Goal: Task Accomplishment & Management: Complete application form

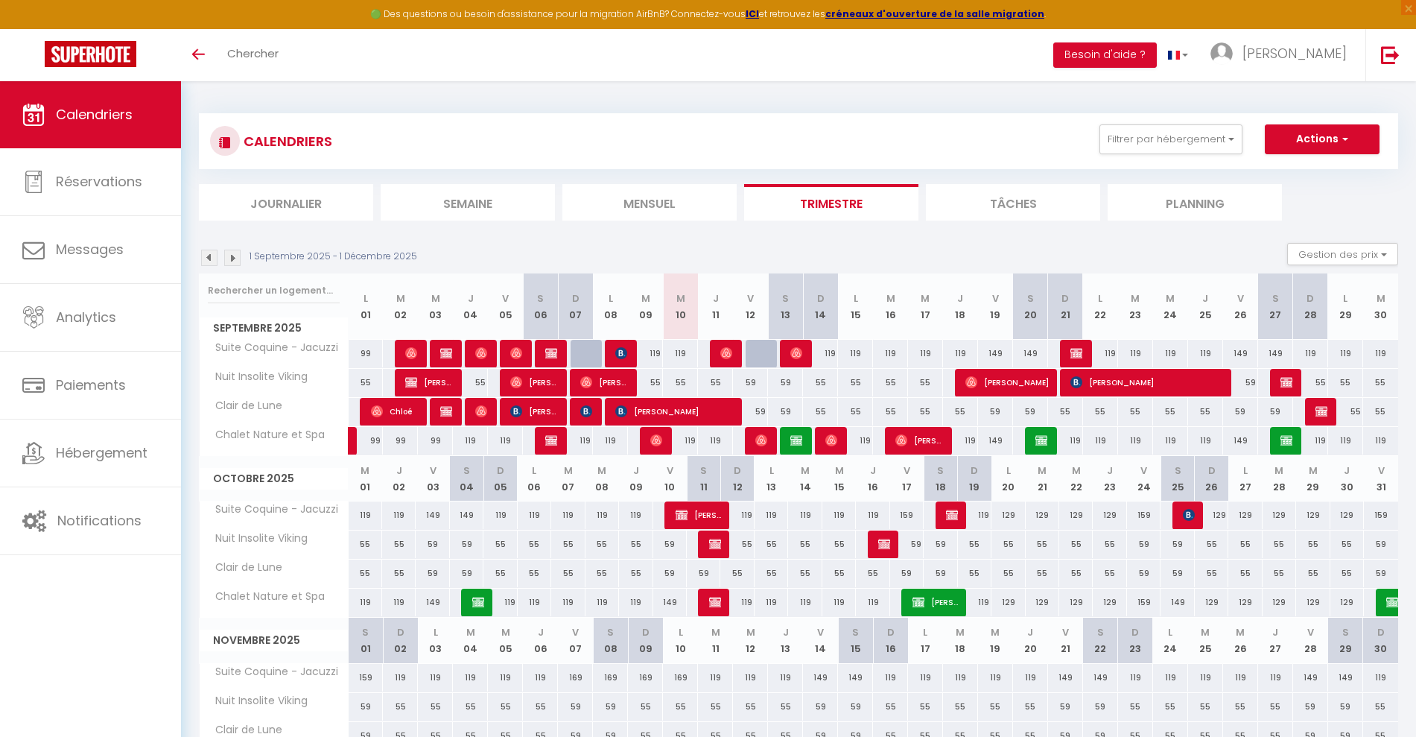
scroll to position [105, 0]
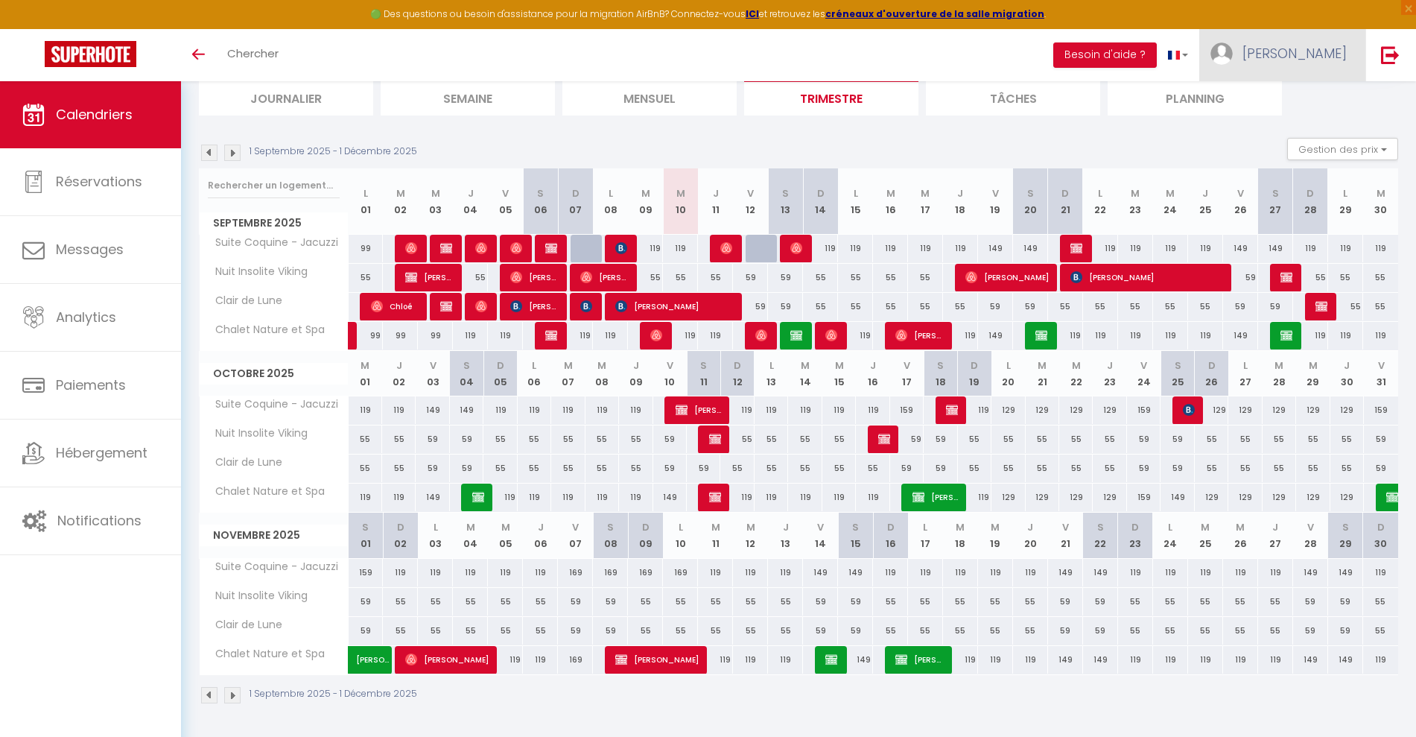
click at [1306, 64] on link "[PERSON_NAME]" at bounding box center [1282, 55] width 166 height 52
click at [1034, 54] on div "Toggle menubar Chercher BUTTON Besoin d'aide ? [PERSON_NAME] Paramètres Équipe" at bounding box center [756, 55] width 1297 height 52
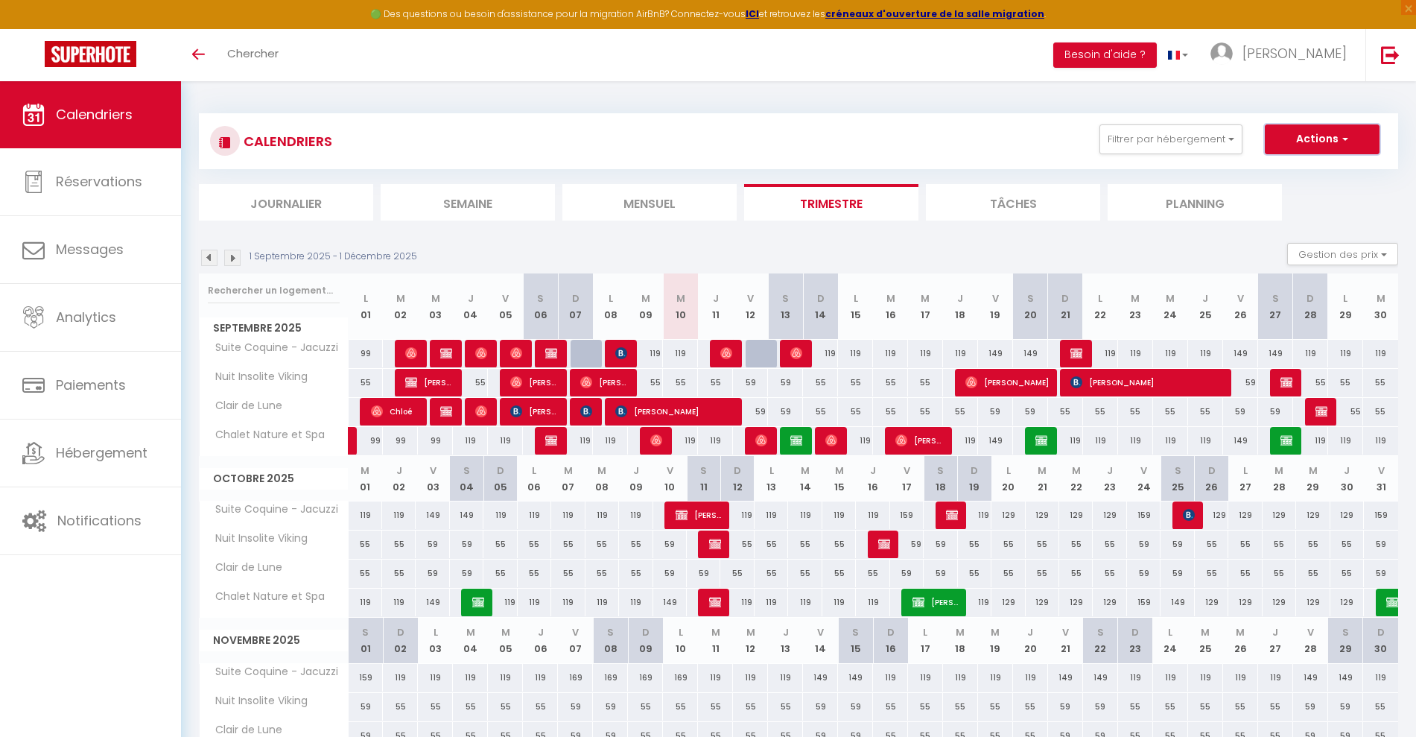
click at [1347, 145] on span "button" at bounding box center [1342, 138] width 9 height 15
click at [1320, 171] on link "Nouvelle réservation" at bounding box center [1306, 173] width 130 height 22
select select
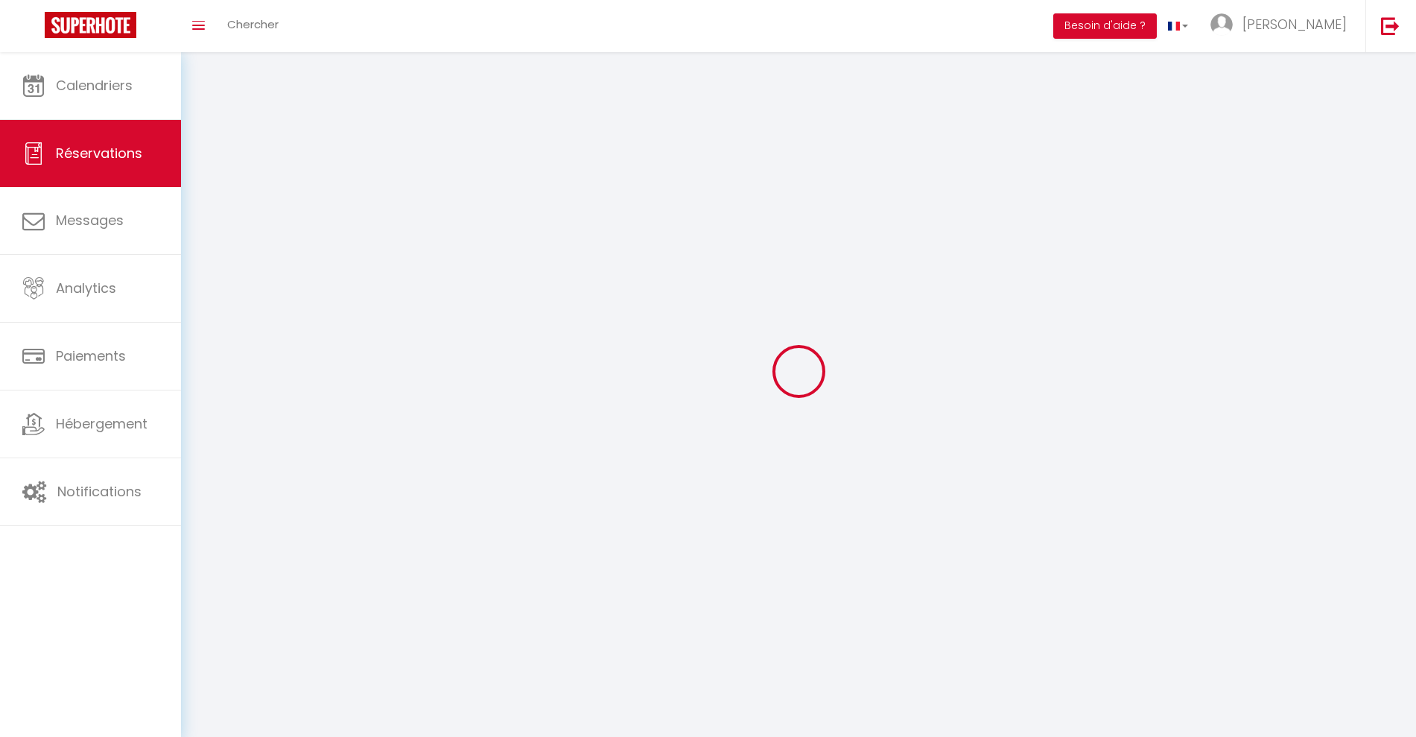
select select
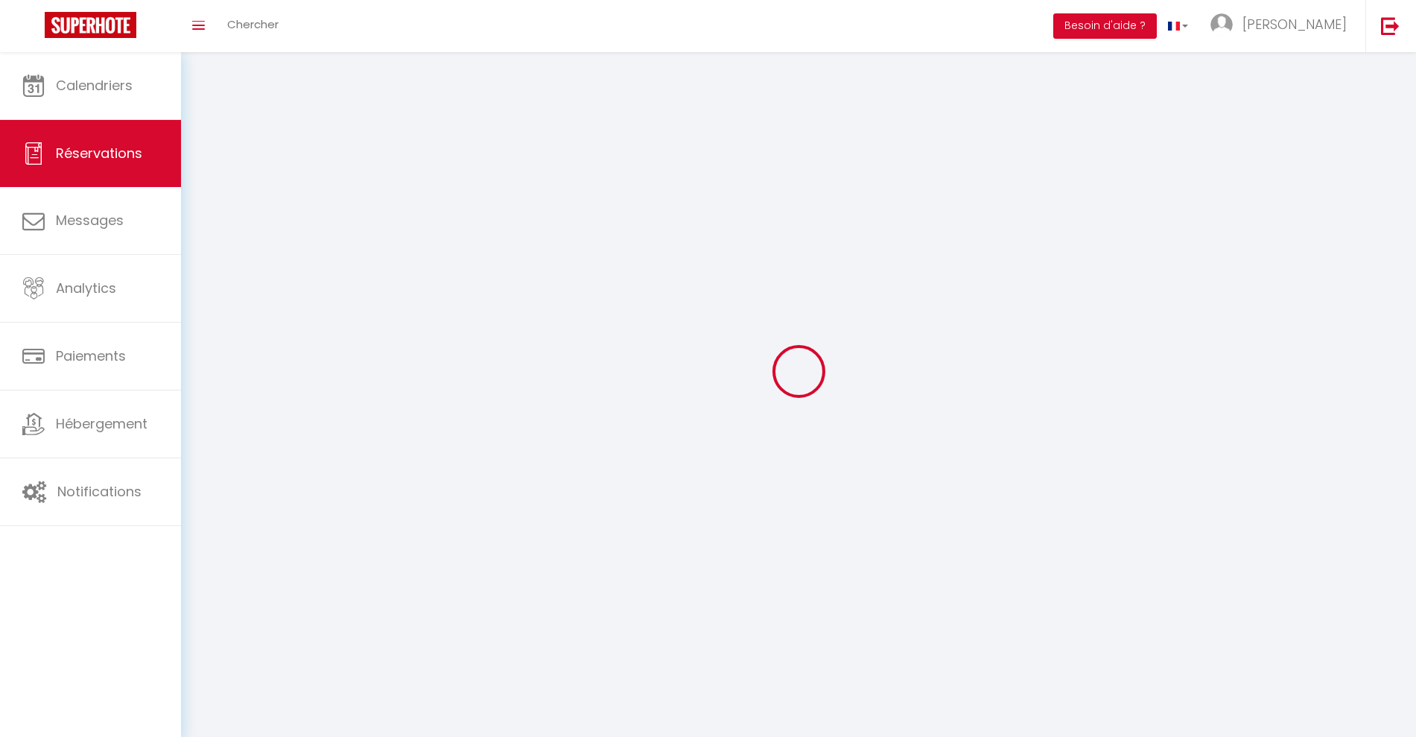
select select
checkbox input "false"
select select
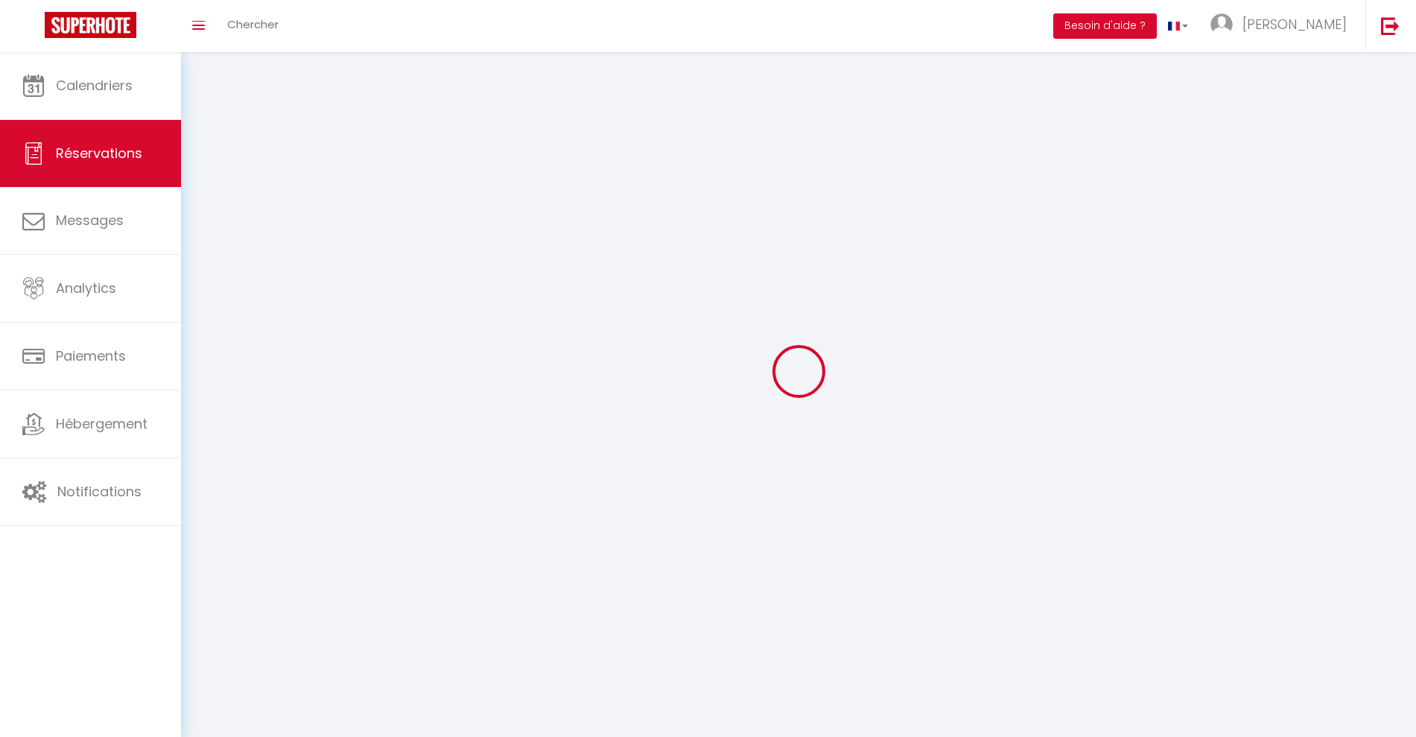
select select
checkbox input "false"
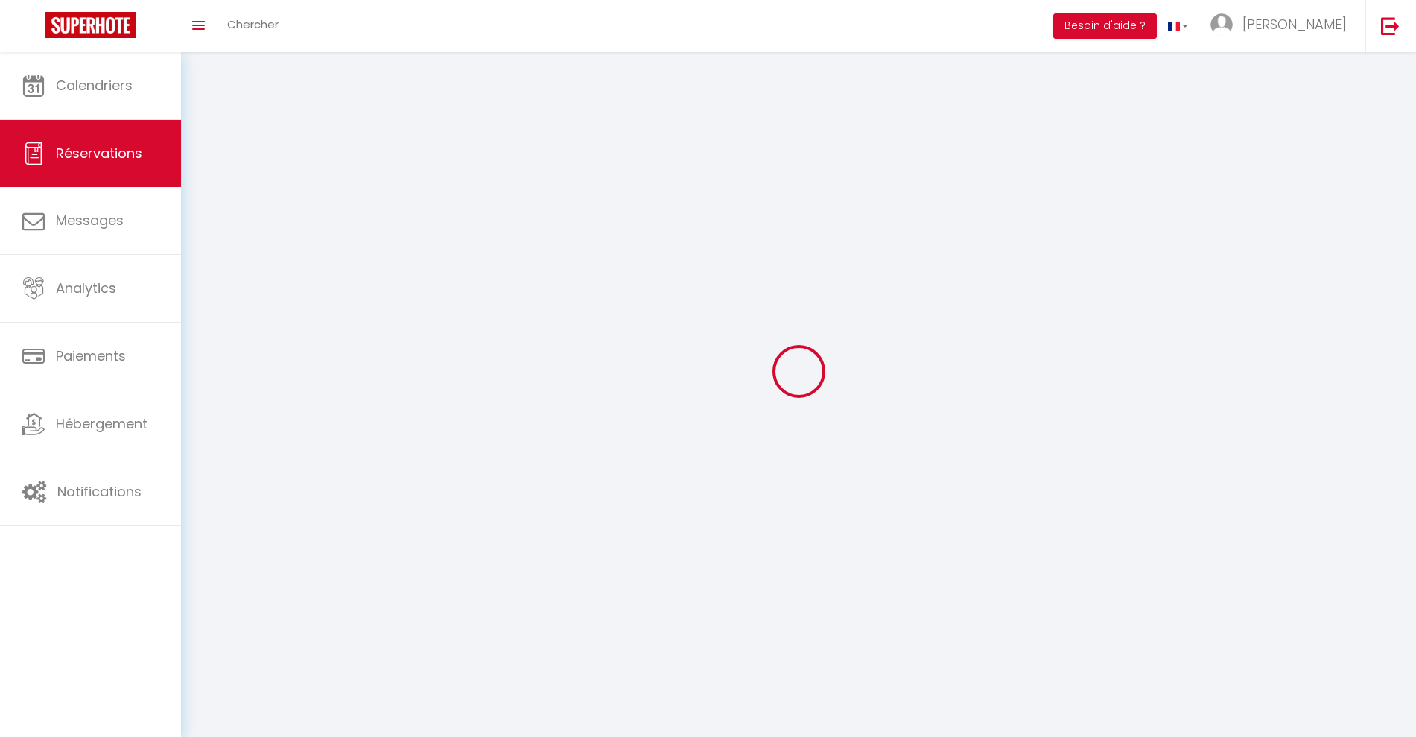
select select
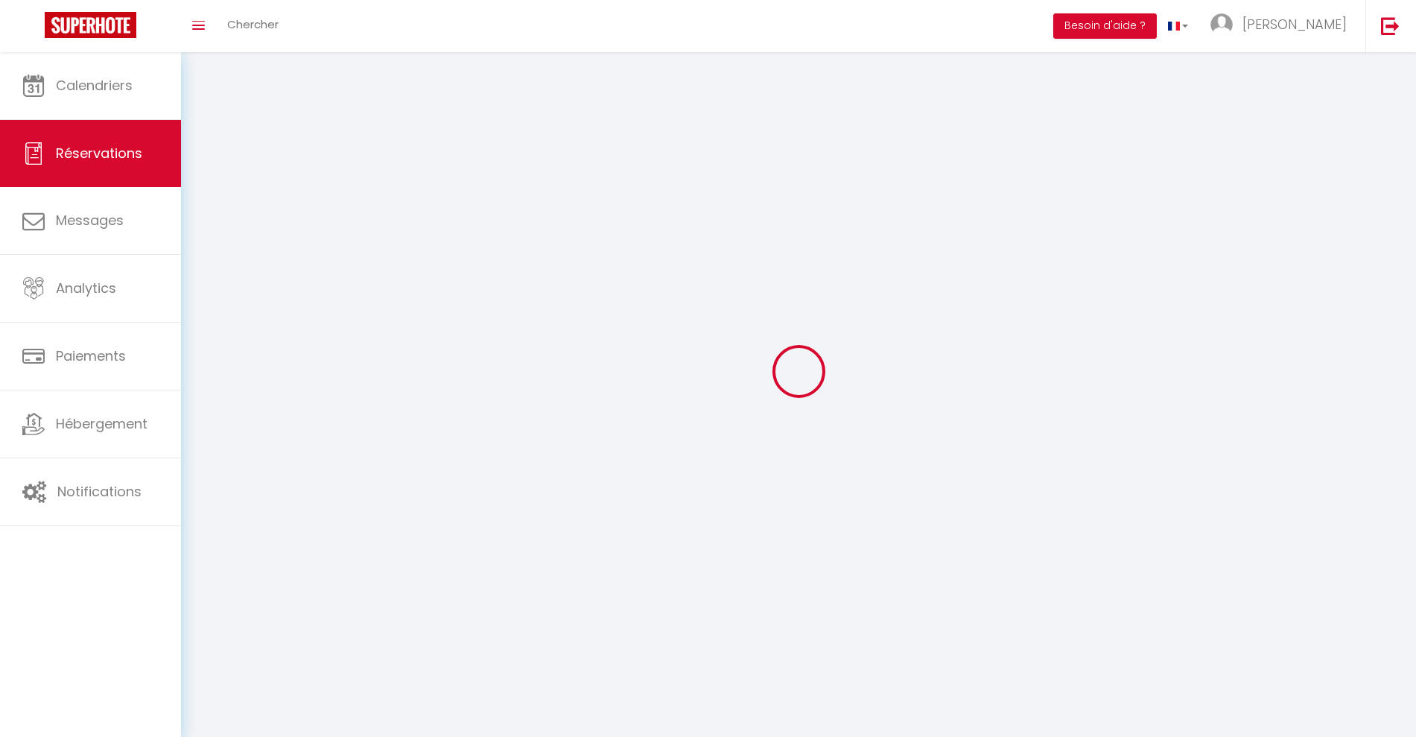
checkbox input "false"
select select
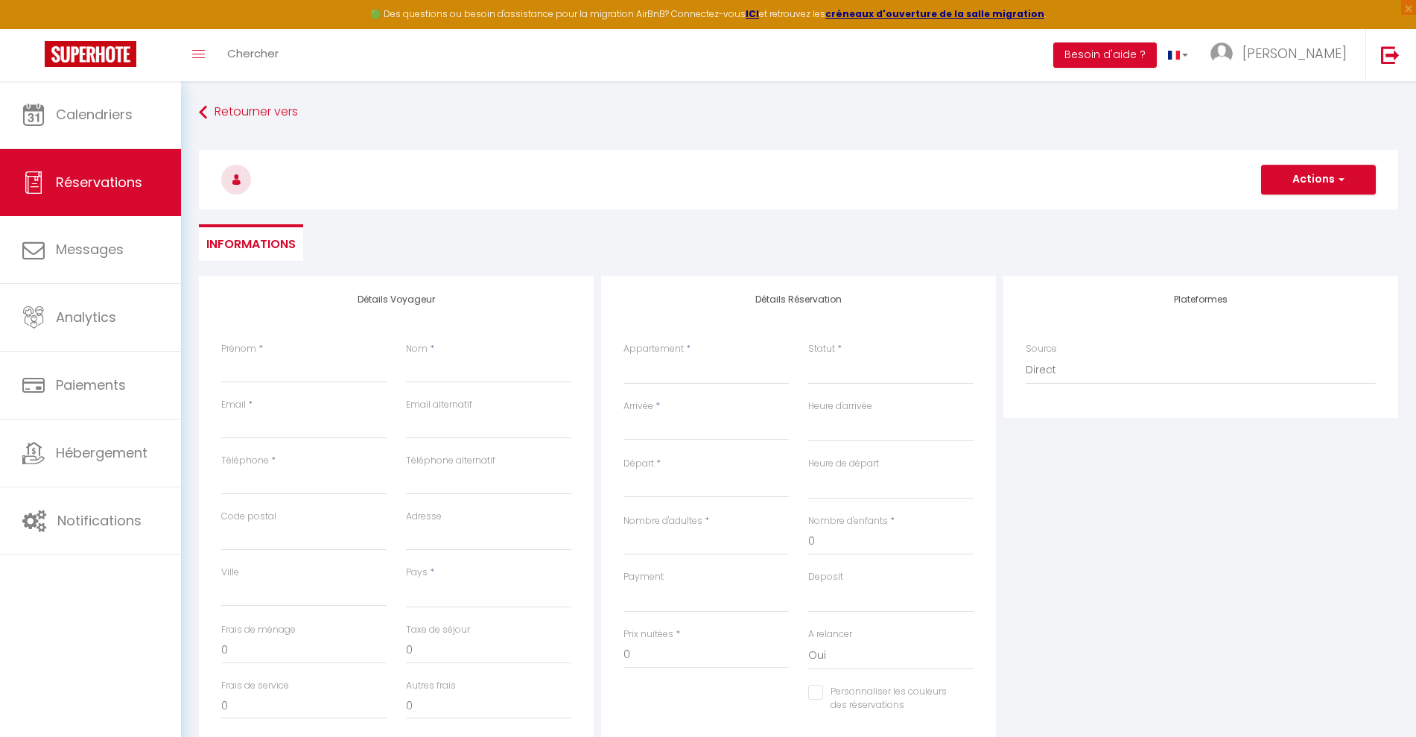
select select
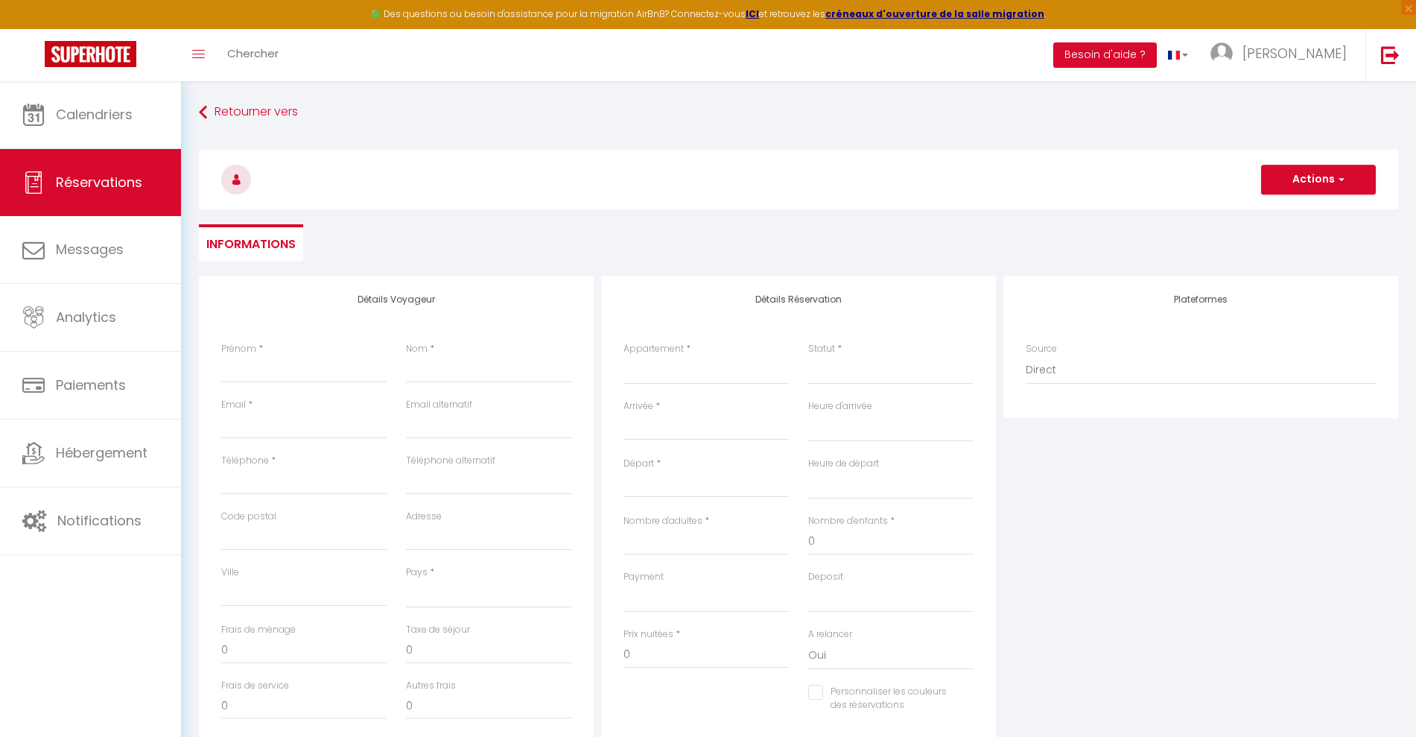
checkbox input "false"
select select
click at [229, 374] on input "Prénom" at bounding box center [303, 369] width 165 height 27
type input "G"
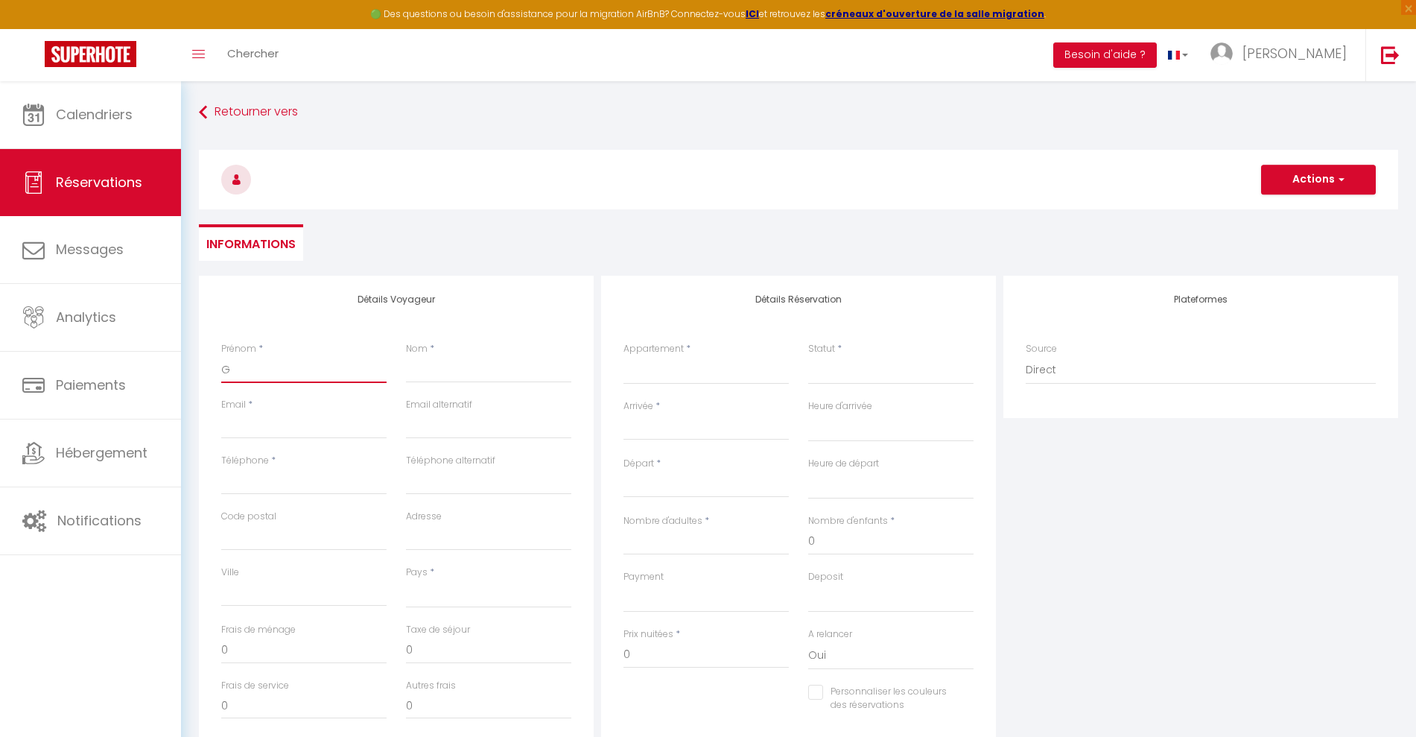
select select
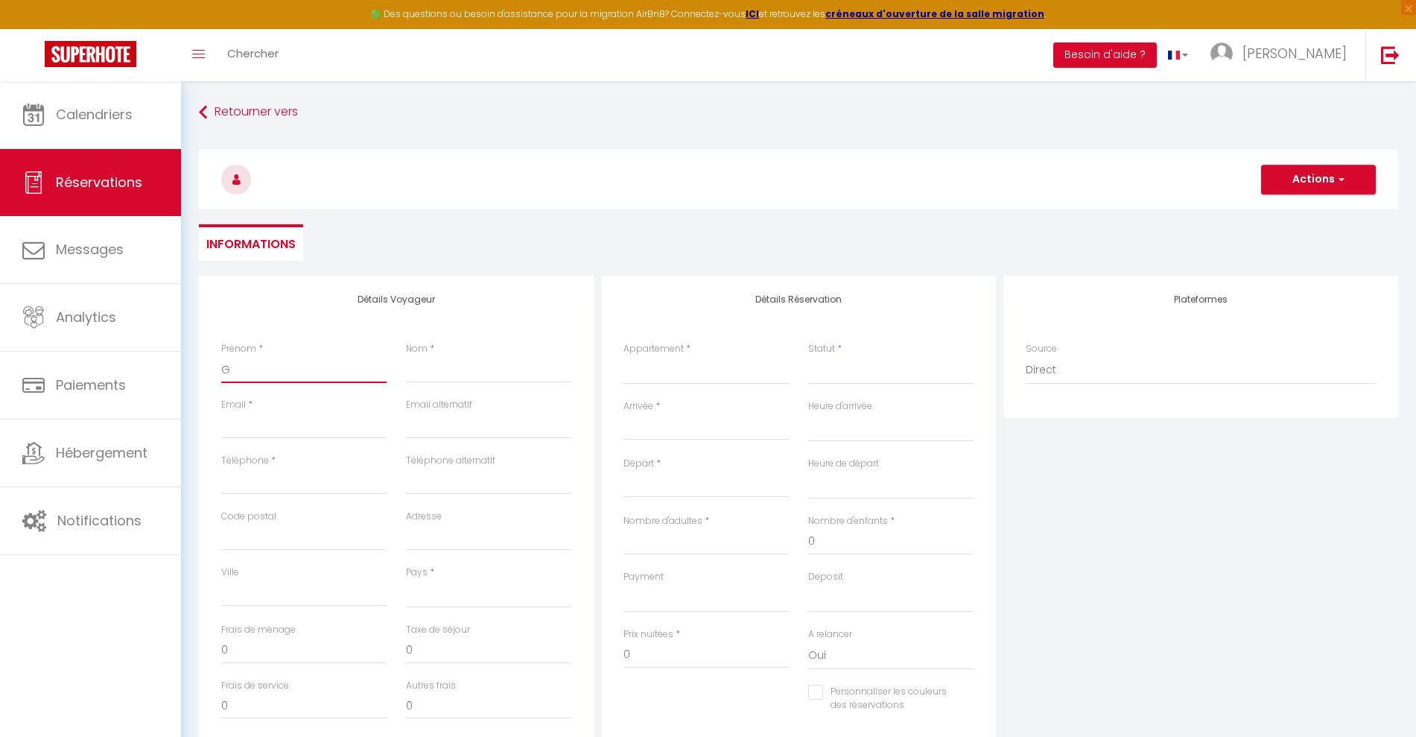
select select
checkbox input "false"
type input "Ga"
select select
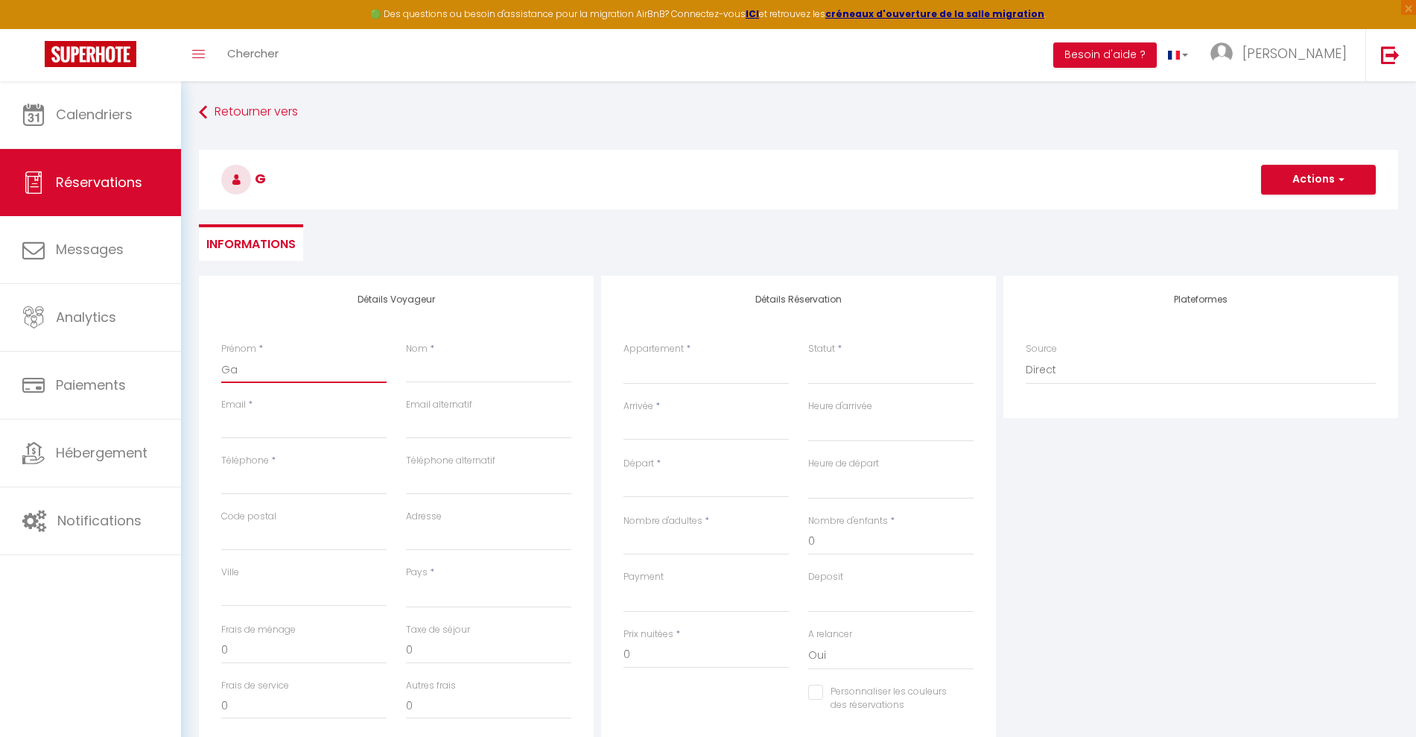
select select
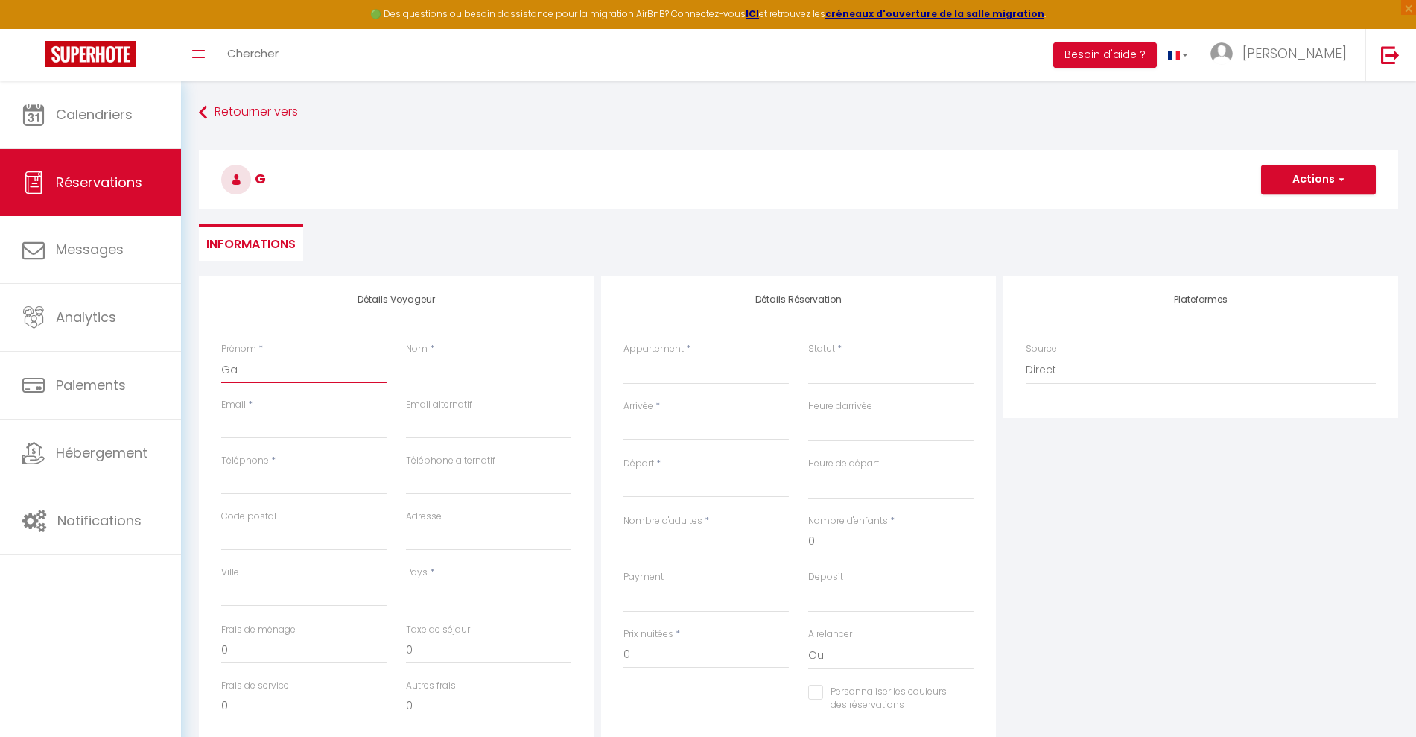
select select
checkbox input "false"
type input "Gae"
select select
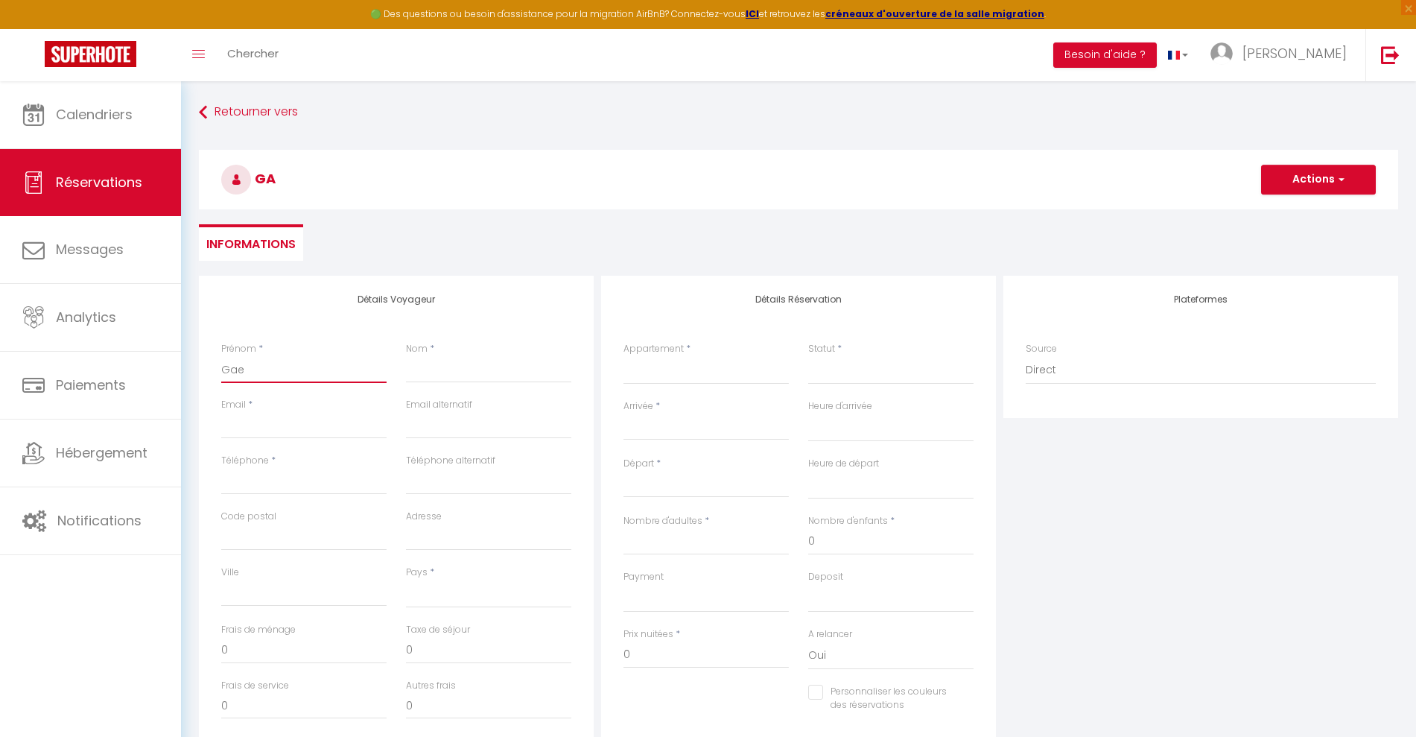
select select
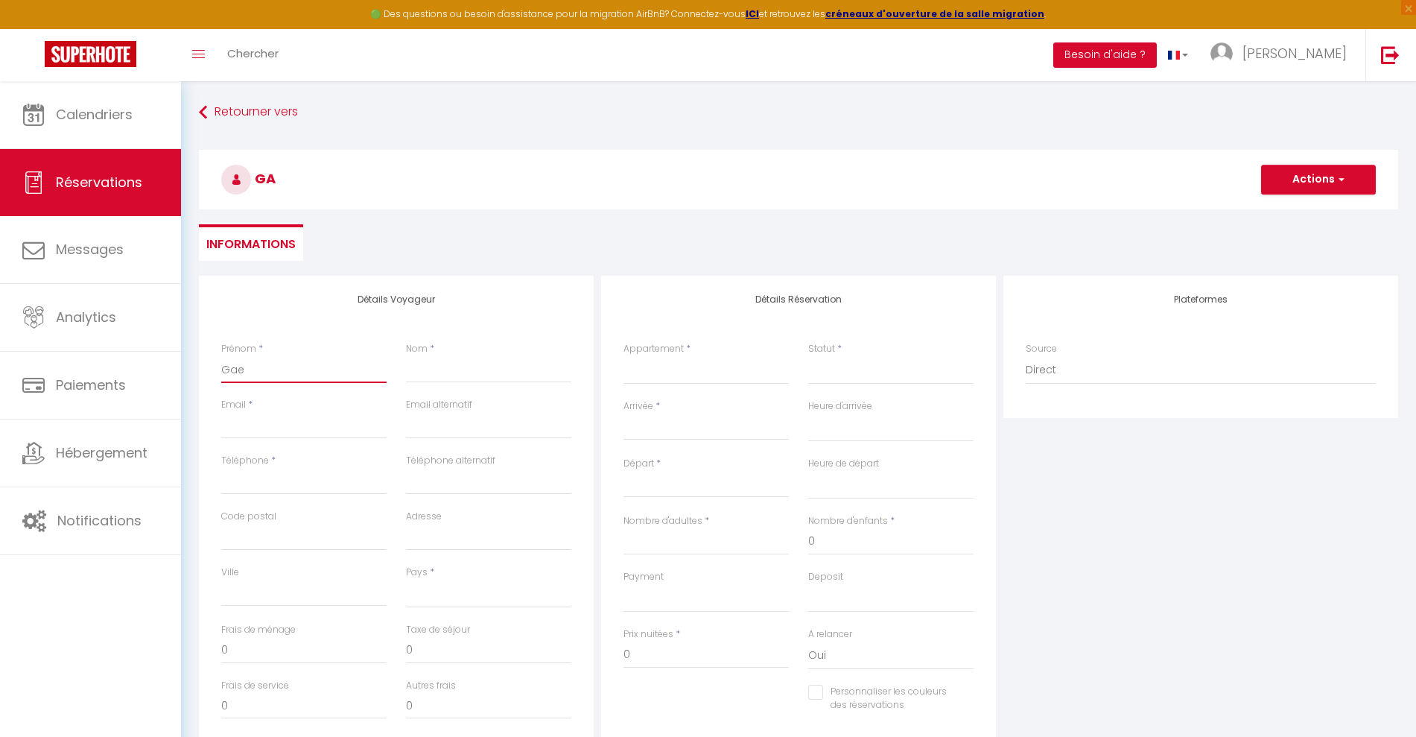
checkbox input "false"
type input "Gaet"
select select
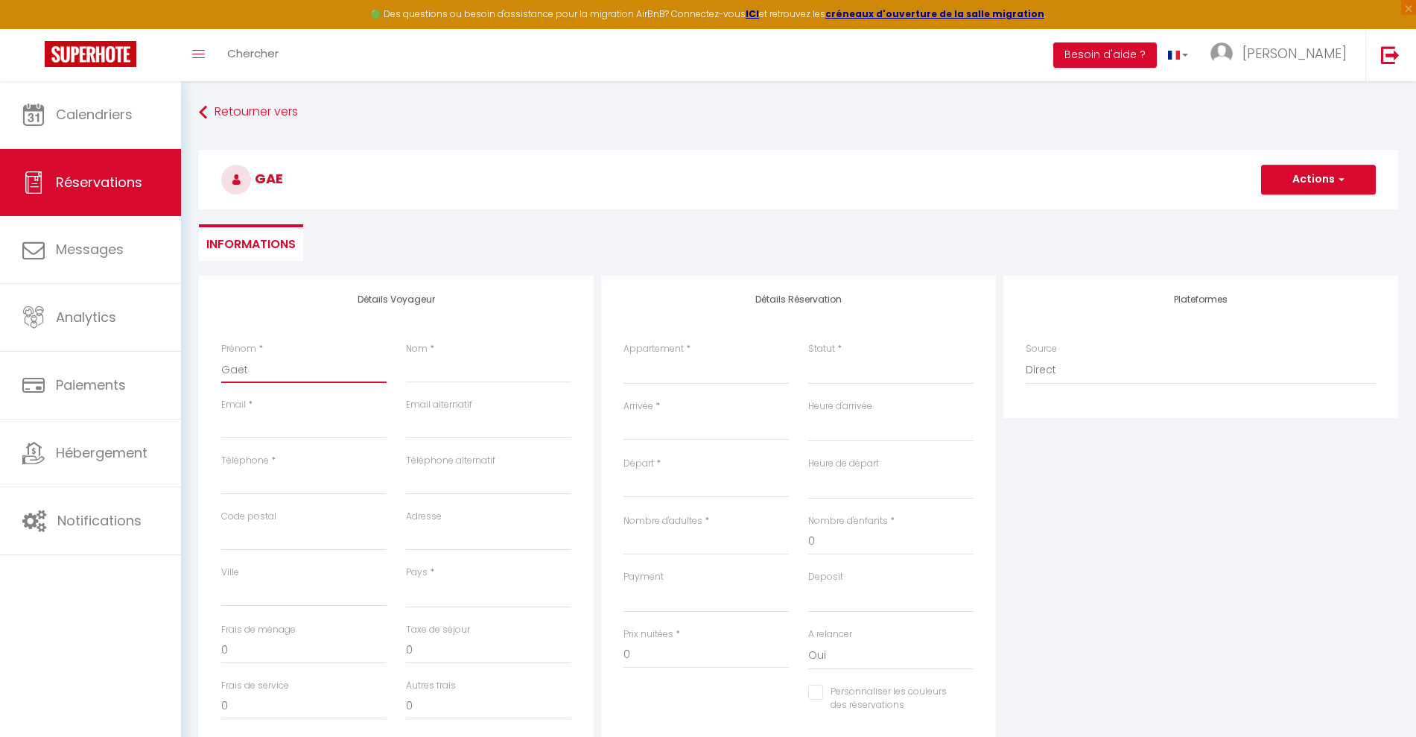
select select
checkbox input "false"
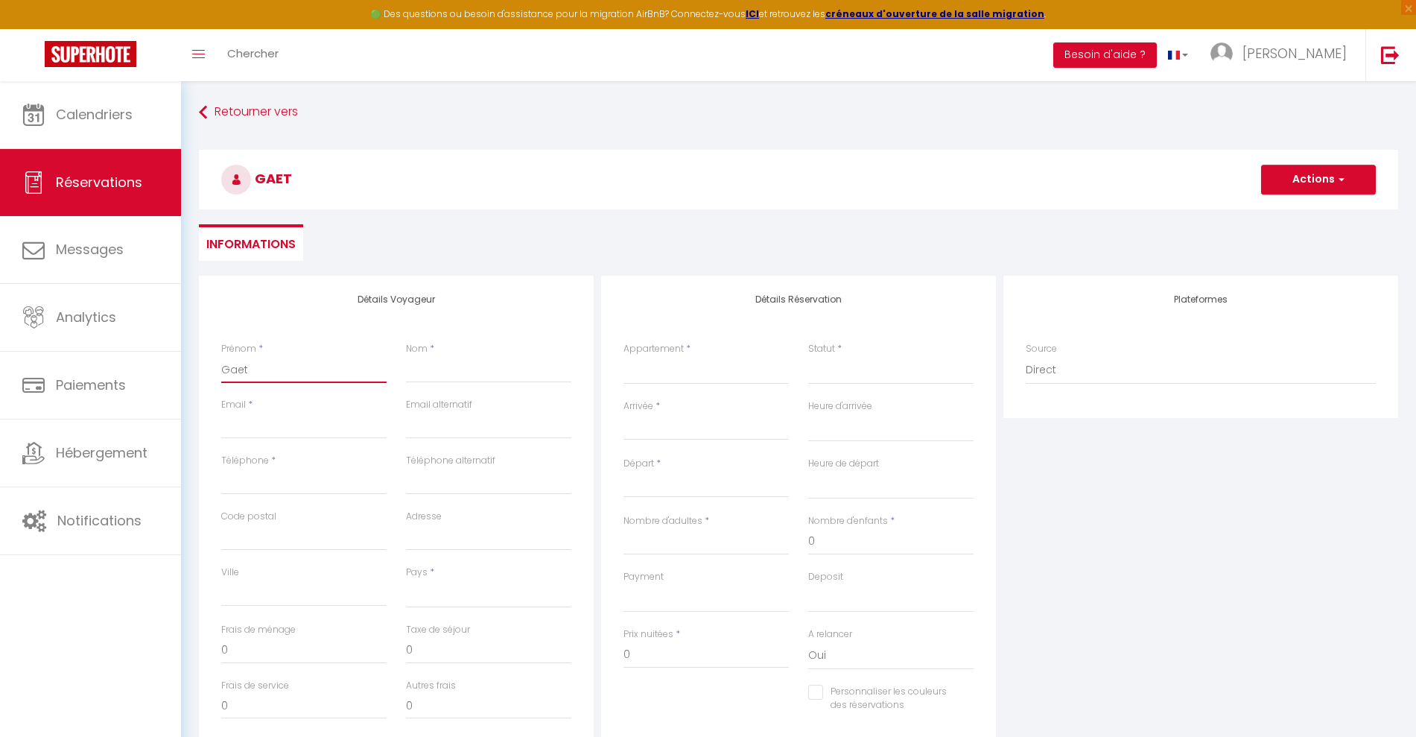
type input "Gaeta"
select select
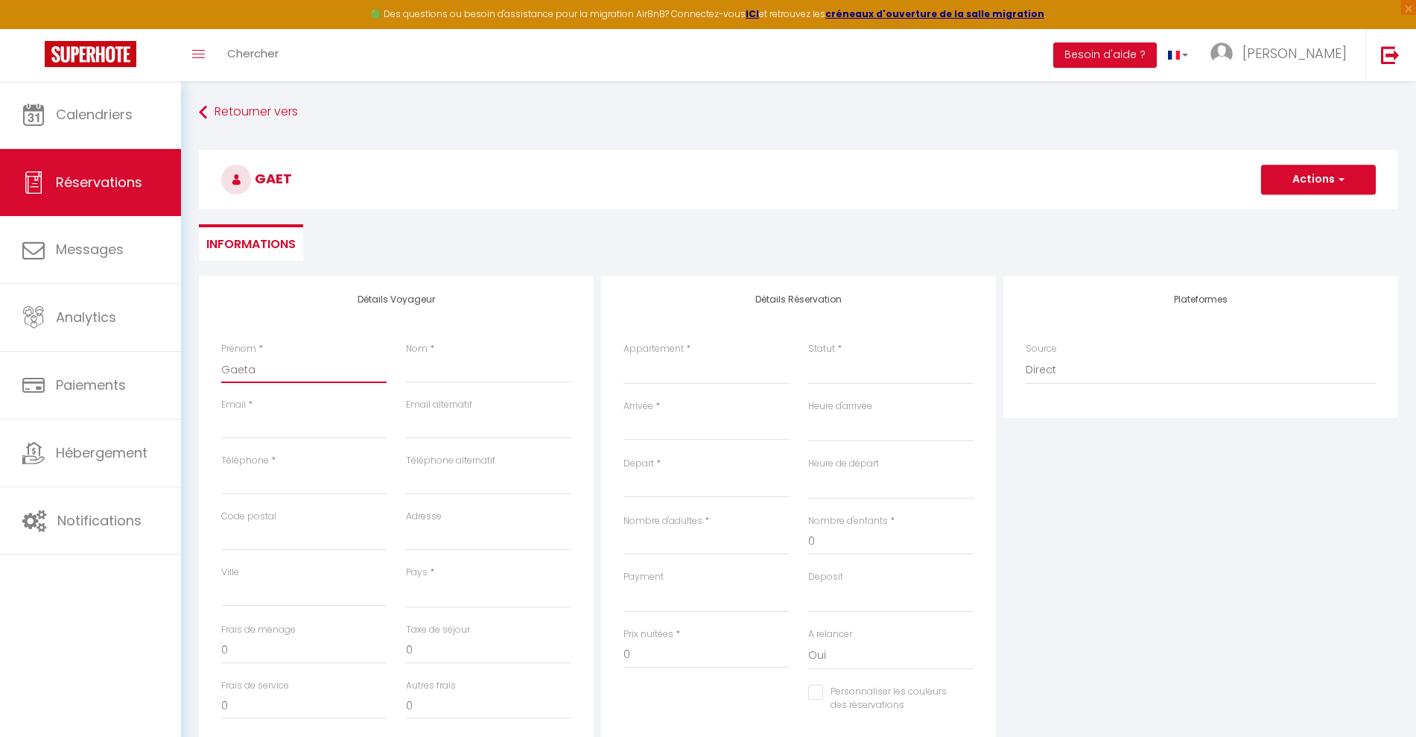
select select
checkbox input "false"
type input "Gaetan"
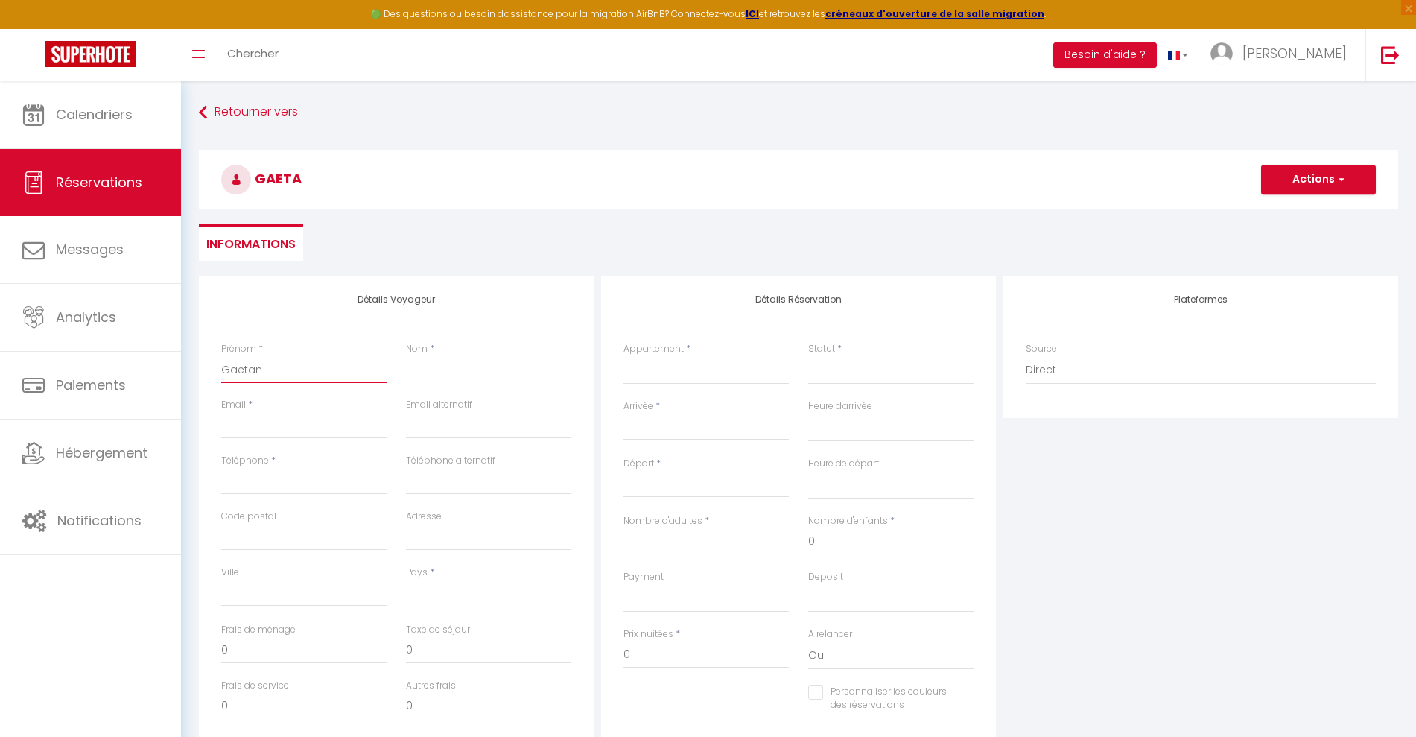
select select
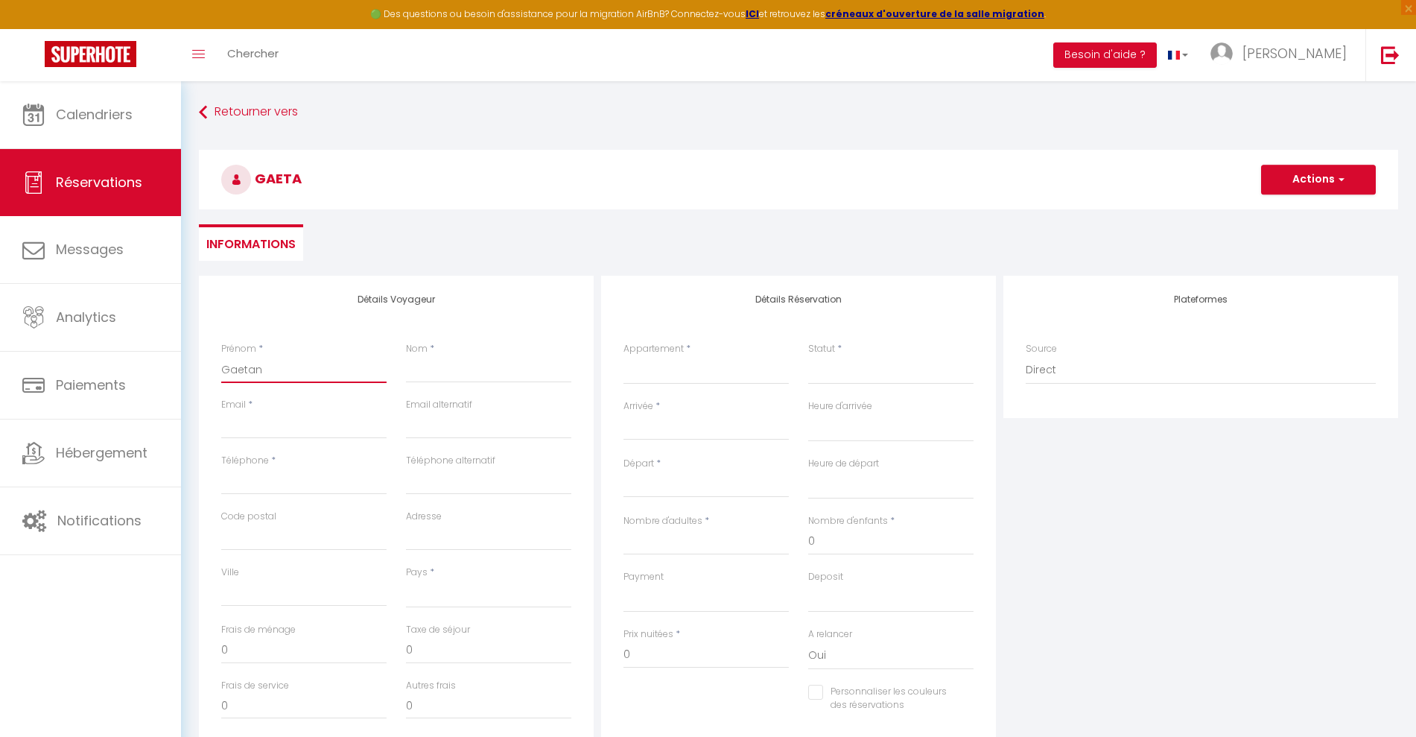
select select
checkbox input "false"
type input "Gaetan"
type input "G"
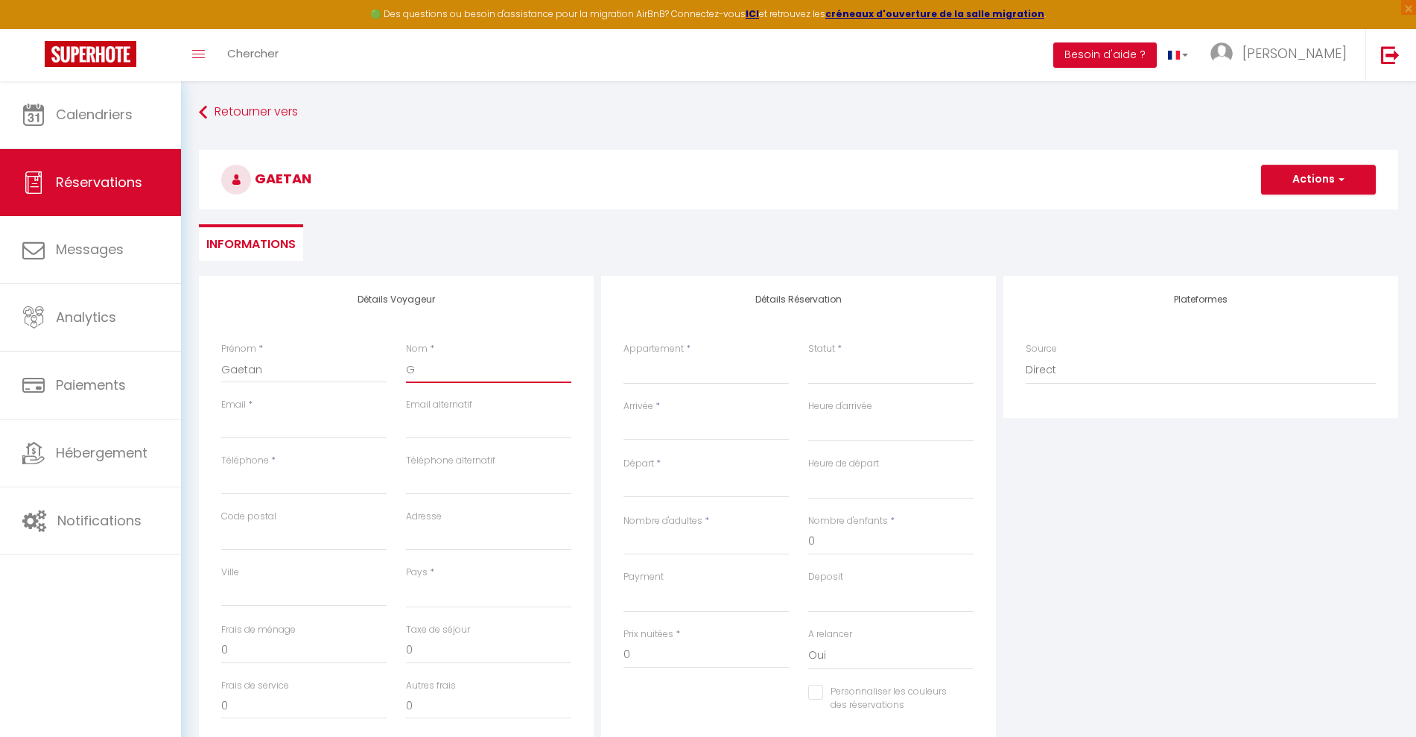
select select
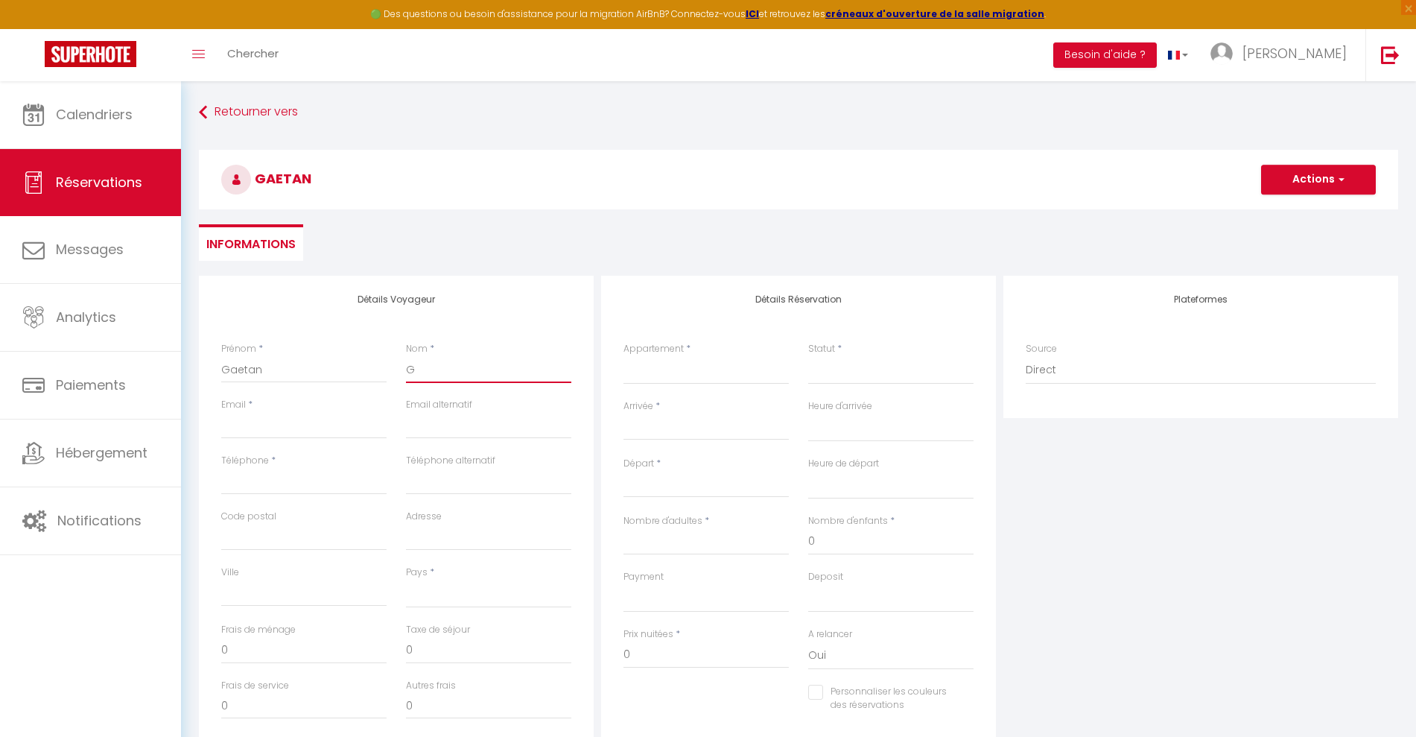
select select
checkbox input "false"
type input "Gi"
select select
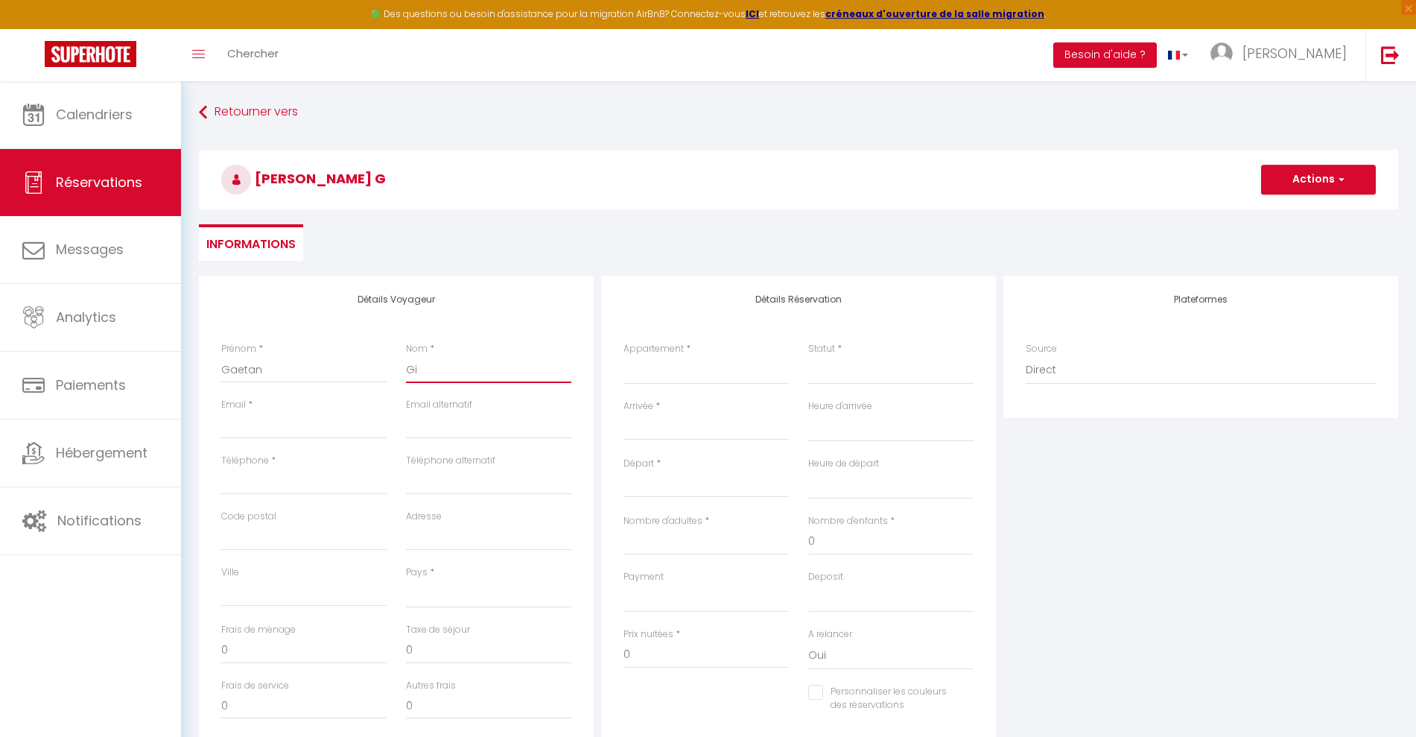
select select
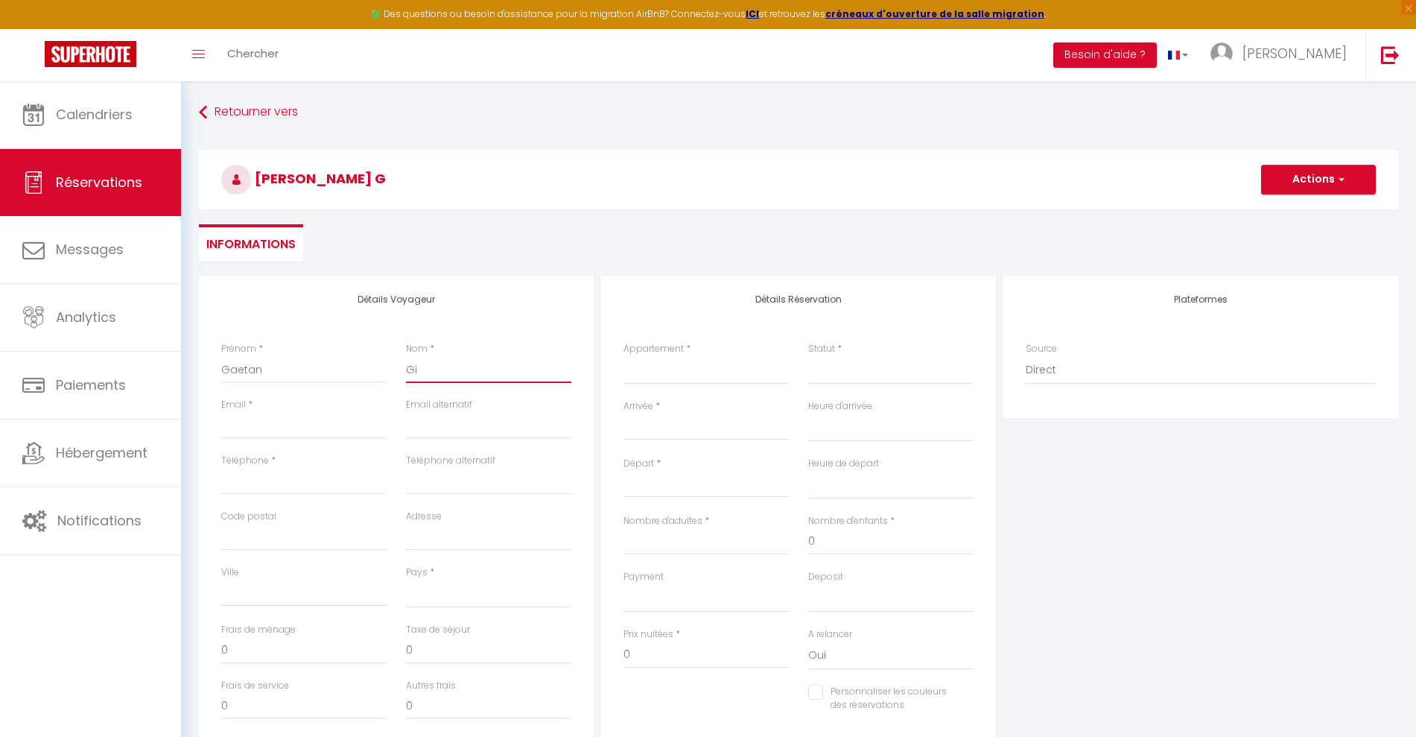
select select
checkbox input "false"
type input "Gir"
select select
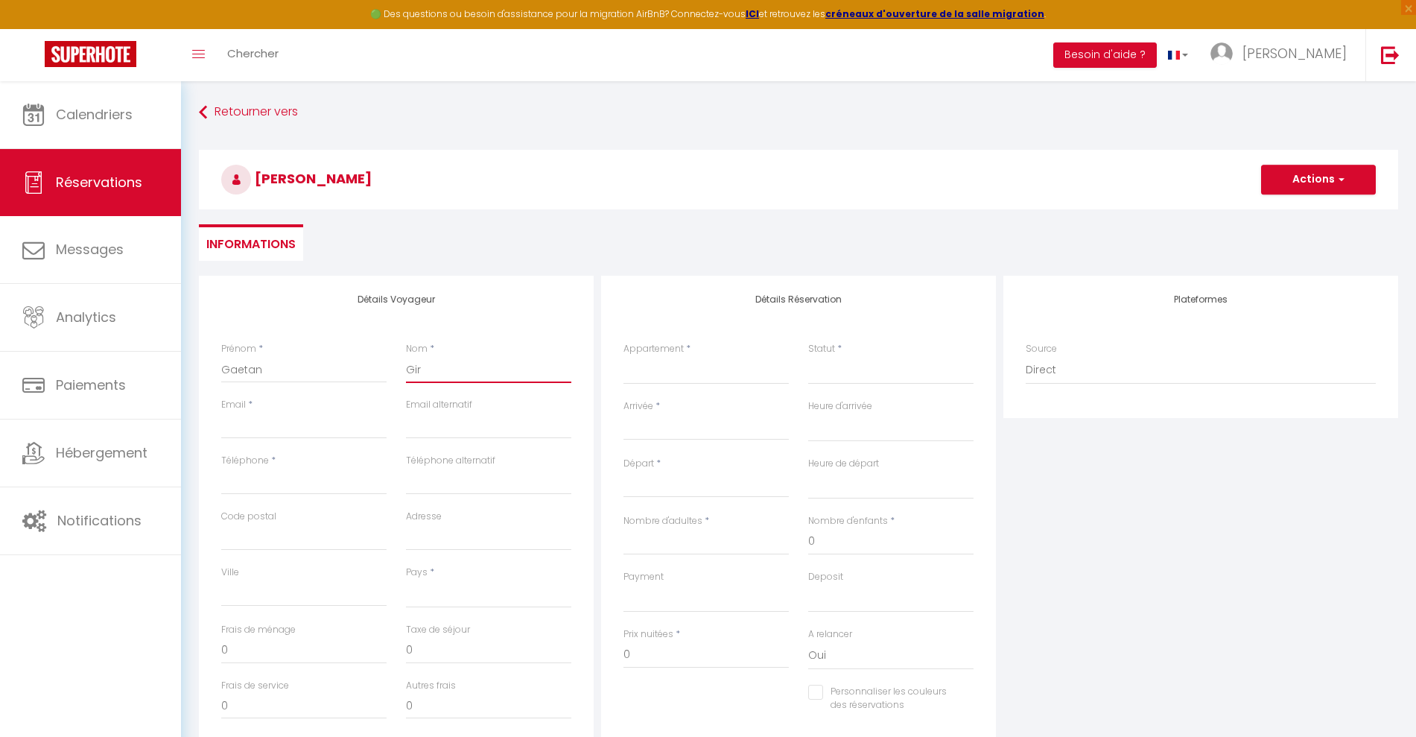
select select
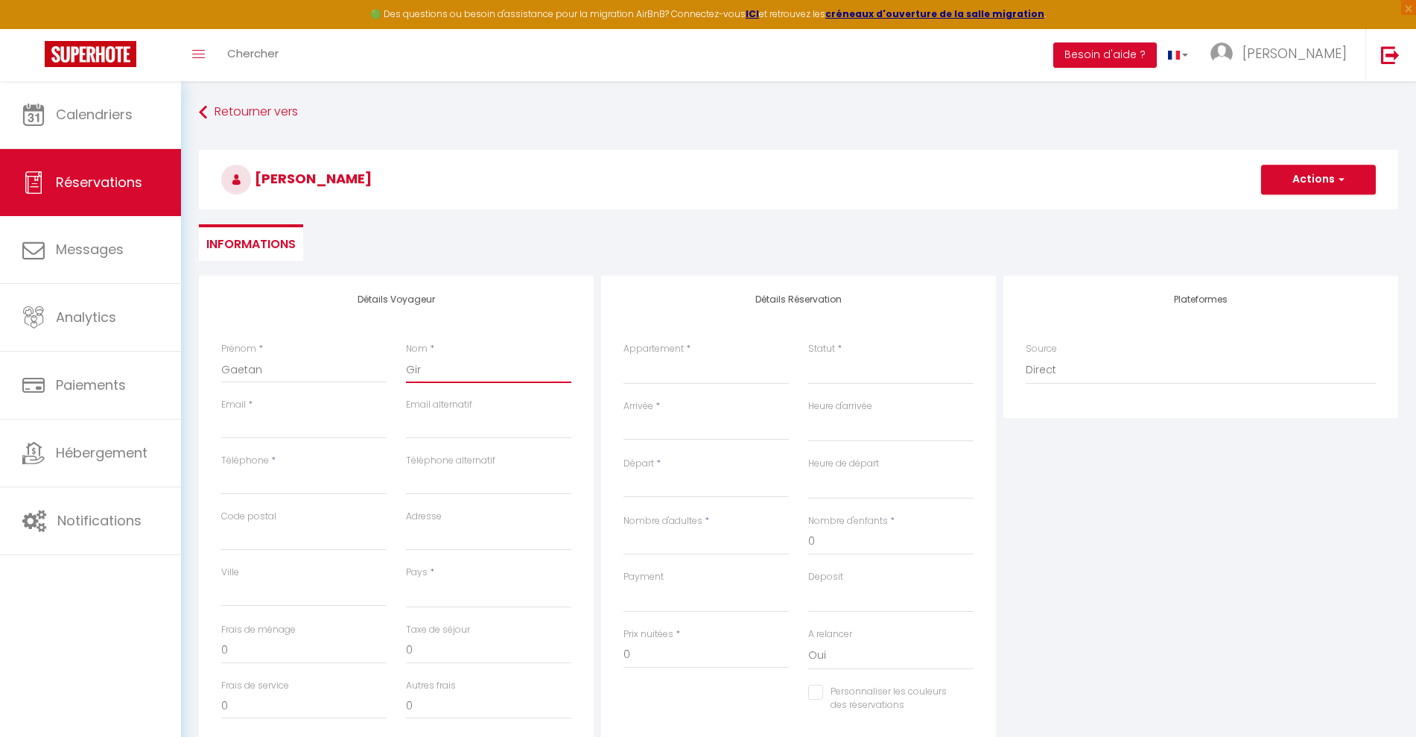
checkbox input "false"
type input "Gira"
select select
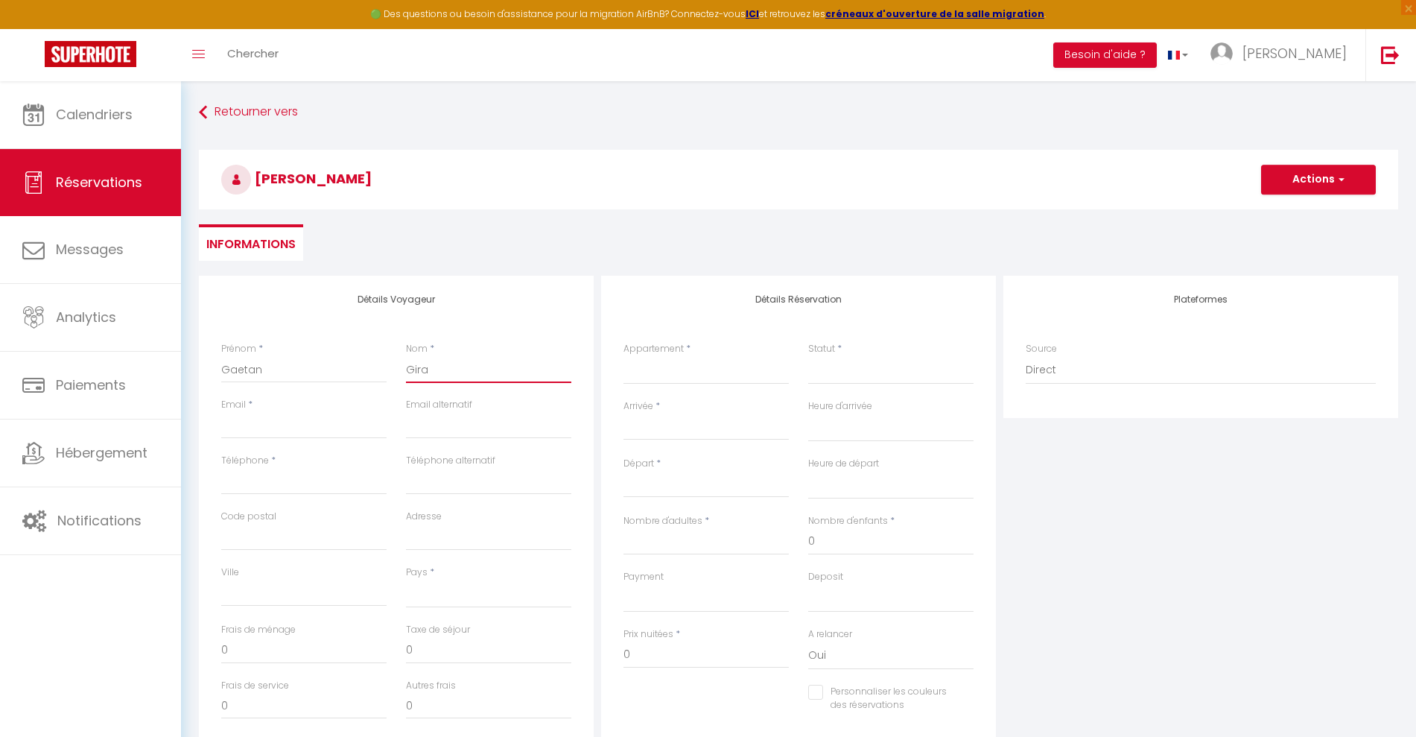
select select
checkbox input "false"
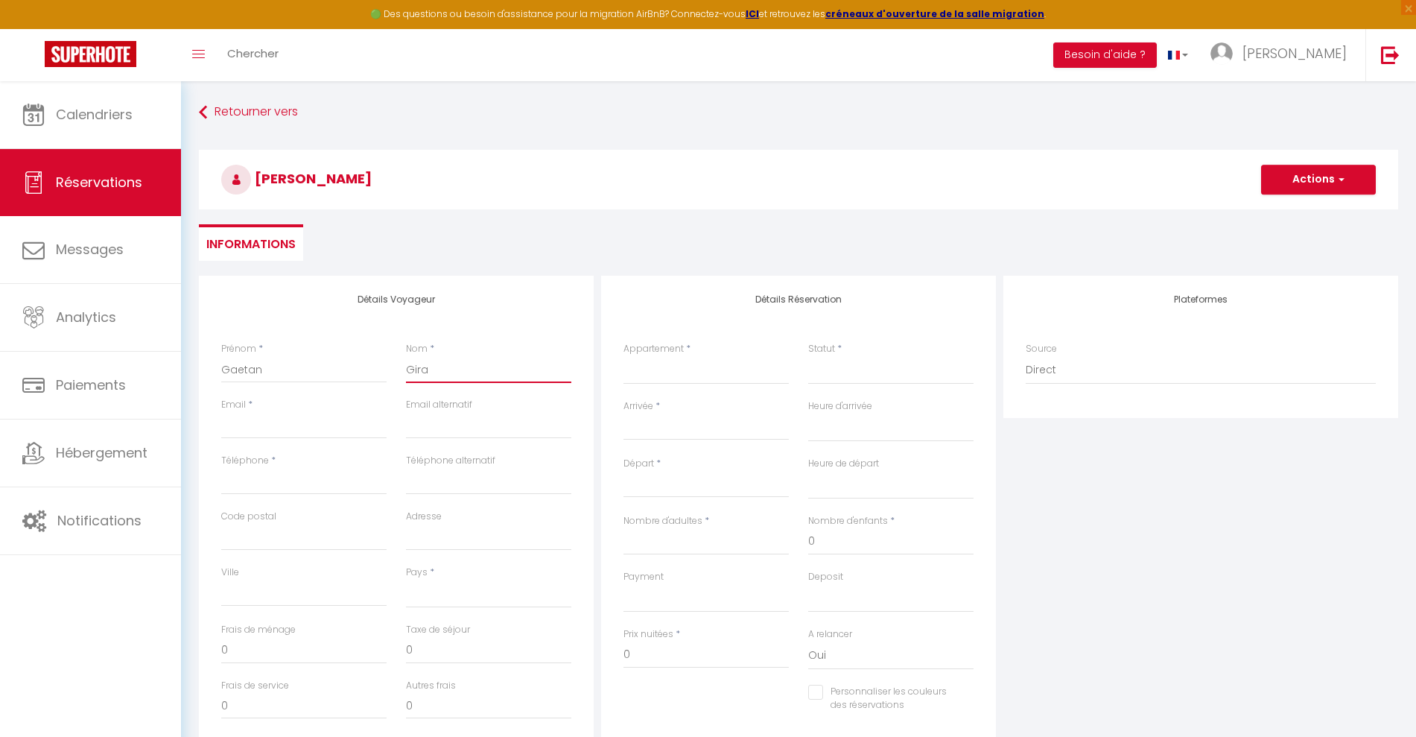
type input "Girau"
select select
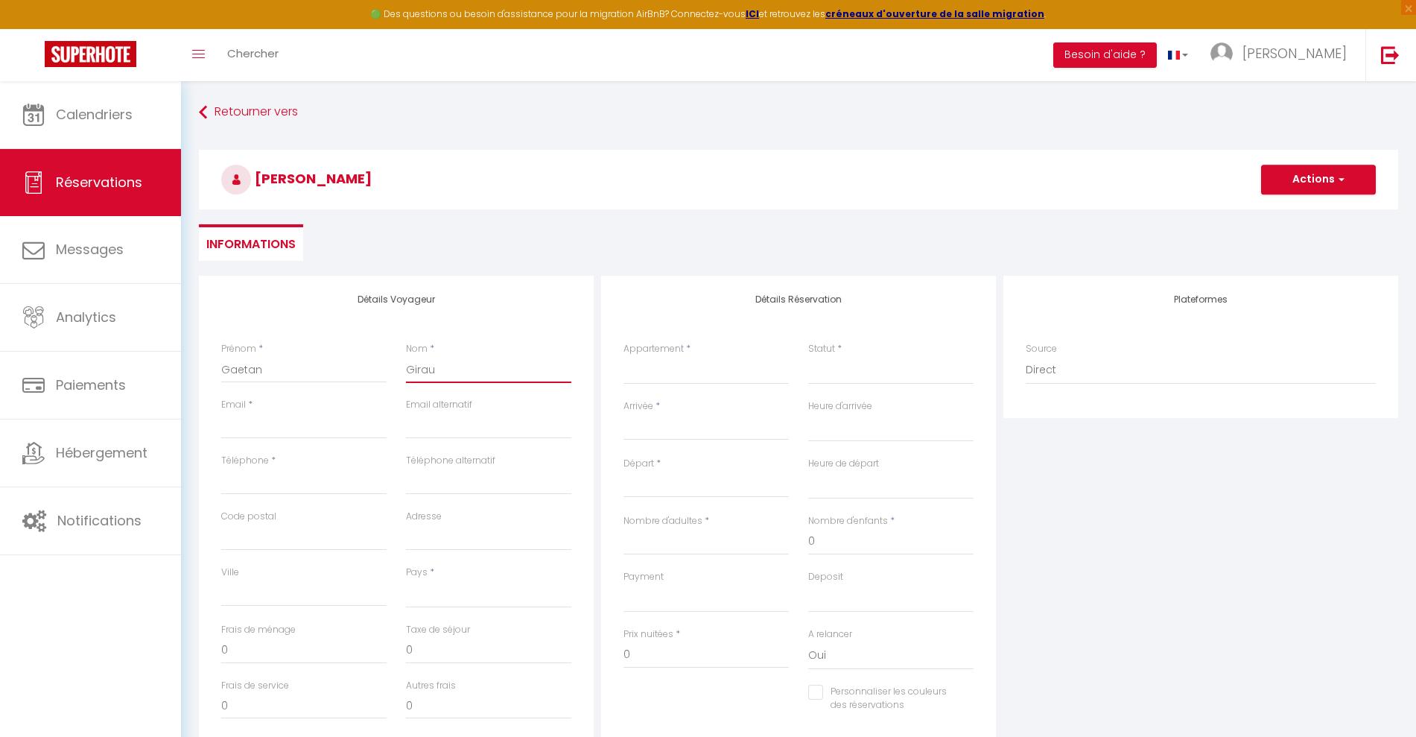
select select
checkbox input "false"
type input "Giraud"
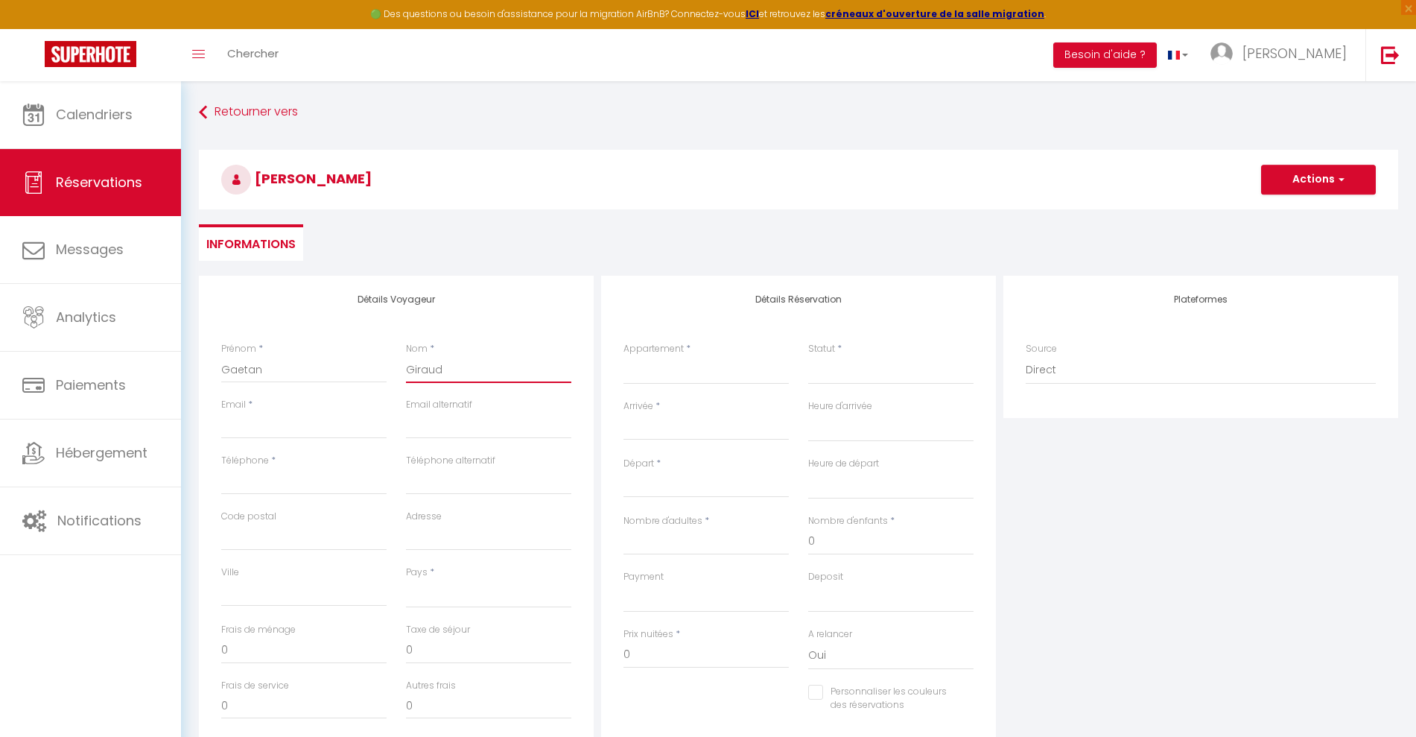
select select
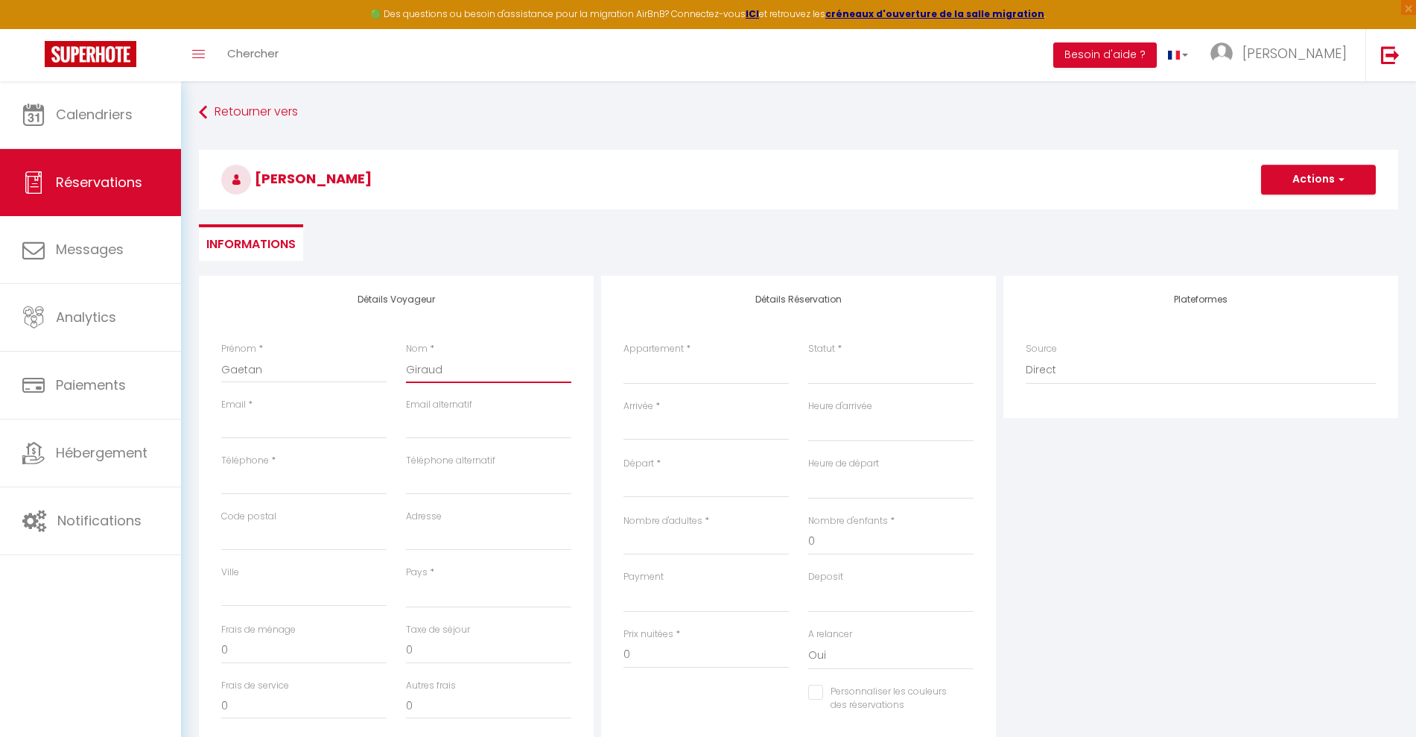
select select
checkbox input "false"
type input "Giraud"
click at [232, 421] on input "Email client" at bounding box center [303, 425] width 165 height 27
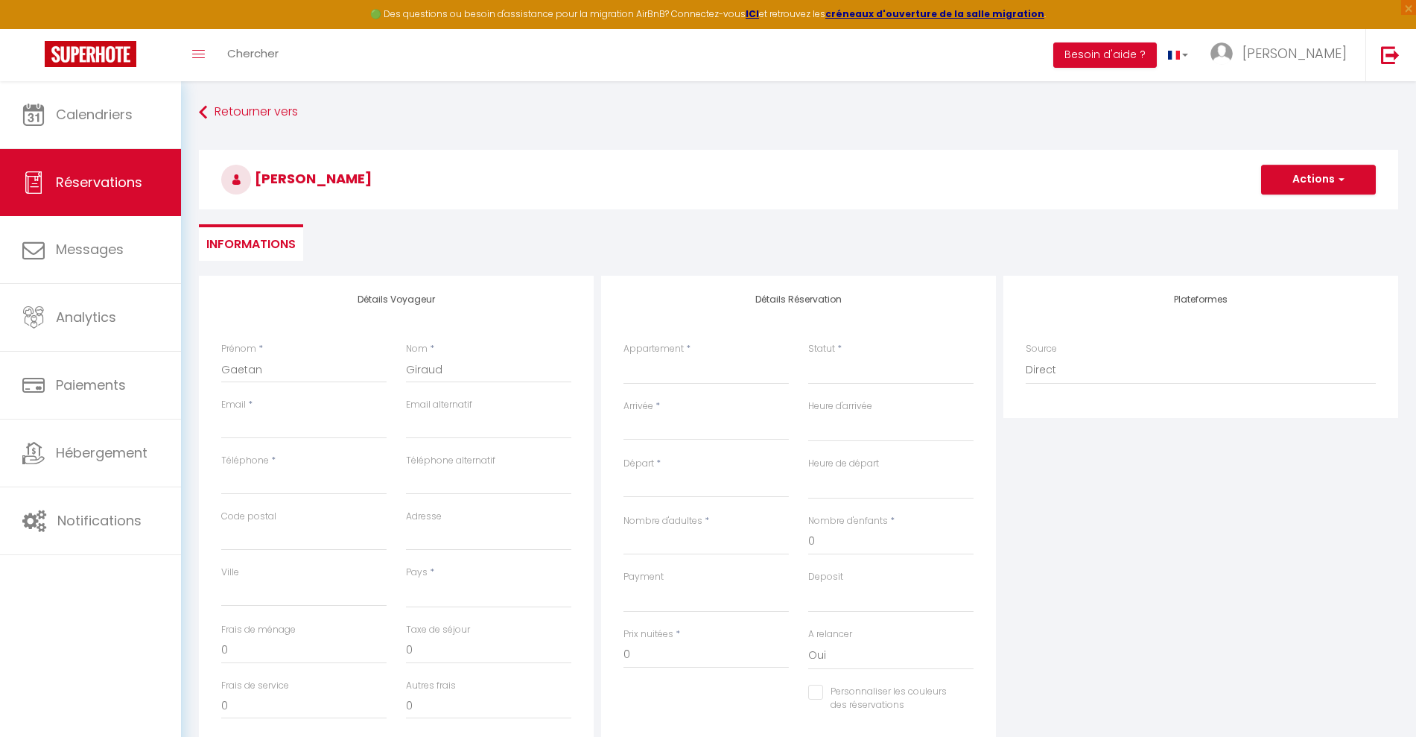
click at [296, 349] on div "Prénom * [PERSON_NAME]" at bounding box center [303, 362] width 165 height 41
click at [235, 431] on input "Email client" at bounding box center [303, 425] width 165 height 27
paste input "[PERSON_NAME][DOMAIN_NAME][EMAIL_ADDRESS][DOMAIN_NAME]"
type input "[PERSON_NAME][DOMAIN_NAME][EMAIL_ADDRESS][DOMAIN_NAME]"
select select
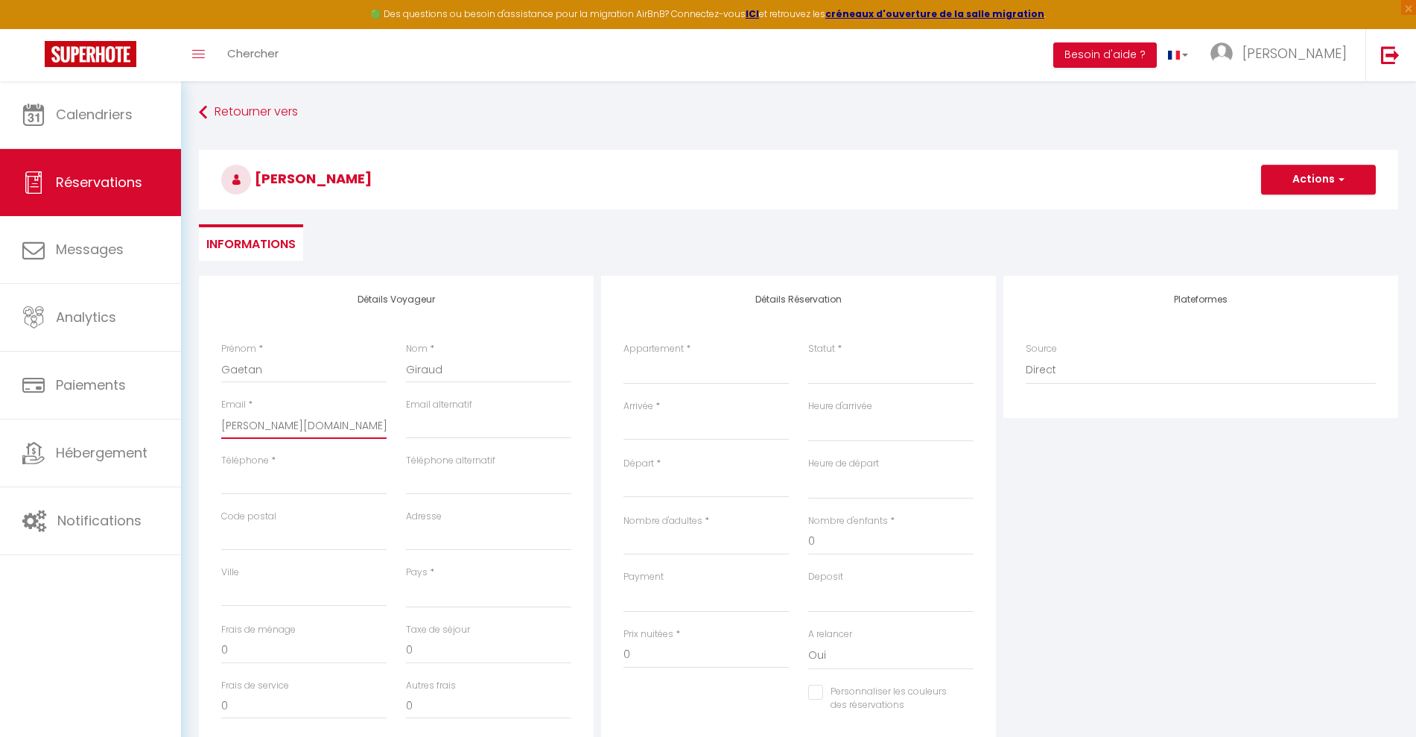
select select
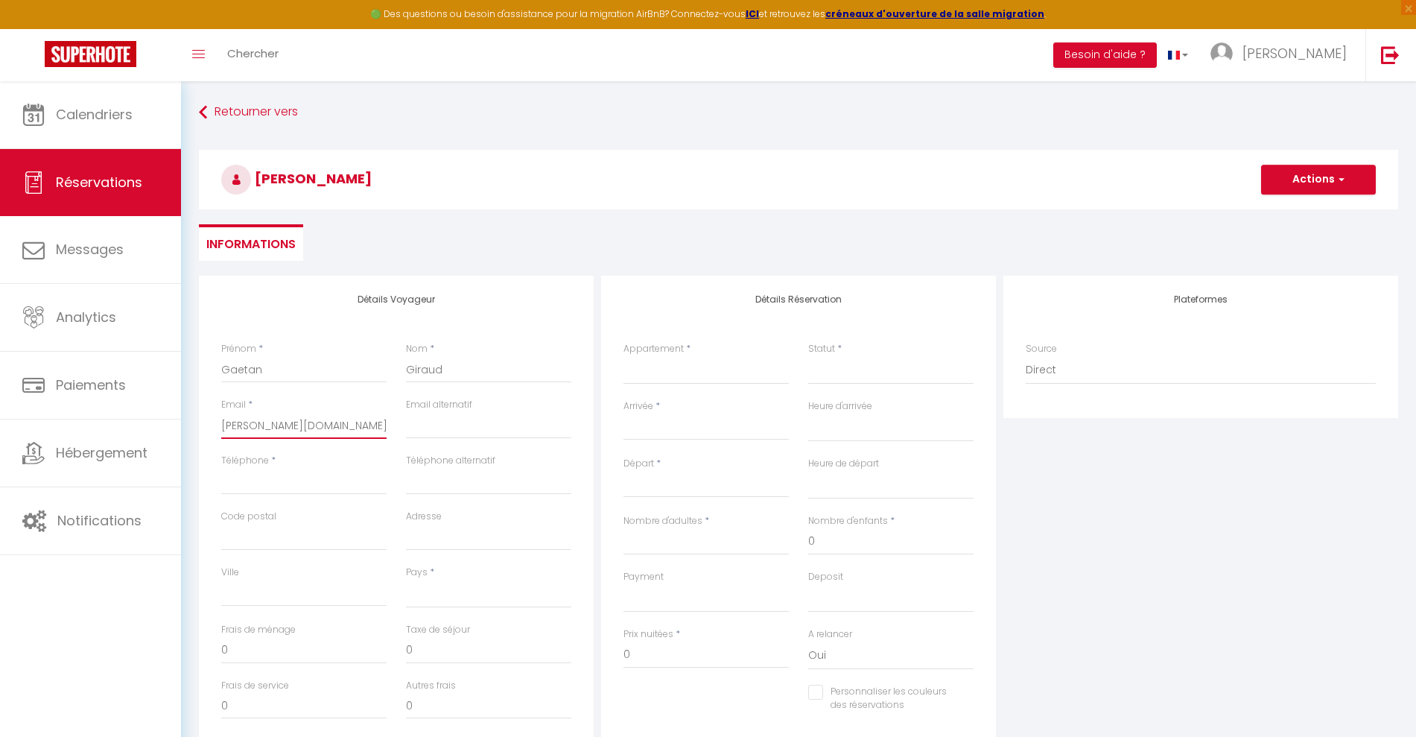
select select
checkbox input "false"
type input "[PERSON_NAME][DOMAIN_NAME][EMAIL_ADDRESS][DOMAIN_NAME]"
click at [299, 485] on input "Téléphone" at bounding box center [303, 481] width 165 height 27
type input "0"
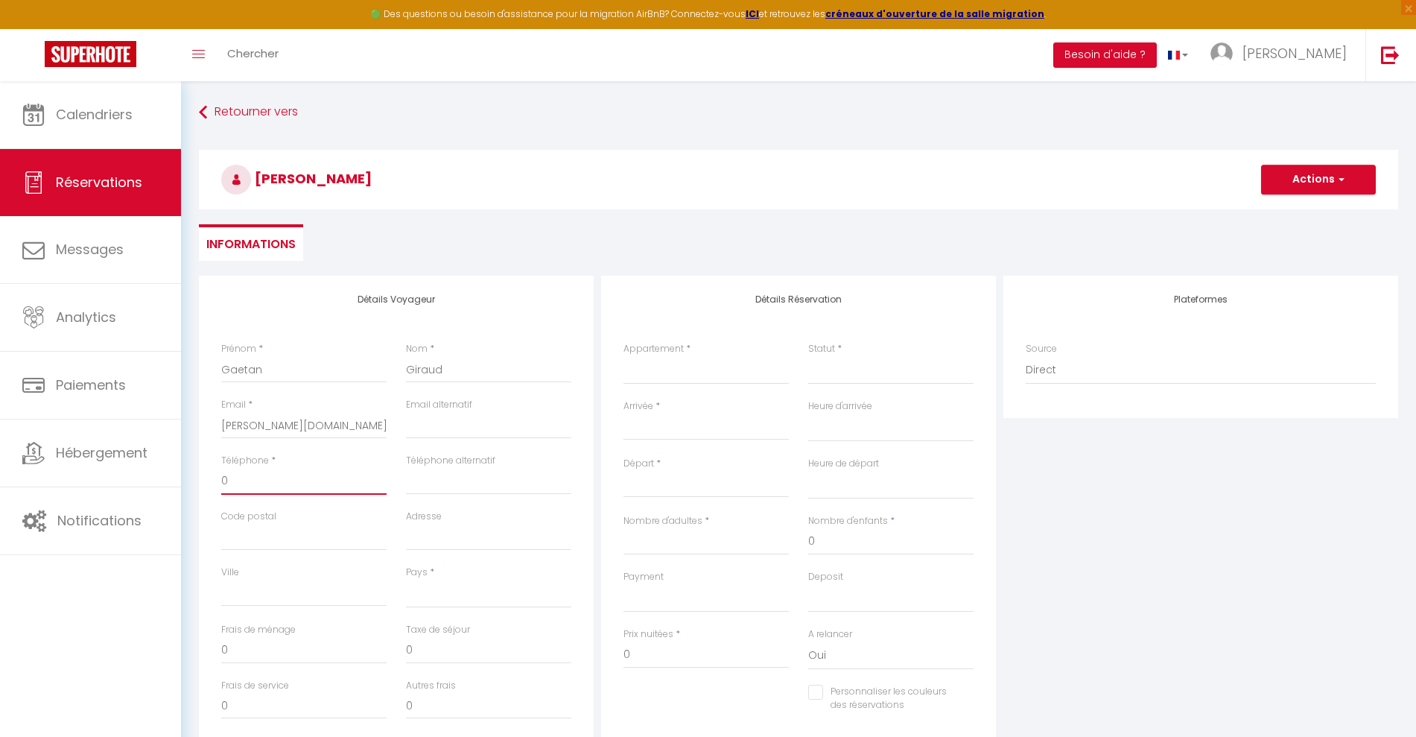
select select
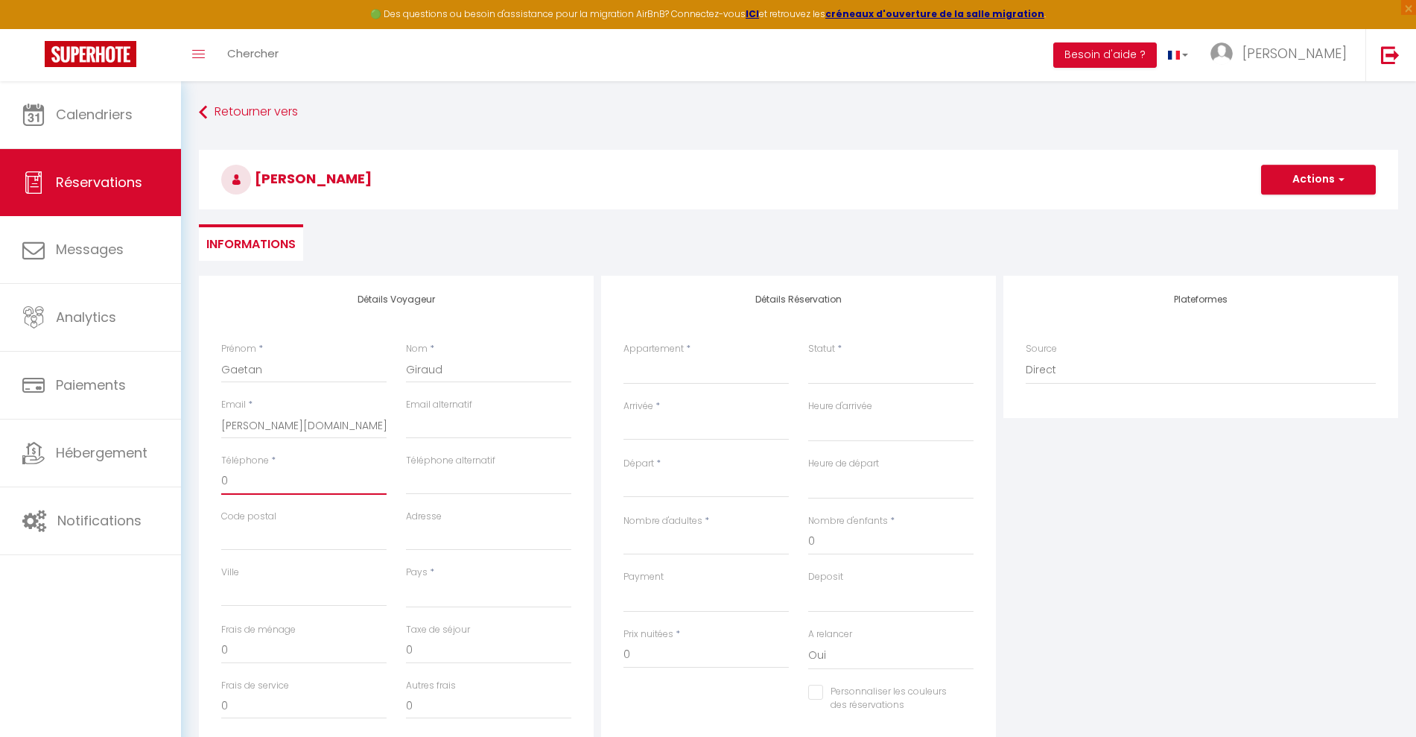
select select
checkbox input "false"
type input "07"
select select
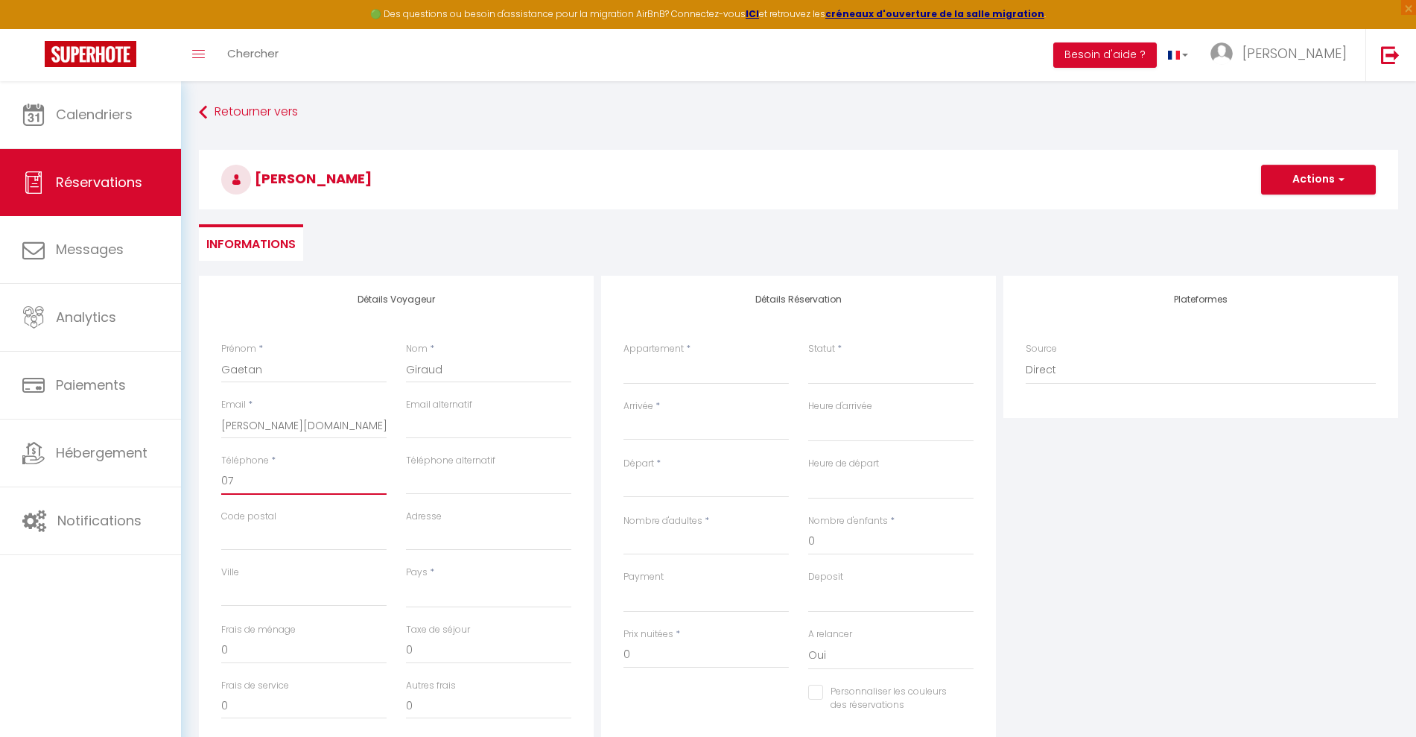
select select
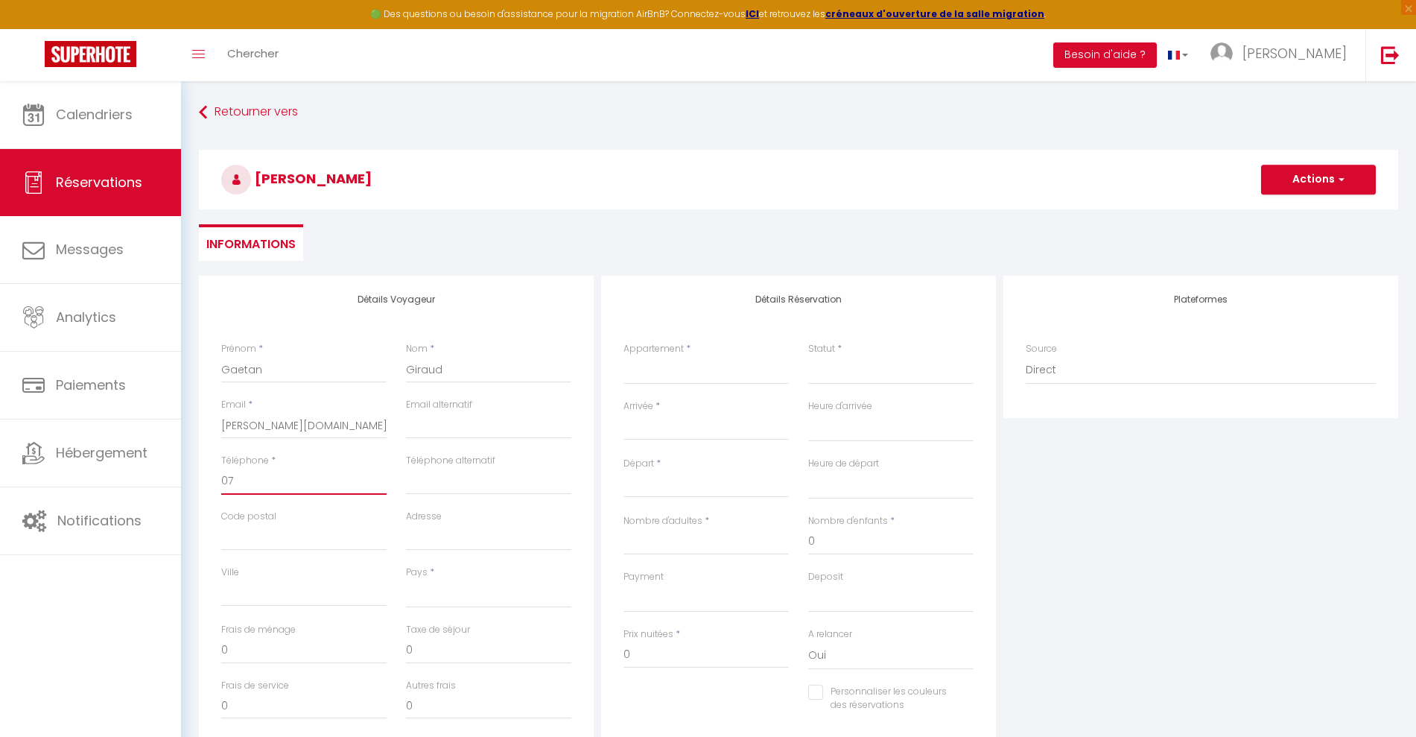
select select
checkbox input "false"
type input "077"
select select
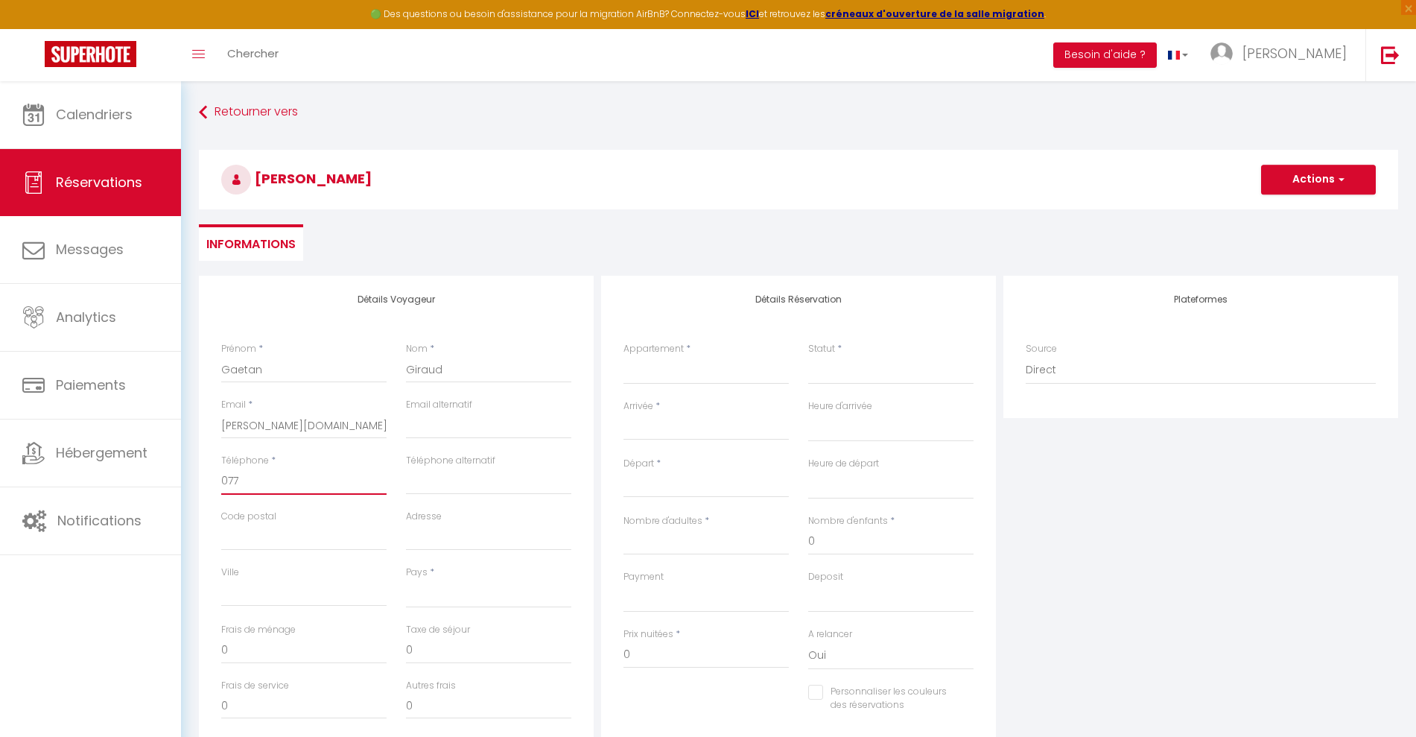
select select
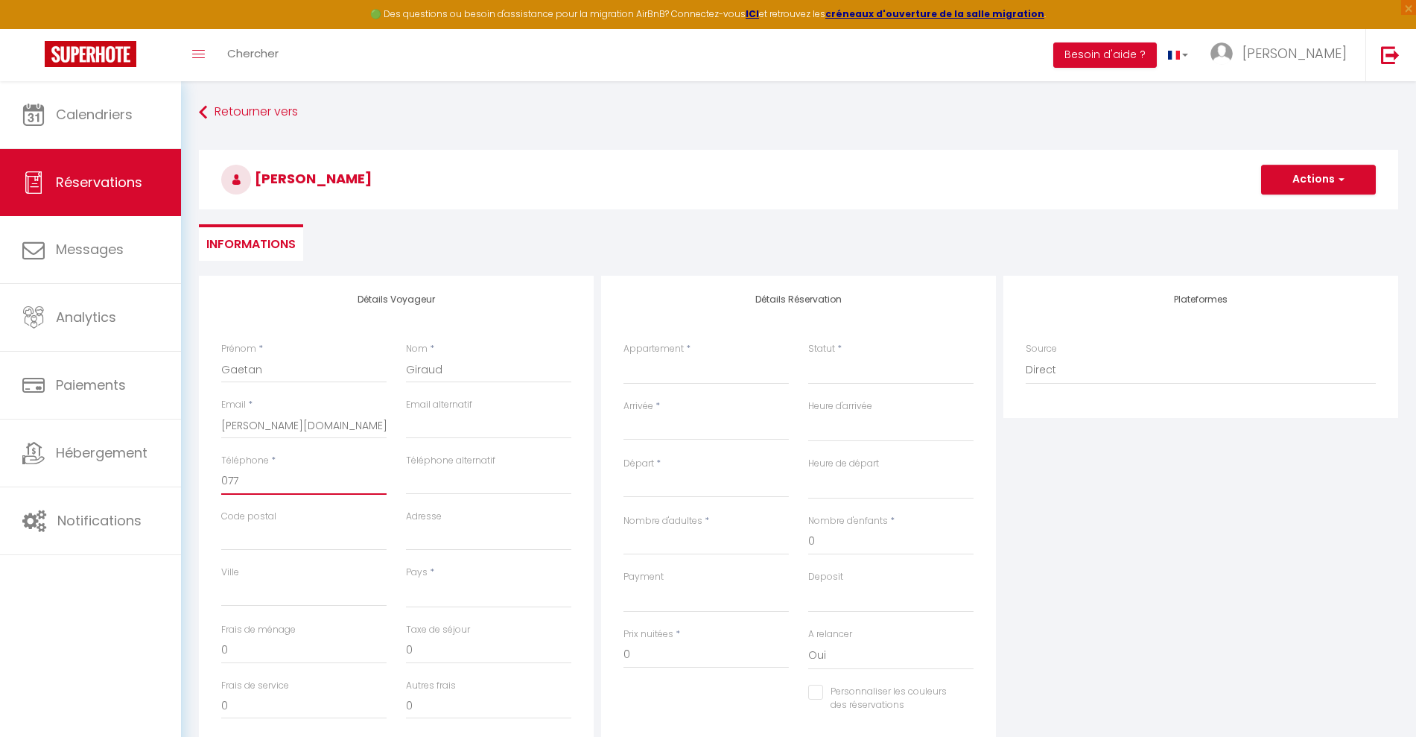
checkbox input "false"
type input "0777"
select select
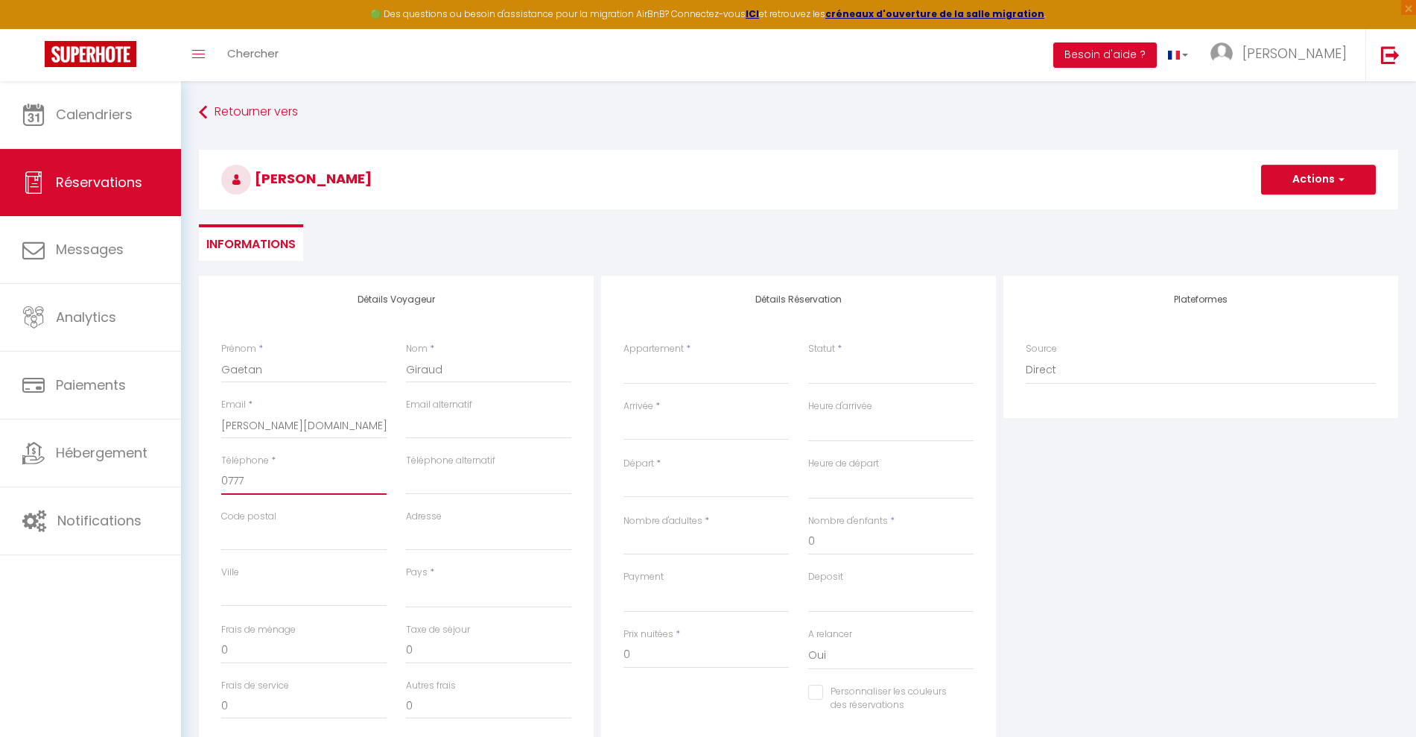
select select
checkbox input "false"
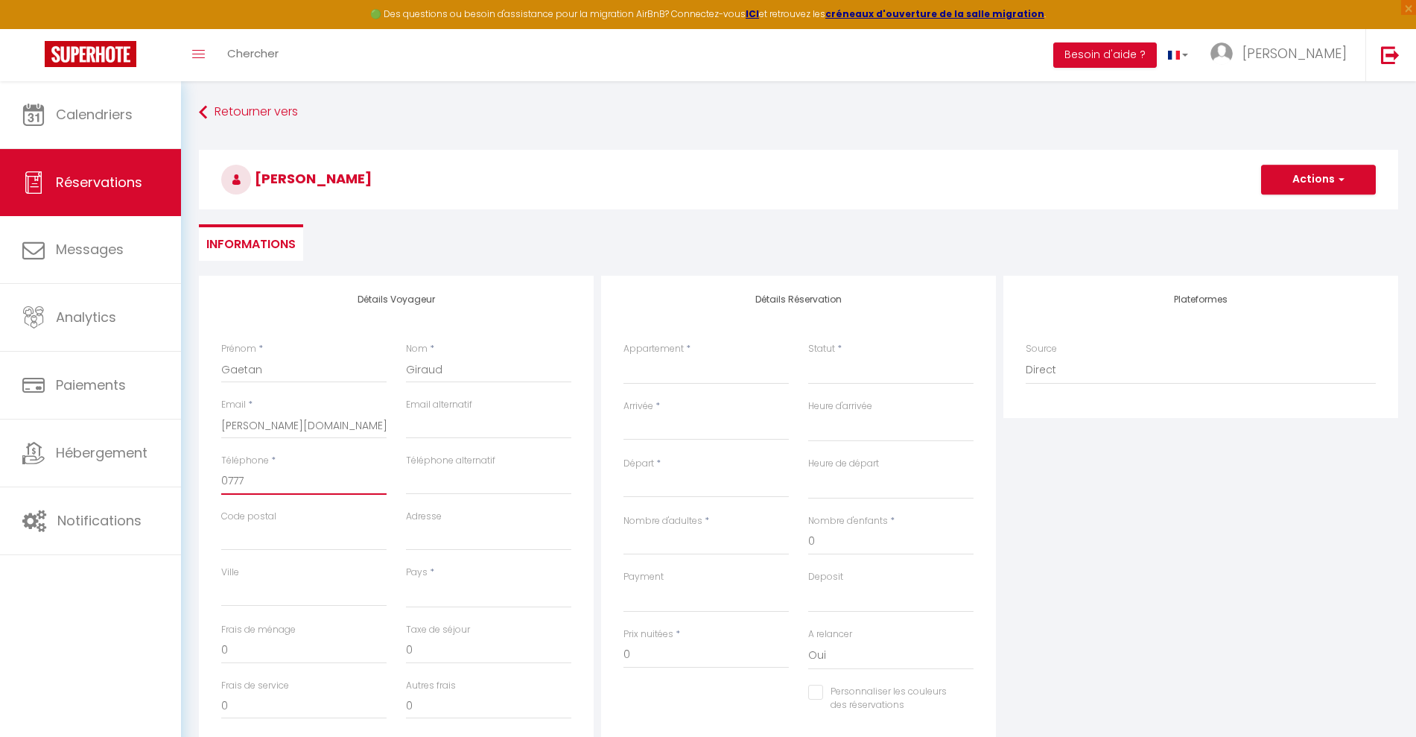
type input "07770"
select select
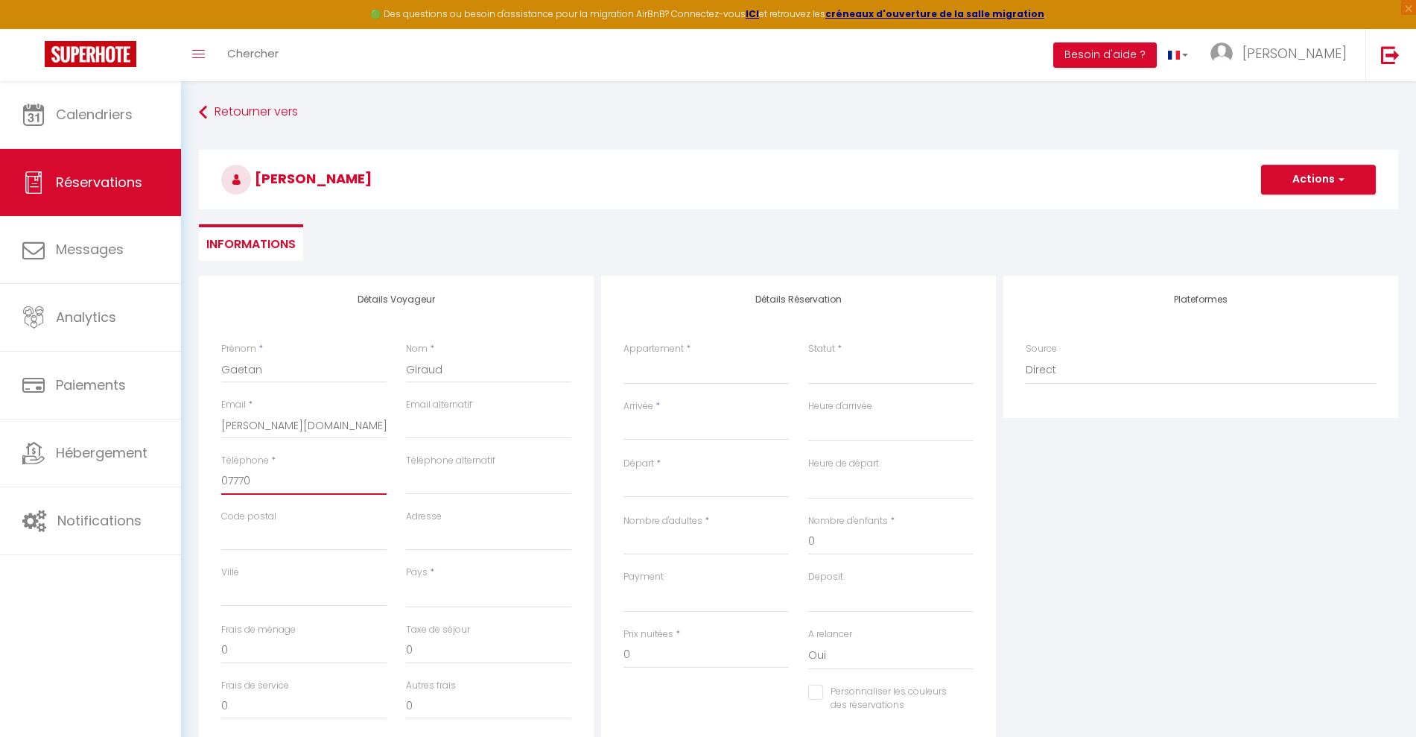
select select
checkbox input "false"
type input "077708"
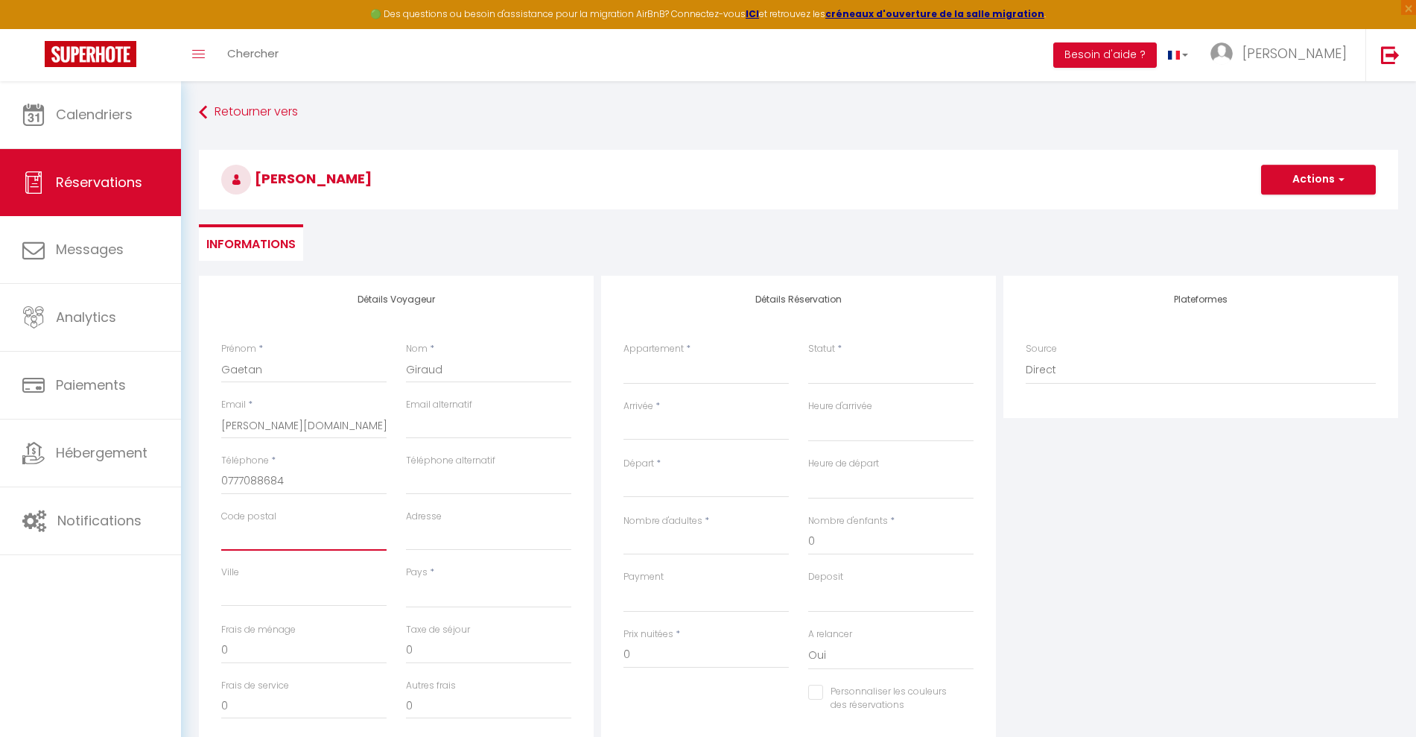
click at [284, 532] on input "Code postal" at bounding box center [303, 537] width 165 height 27
click at [443, 595] on select "[GEOGRAPHIC_DATA] [GEOGRAPHIC_DATA] [GEOGRAPHIC_DATA] [GEOGRAPHIC_DATA] [GEOGRA…" at bounding box center [488, 593] width 165 height 28
click at [406, 579] on select "[GEOGRAPHIC_DATA] [GEOGRAPHIC_DATA] [GEOGRAPHIC_DATA] [GEOGRAPHIC_DATA] [GEOGRA…" at bounding box center [488, 593] width 165 height 28
click at [638, 363] on select "Suite Coquine - Jacuzzi Nuit Insolite Viking Clair de Lune Chalet Nature et Spa" at bounding box center [705, 370] width 165 height 28
click at [623, 356] on select "Suite Coquine - Jacuzzi Nuit Insolite Viking Clair de Lune Chalet Nature et Spa" at bounding box center [705, 370] width 165 height 28
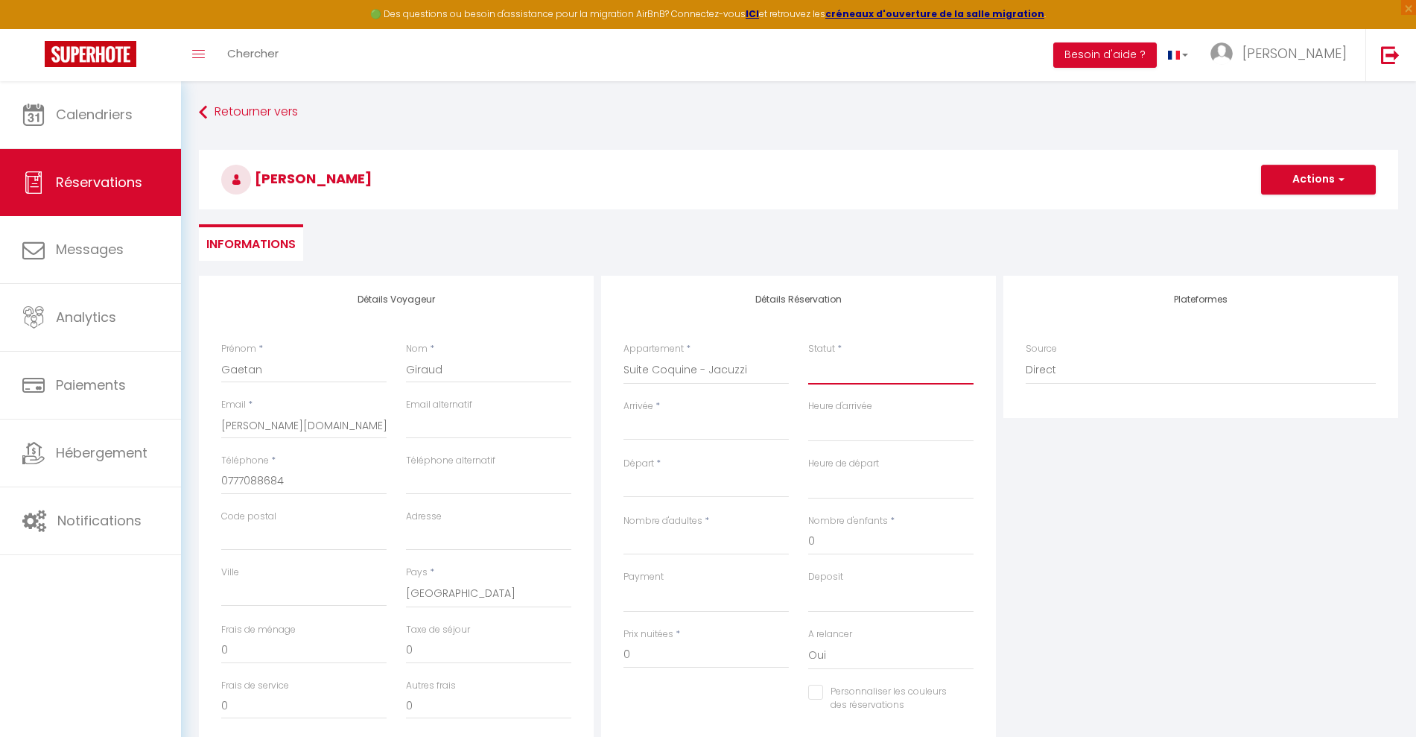
click at [855, 375] on select "Confirmé Non Confirmé [PERSON_NAME] par le voyageur No Show Request" at bounding box center [890, 370] width 165 height 28
click at [808, 356] on select "Confirmé Non Confirmé [PERSON_NAME] par le voyageur No Show Request" at bounding box center [890, 370] width 165 height 28
click at [704, 429] on input "Arrivée" at bounding box center [705, 428] width 165 height 19
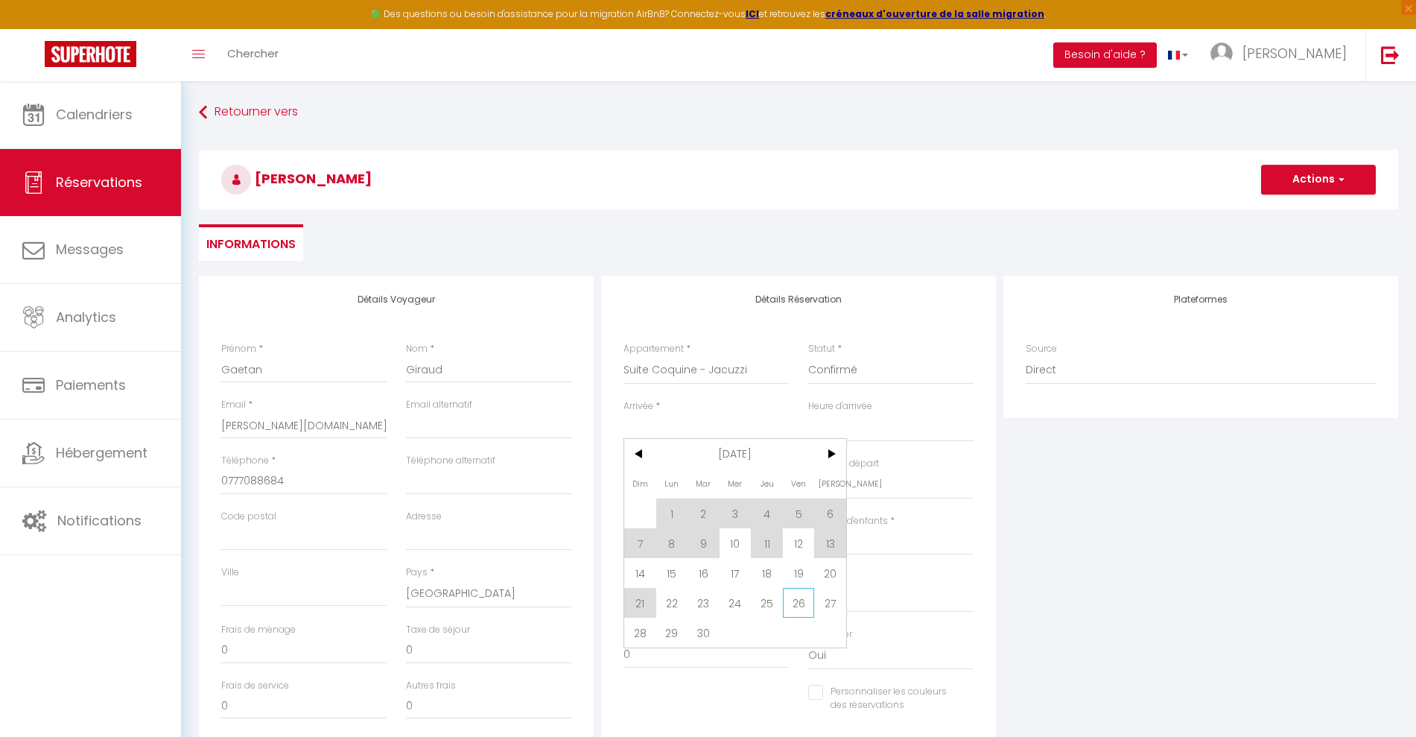
click at [792, 599] on span "26" at bounding box center [799, 603] width 32 height 30
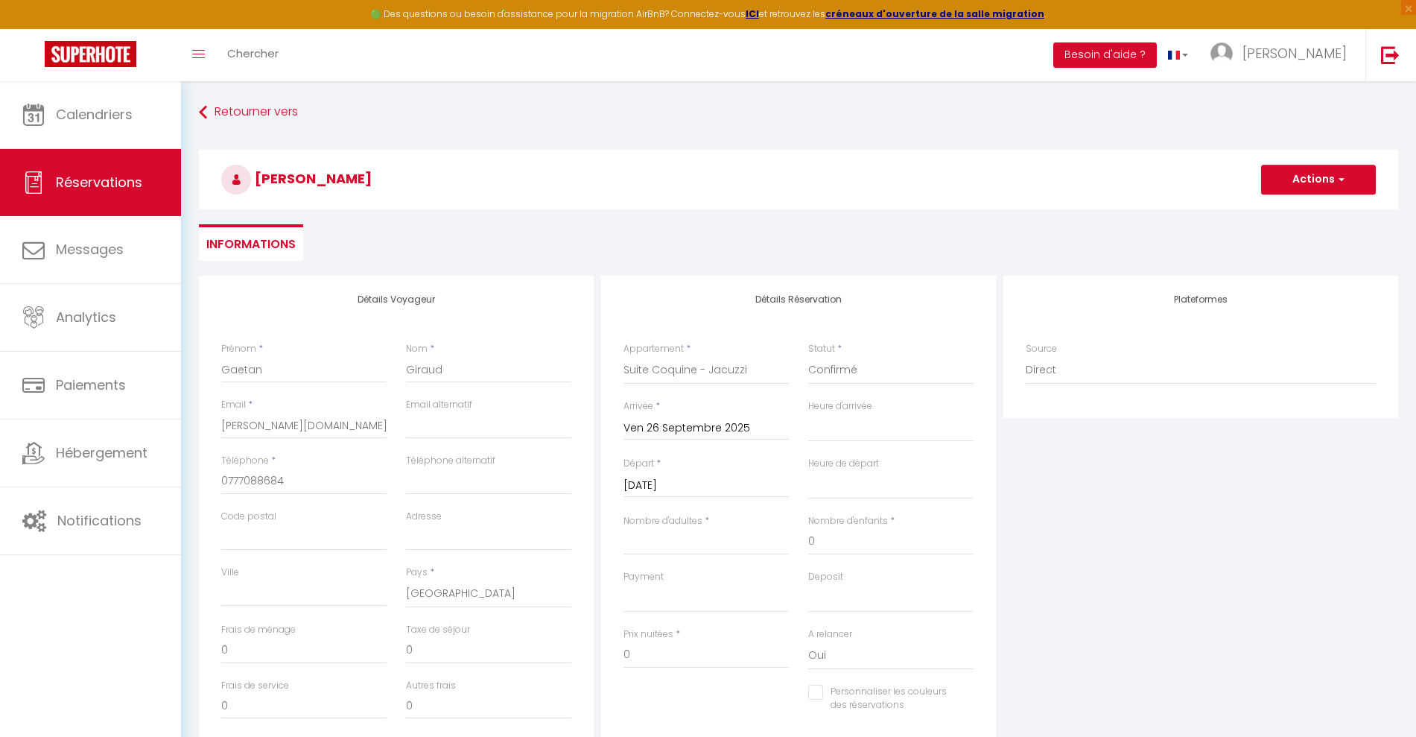
click at [754, 490] on input "[DATE]" at bounding box center [705, 485] width 165 height 19
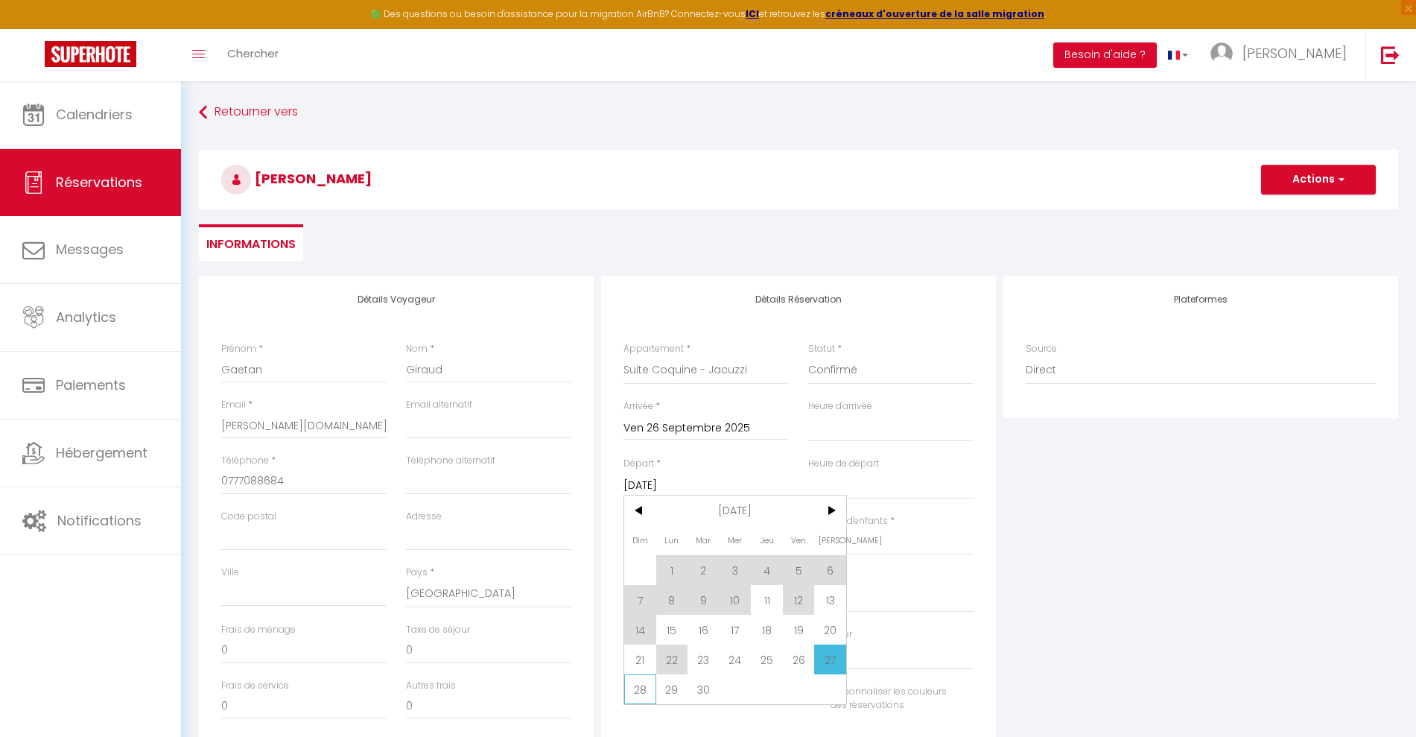
click at [646, 686] on span "28" at bounding box center [640, 689] width 32 height 30
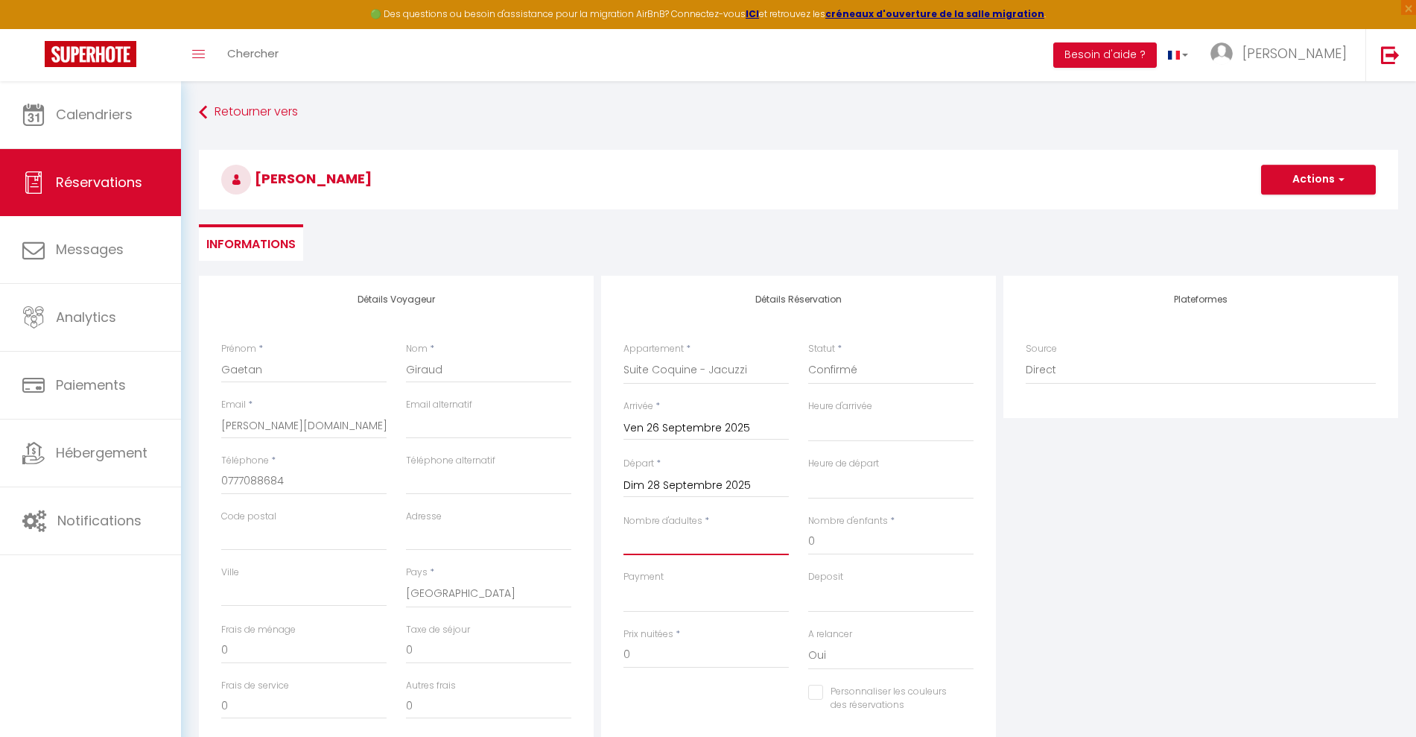
click at [662, 547] on input "Nombre d'adultes" at bounding box center [705, 541] width 165 height 27
click at [816, 541] on input "0" at bounding box center [890, 541] width 165 height 27
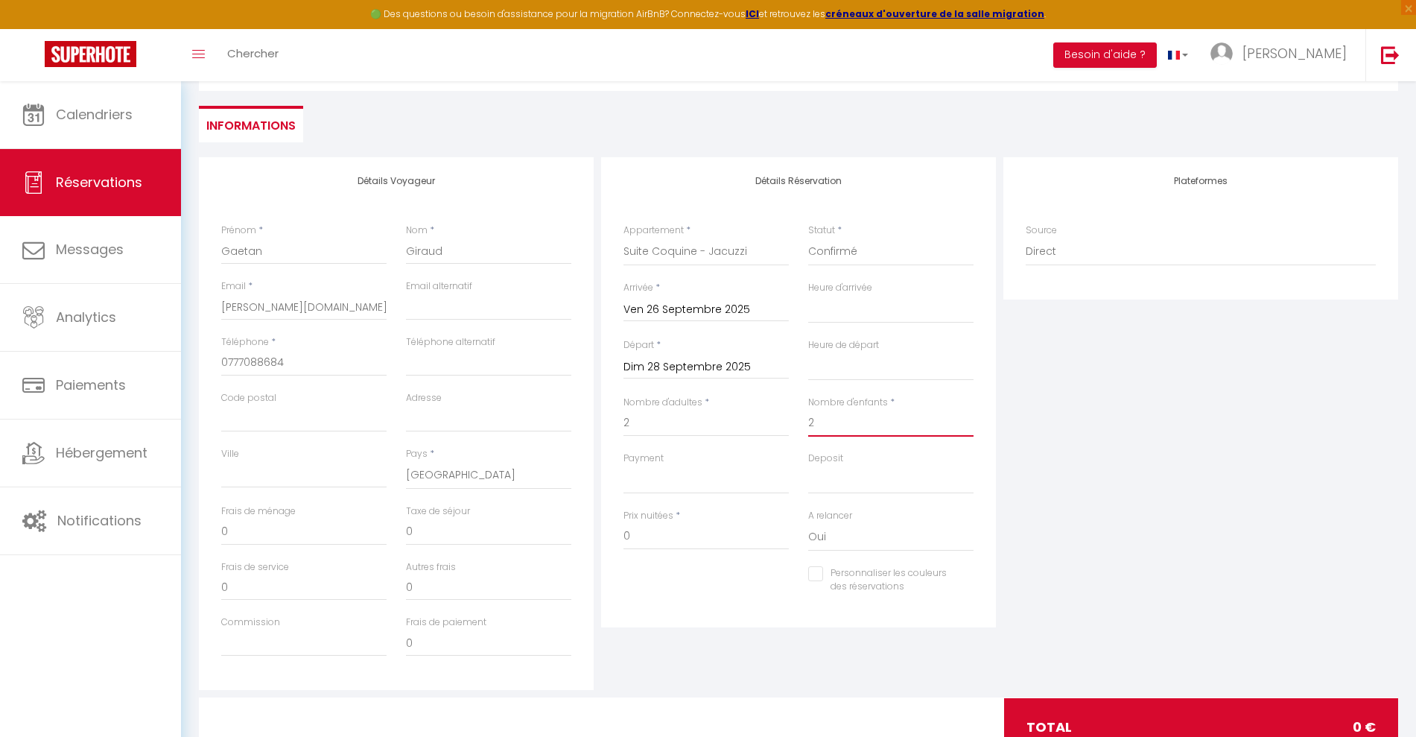
scroll to position [119, 0]
click at [746, 597] on div "Personnaliser les couleurs des réservations #D7092E" at bounding box center [798, 586] width 369 height 43
click at [711, 540] on input "0" at bounding box center [705, 535] width 165 height 27
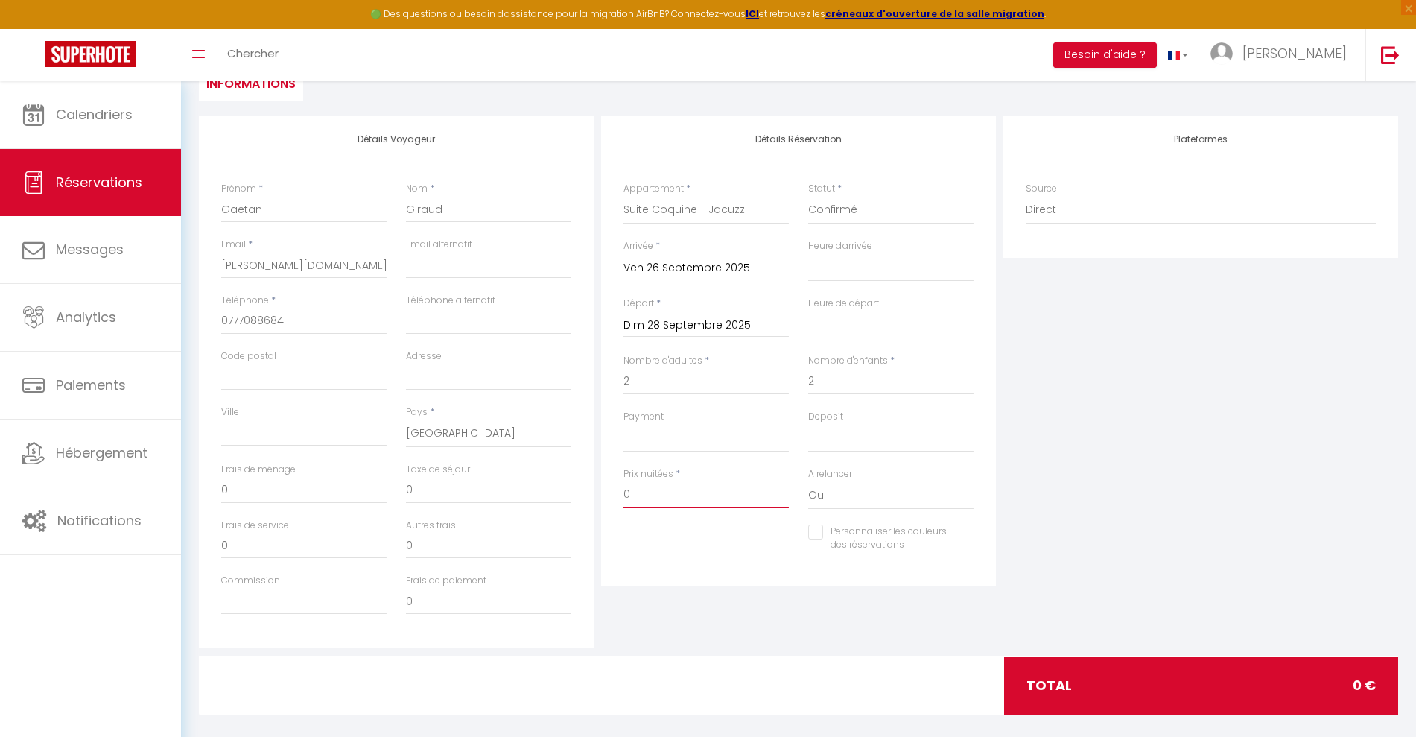
scroll to position [161, 0]
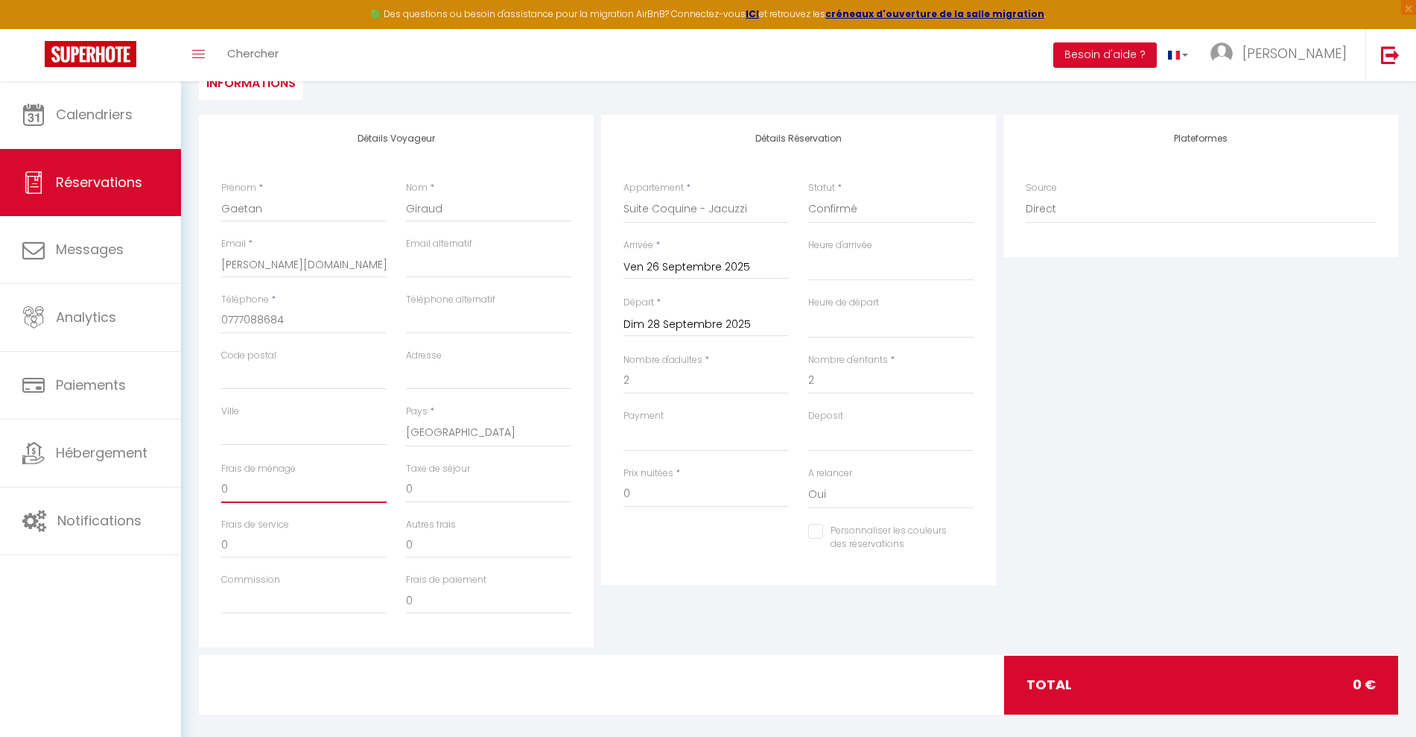
click at [334, 490] on input "0" at bounding box center [303, 489] width 165 height 27
click at [442, 492] on input "0" at bounding box center [488, 489] width 165 height 27
click at [666, 498] on input "0" at bounding box center [705, 493] width 165 height 27
click at [668, 556] on div "Personnaliser les couleurs des réservations #D7092E" at bounding box center [798, 545] width 369 height 43
click at [235, 491] on input "0" at bounding box center [303, 489] width 165 height 27
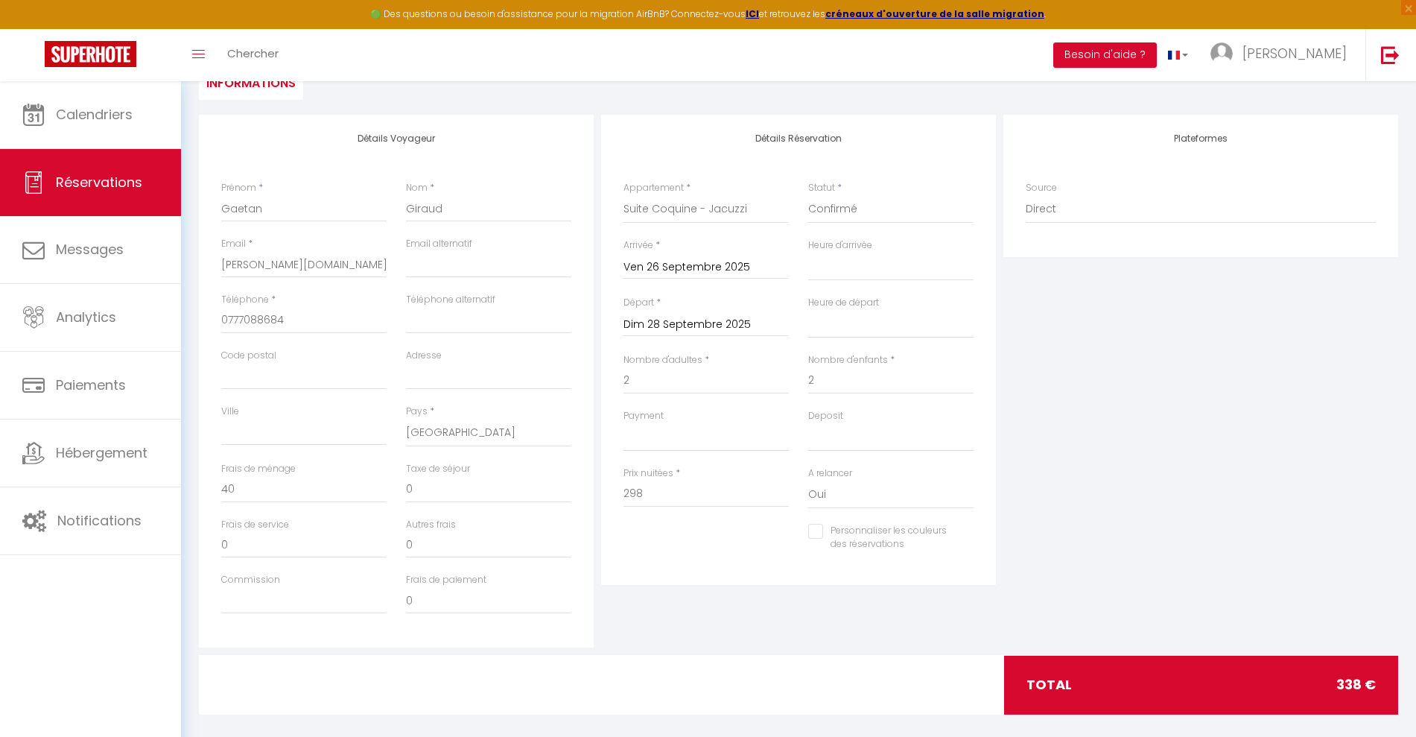
click at [657, 559] on div "Personnaliser les couleurs des réservations #D7092E" at bounding box center [798, 545] width 369 height 43
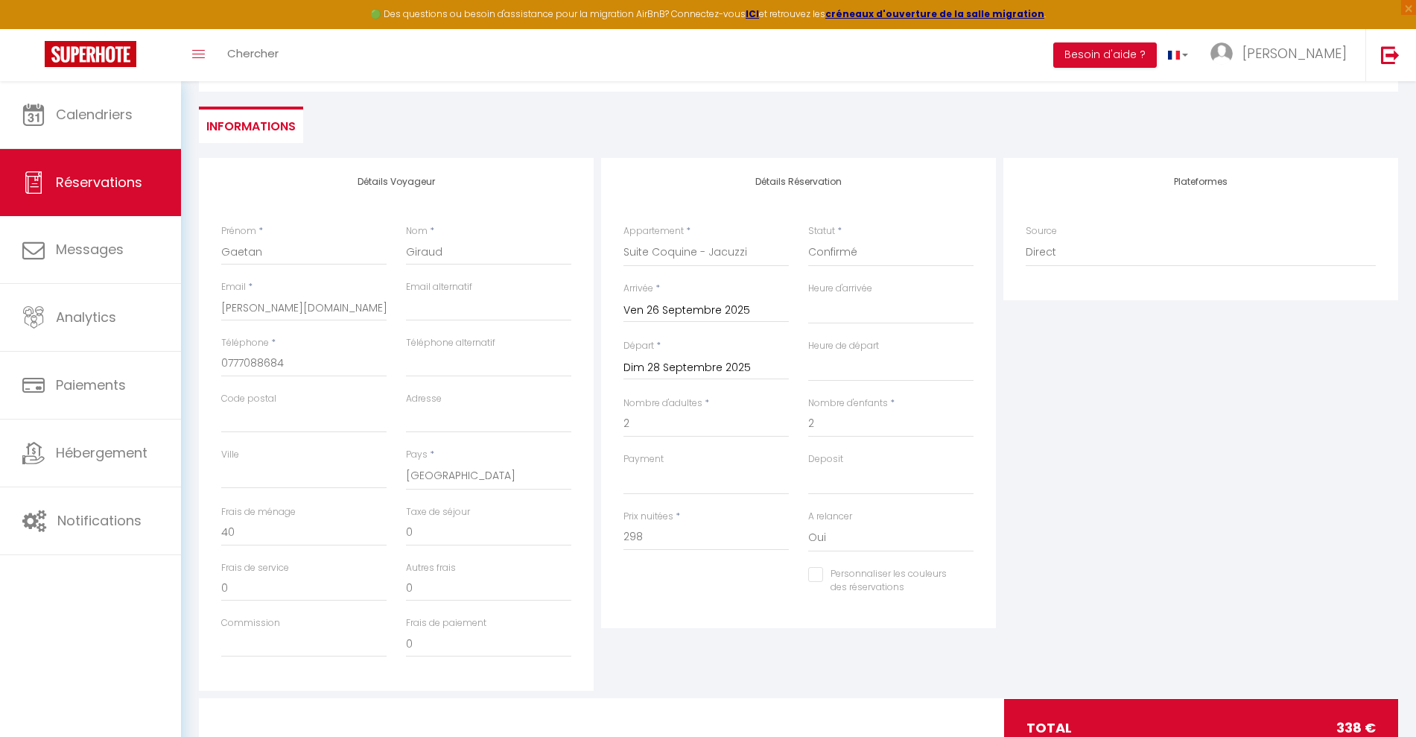
scroll to position [43, 0]
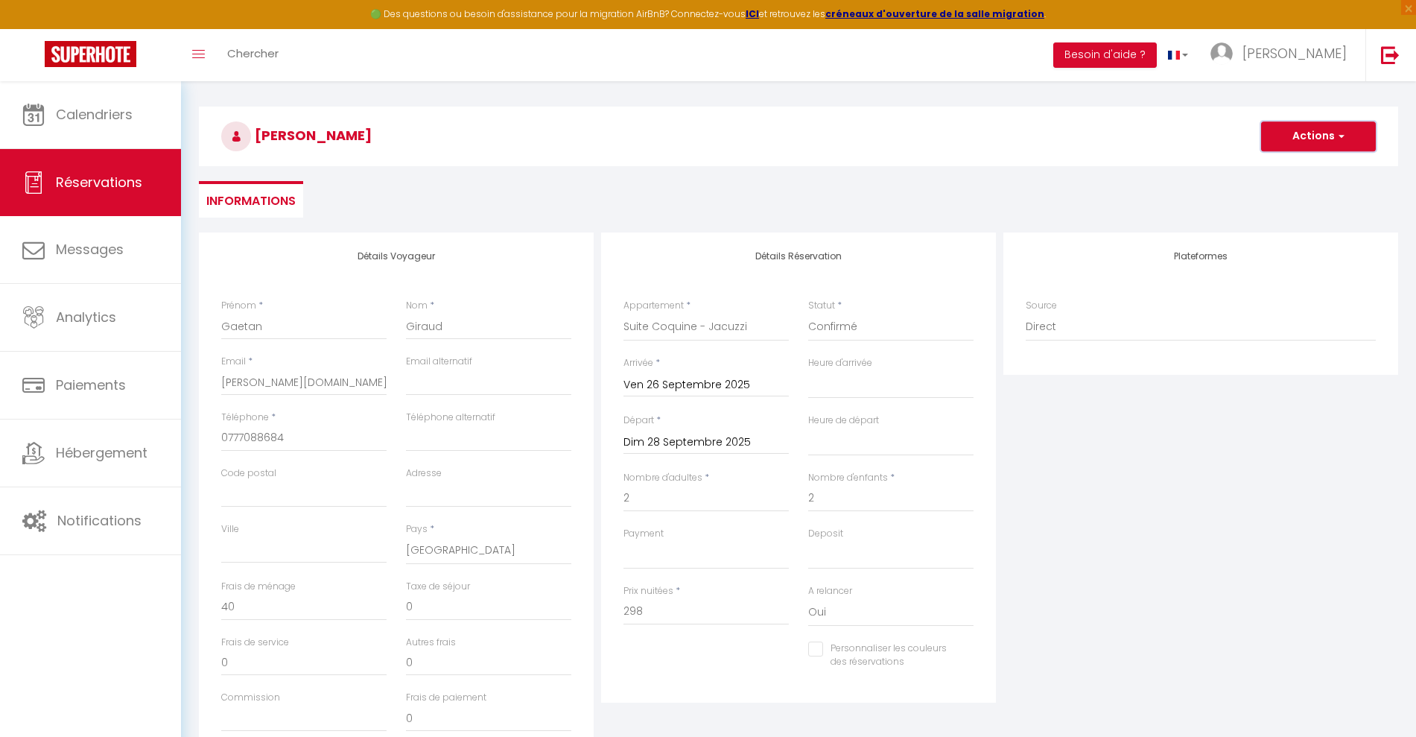
click at [1318, 133] on button "Actions" at bounding box center [1318, 136] width 115 height 30
click at [1283, 165] on link "Enregistrer" at bounding box center [1303, 168] width 118 height 19
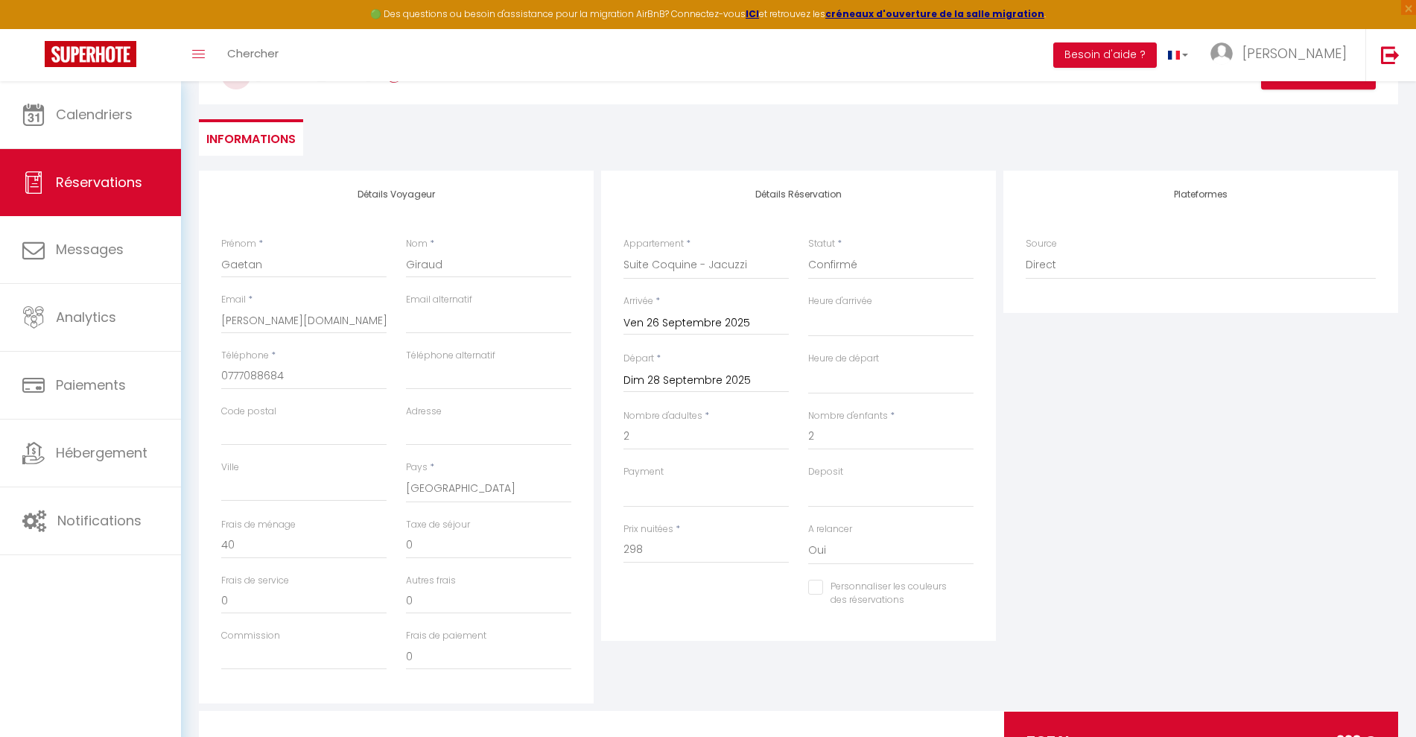
scroll to position [107, 0]
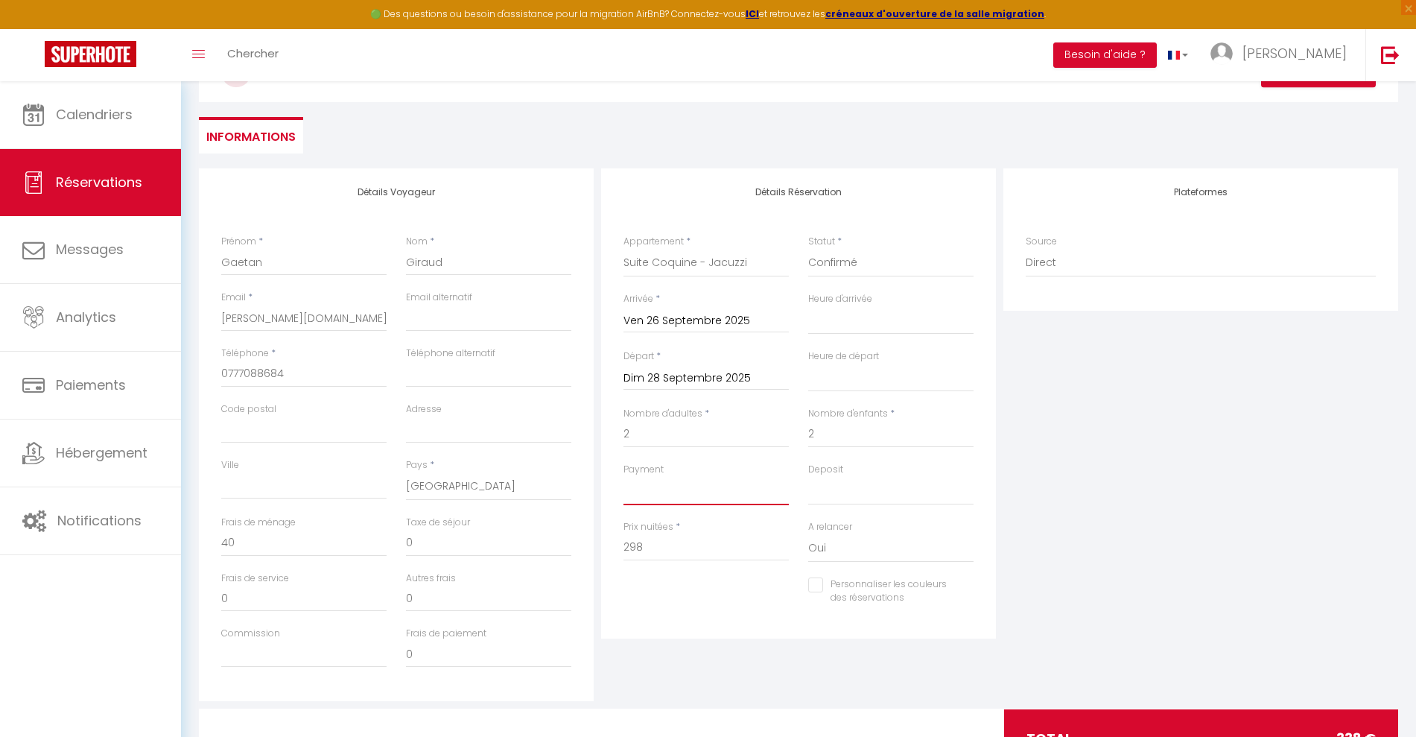
click at [659, 500] on select "OK KO" at bounding box center [705, 491] width 165 height 28
click at [611, 488] on div "Détails Réservation Appartement * Suite Coquine - Jacuzzi Nuit Insolite Viking …" at bounding box center [798, 403] width 395 height 470
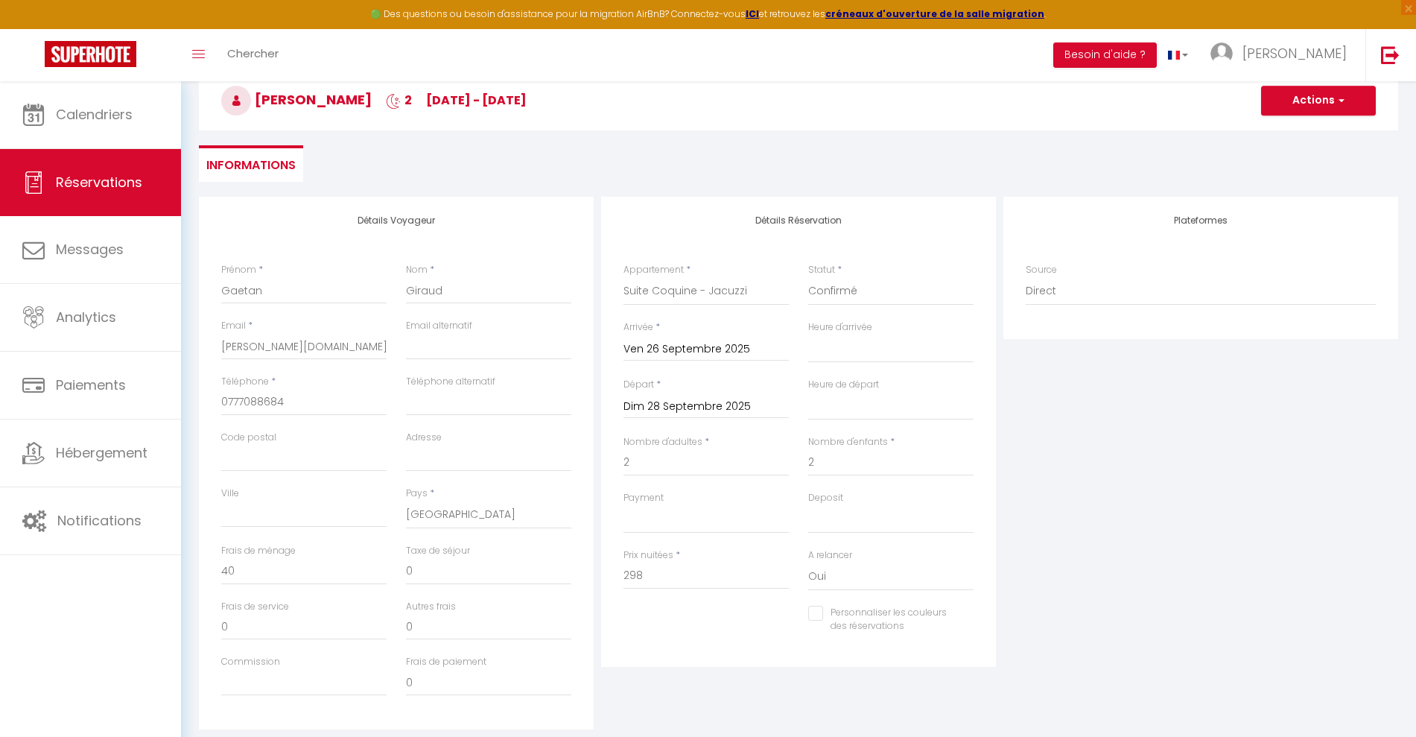
scroll to position [75, 0]
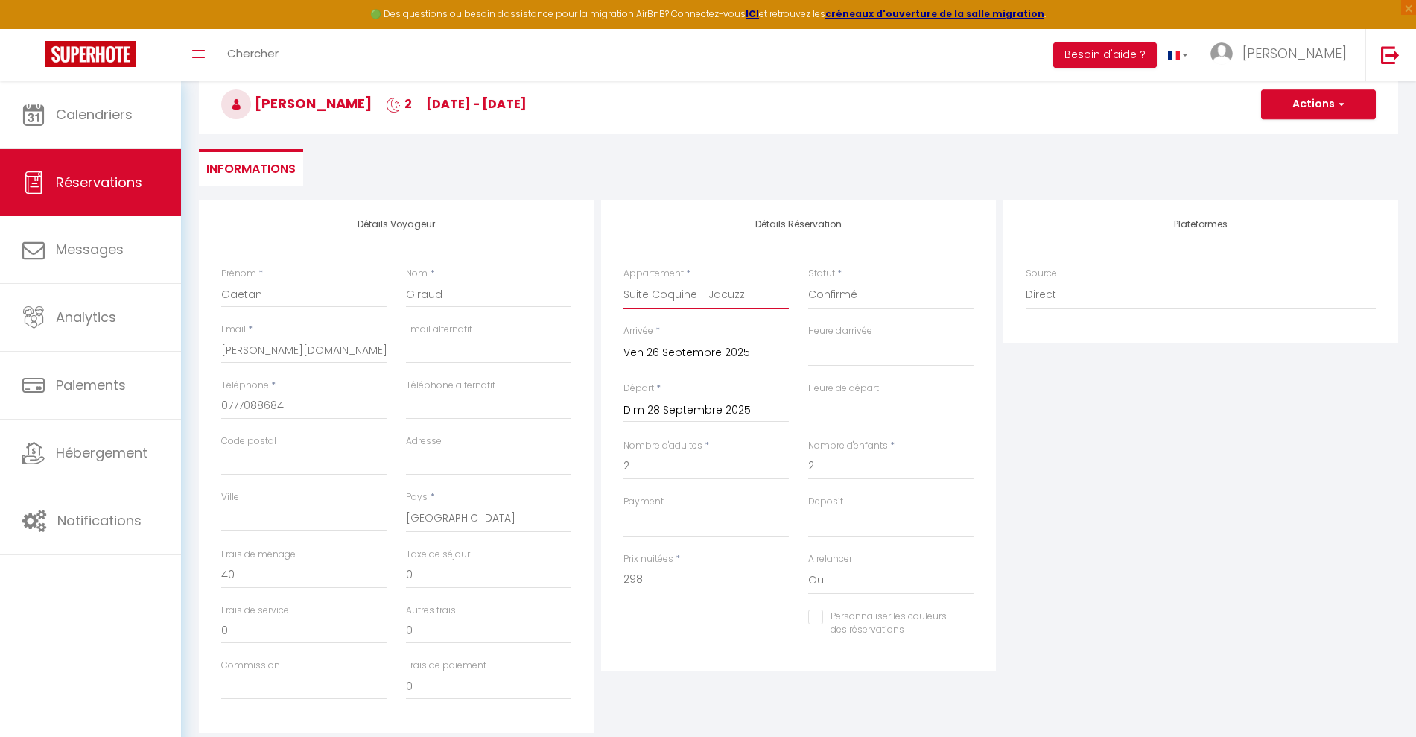
click at [752, 295] on select "Suite Coquine - Jacuzzi Nuit Insolite Viking Clair de Lune Chalet Nature et Spa" at bounding box center [705, 295] width 165 height 28
click at [623, 281] on select "Suite Coquine - Jacuzzi Nuit Insolite Viking Clair de Lune Chalet Nature et Spa" at bounding box center [705, 295] width 165 height 28
click at [891, 287] on select "Confirmé Non Confirmé [PERSON_NAME] par le voyageur No Show Request" at bounding box center [890, 295] width 165 height 28
click at [808, 281] on select "Confirmé Non Confirmé [PERSON_NAME] par le voyageur No Show Request" at bounding box center [890, 295] width 165 height 28
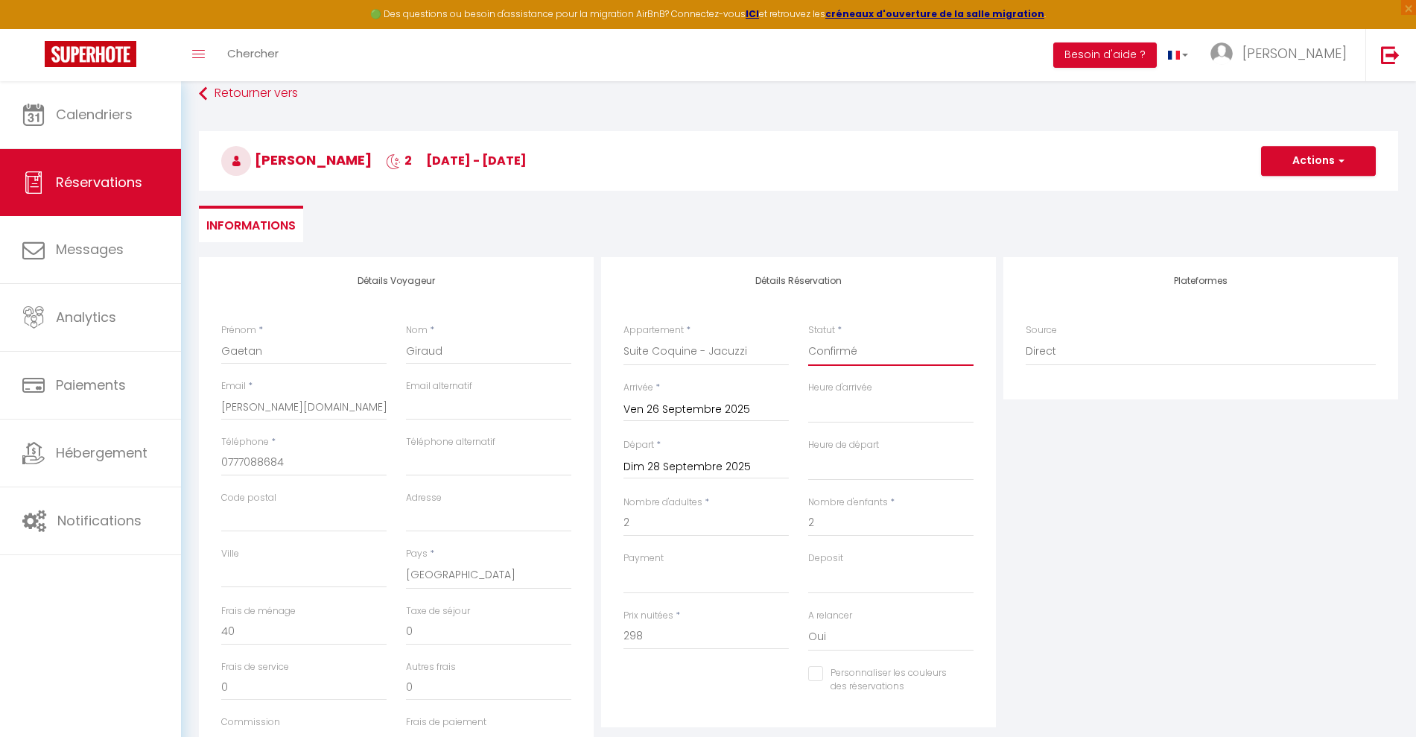
scroll to position [14, 0]
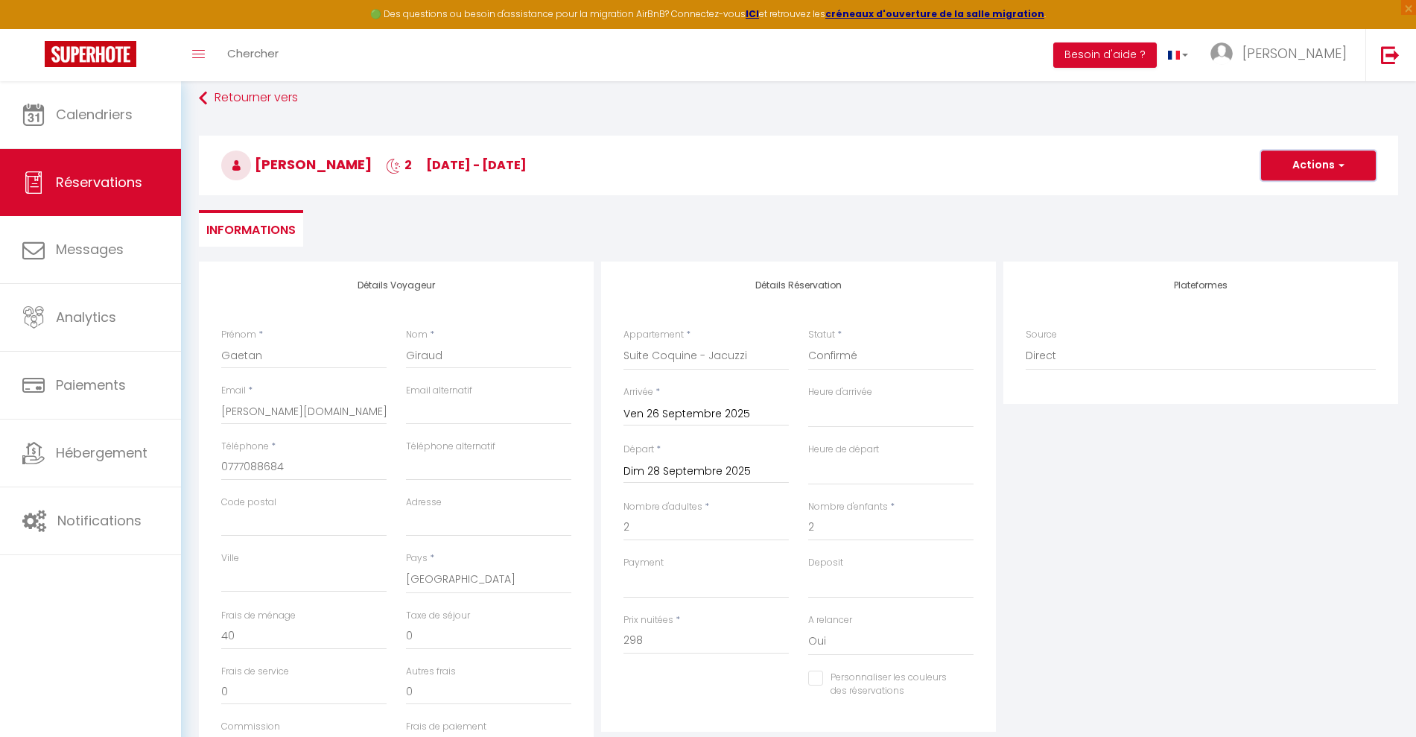
click at [1305, 168] on button "Actions" at bounding box center [1318, 165] width 115 height 30
click at [1278, 198] on link "Enregistrer" at bounding box center [1303, 197] width 118 height 19
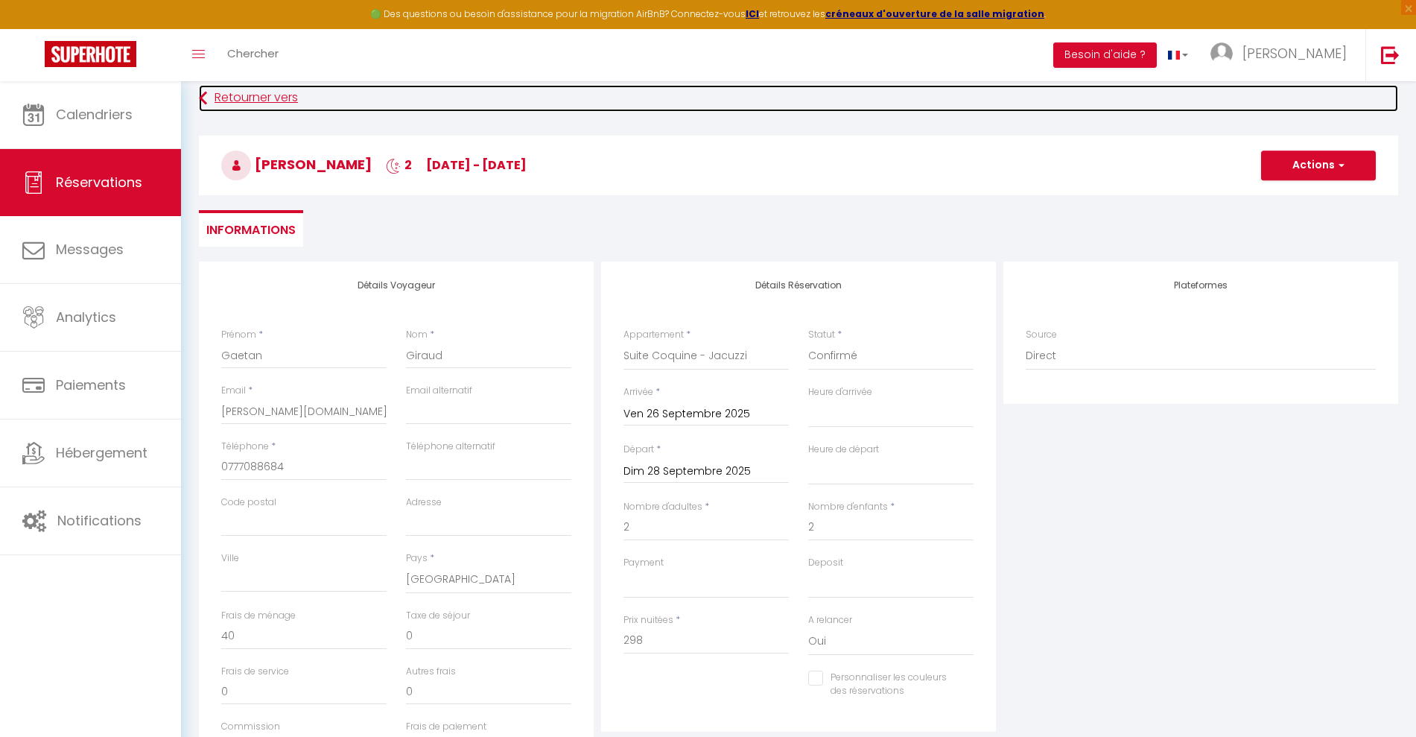
click at [267, 97] on link "Retourner vers" at bounding box center [798, 98] width 1199 height 27
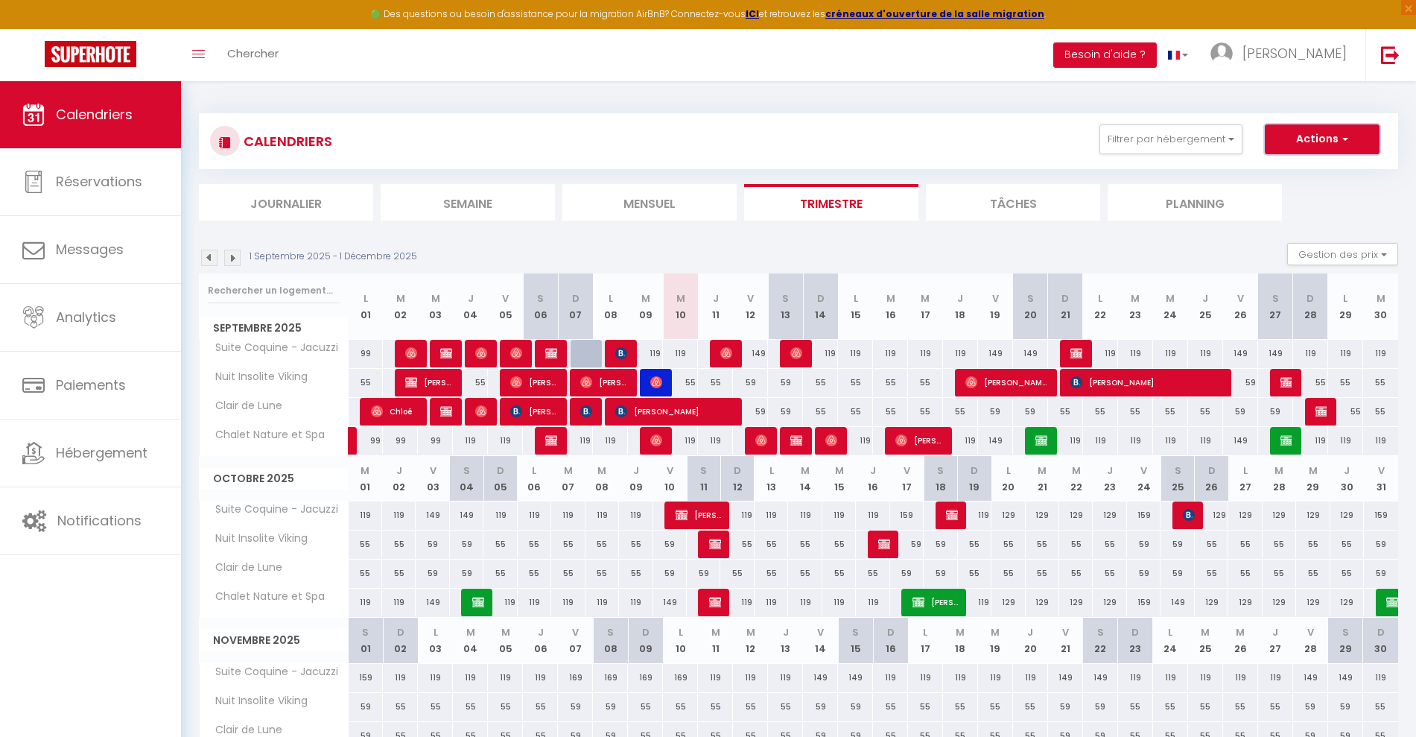
click at [1299, 145] on button "Actions" at bounding box center [1321, 139] width 115 height 30
click at [1255, 176] on link "Nouvelle réservation" at bounding box center [1306, 173] width 130 height 22
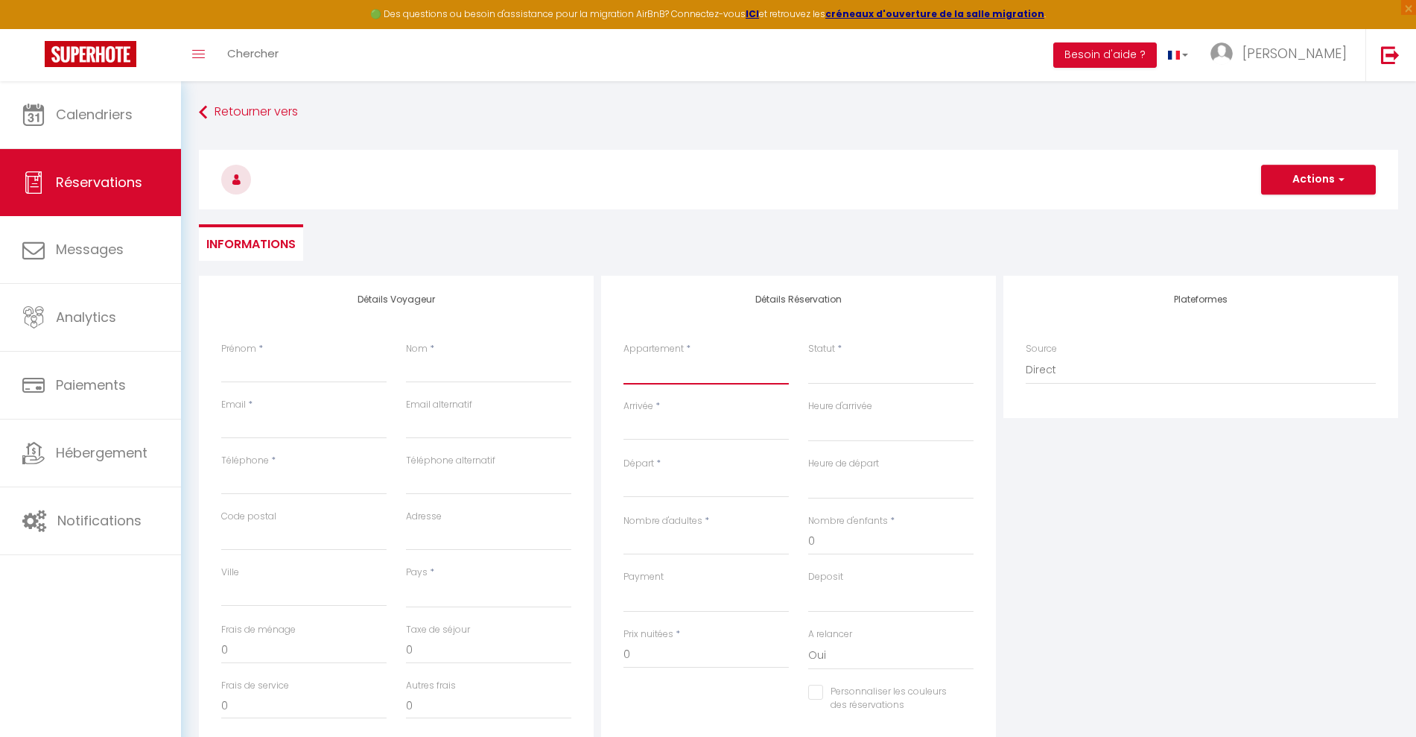
click at [675, 375] on select "Suite Coquine - Jacuzzi Nuit Insolite Viking Clair de Lune Chalet Nature et Spa" at bounding box center [705, 370] width 165 height 28
click at [623, 356] on select "Suite Coquine - Jacuzzi Nuit Insolite Viking Clair de Lune Chalet Nature et Spa" at bounding box center [705, 370] width 165 height 28
click at [718, 429] on input "Arrivée" at bounding box center [705, 428] width 165 height 19
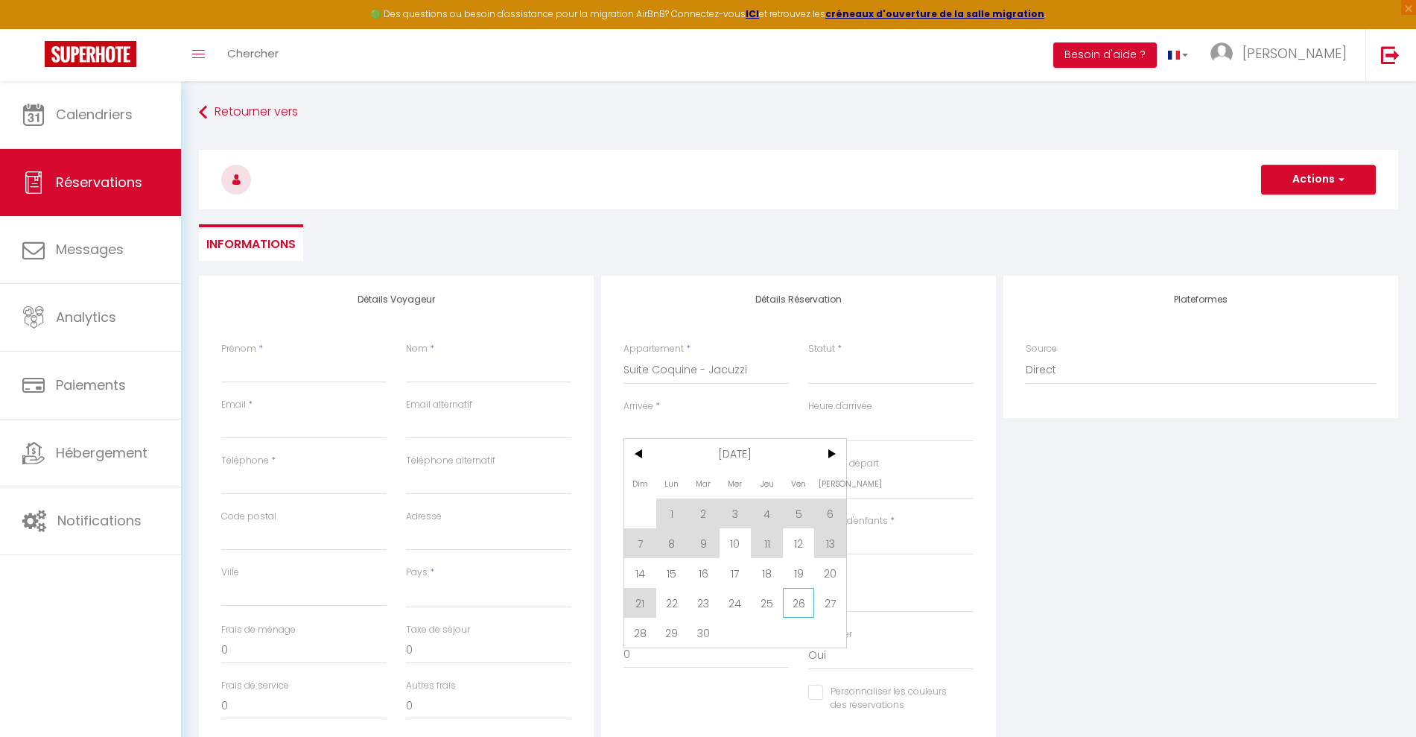
click at [800, 599] on span "26" at bounding box center [799, 603] width 32 height 30
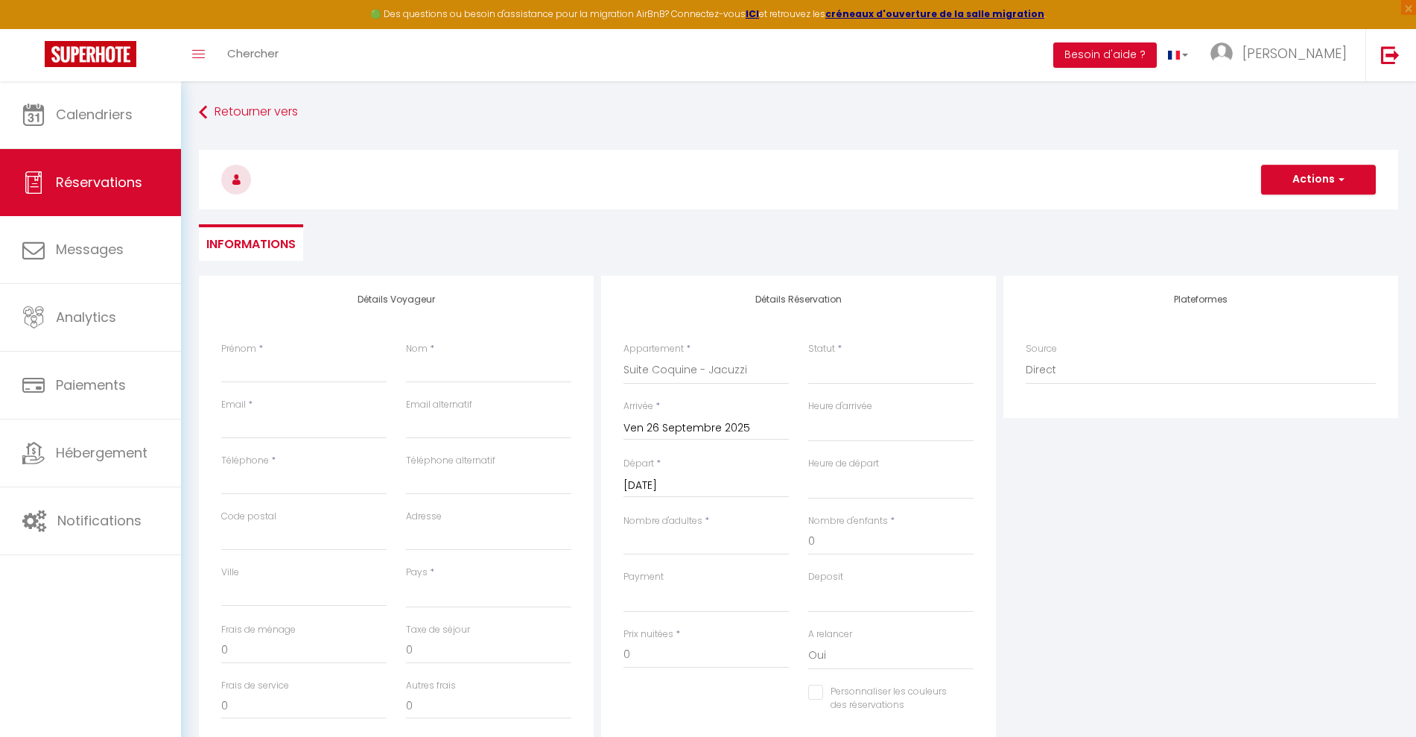
click at [708, 489] on input "[DATE]" at bounding box center [705, 485] width 165 height 19
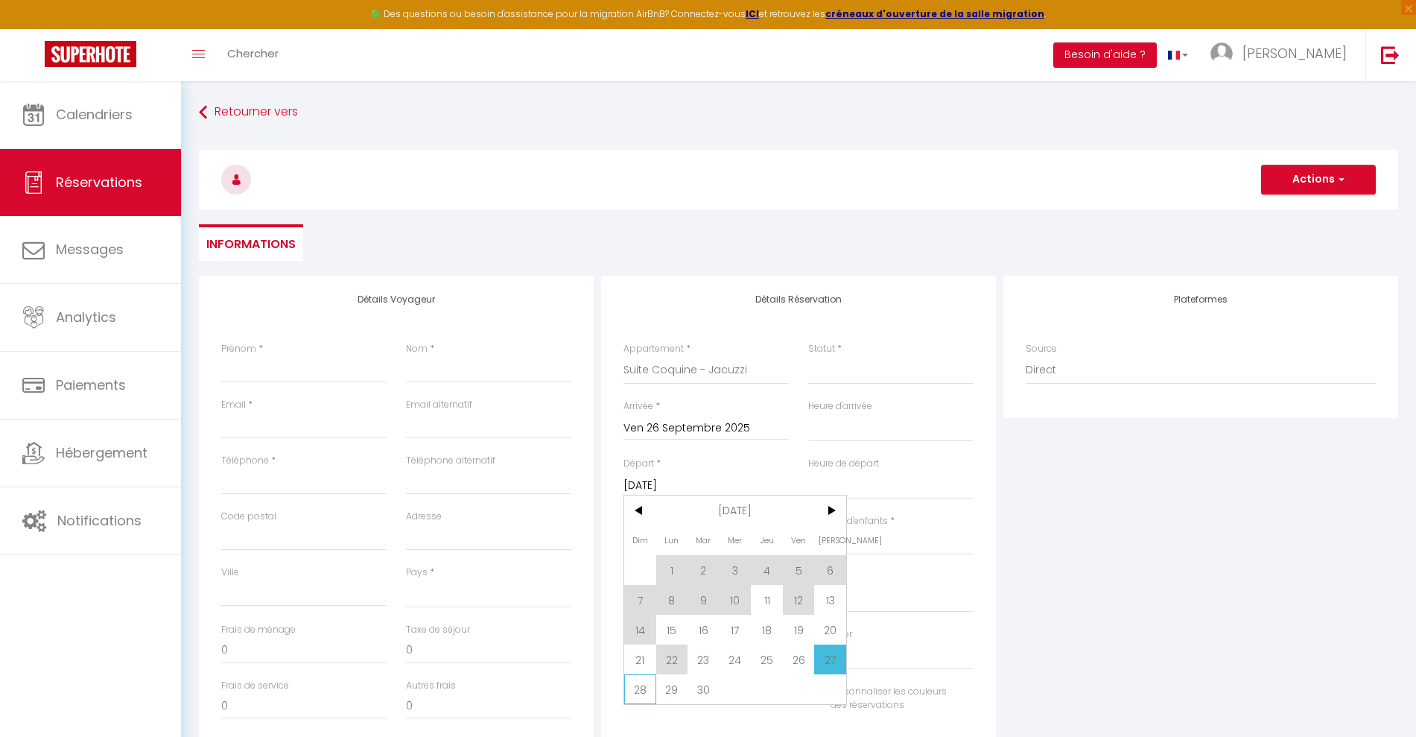
click at [635, 688] on span "28" at bounding box center [640, 689] width 32 height 30
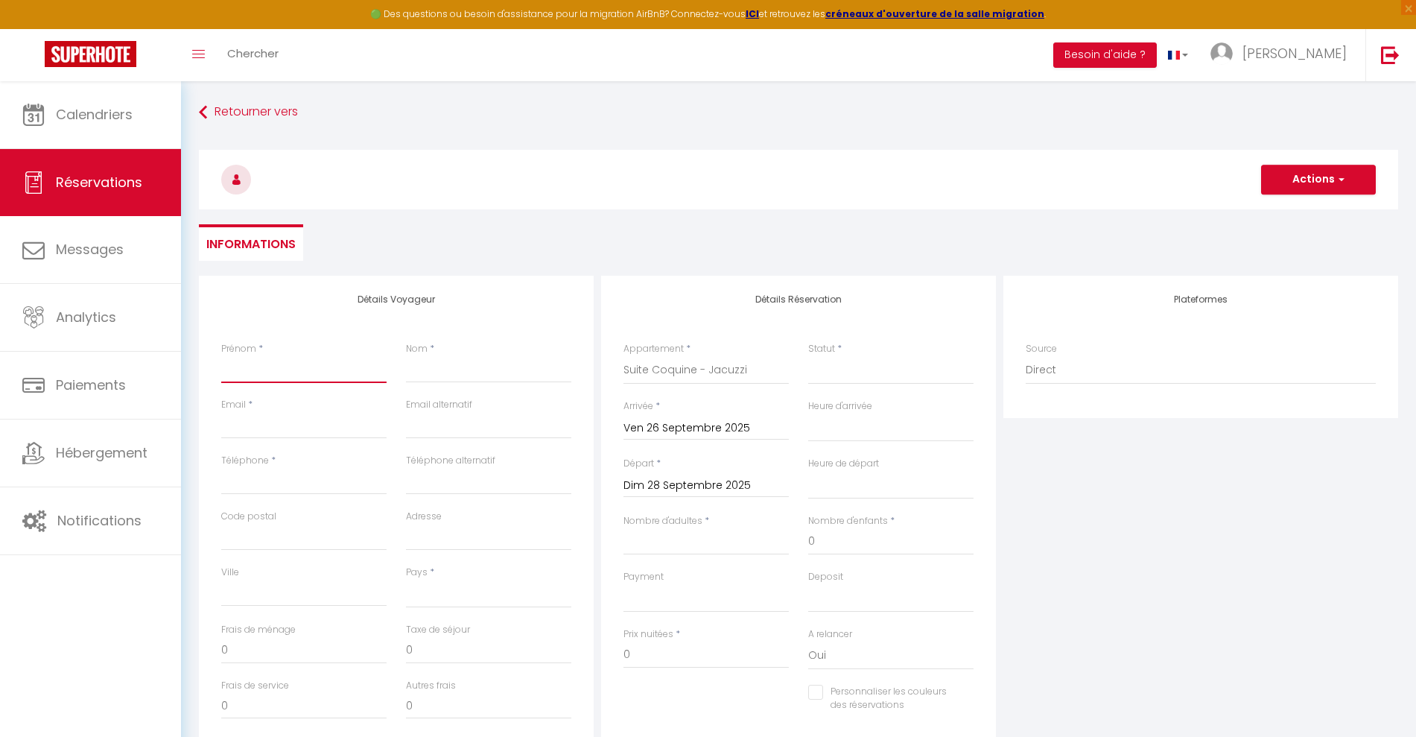
click at [246, 370] on input "Prénom" at bounding box center [303, 369] width 165 height 27
click at [255, 425] on input "Email client" at bounding box center [303, 425] width 165 height 27
paste input "[PERSON_NAME][DOMAIN_NAME][EMAIL_ADDRESS][DOMAIN_NAME]"
click at [252, 489] on input "Téléphone" at bounding box center [303, 481] width 165 height 27
click at [439, 596] on select "[GEOGRAPHIC_DATA] [GEOGRAPHIC_DATA] [GEOGRAPHIC_DATA] [GEOGRAPHIC_DATA] [GEOGRA…" at bounding box center [488, 593] width 165 height 28
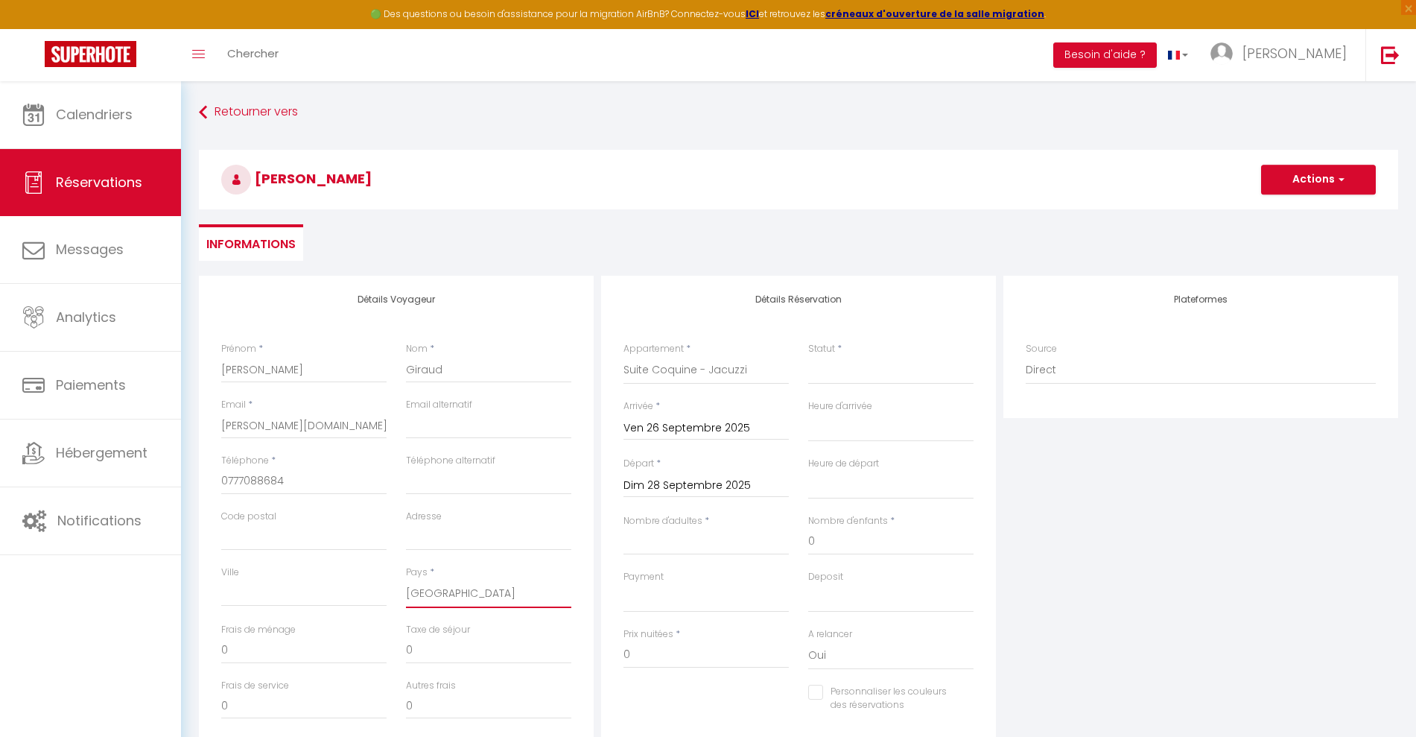
click at [406, 579] on select "[GEOGRAPHIC_DATA] [GEOGRAPHIC_DATA] [GEOGRAPHIC_DATA] [GEOGRAPHIC_DATA] [GEOGRA…" at bounding box center [488, 593] width 165 height 28
click at [580, 298] on div "Détails Voyageur Prénom * [PERSON_NAME] * Giraud Email * [PERSON_NAME][DOMAIN_N…" at bounding box center [396, 542] width 395 height 532
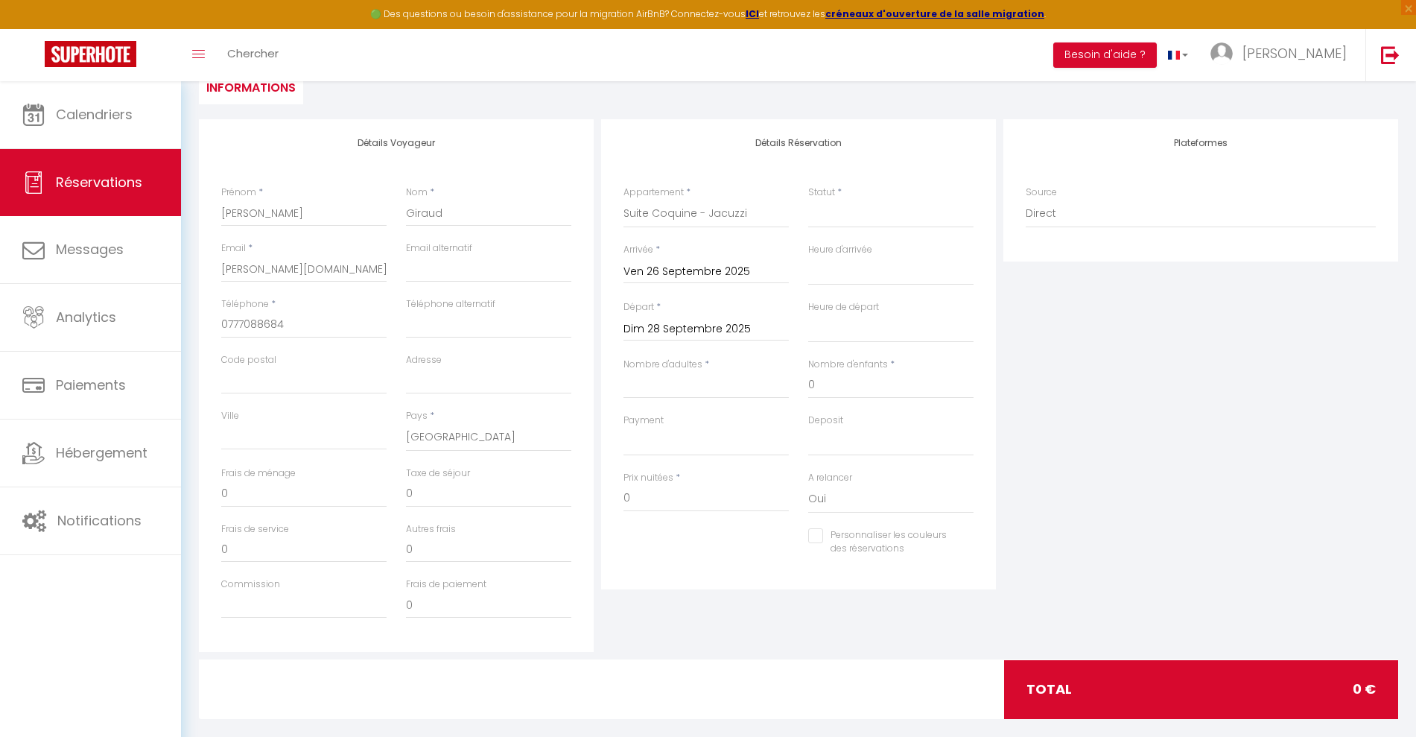
scroll to position [152, 0]
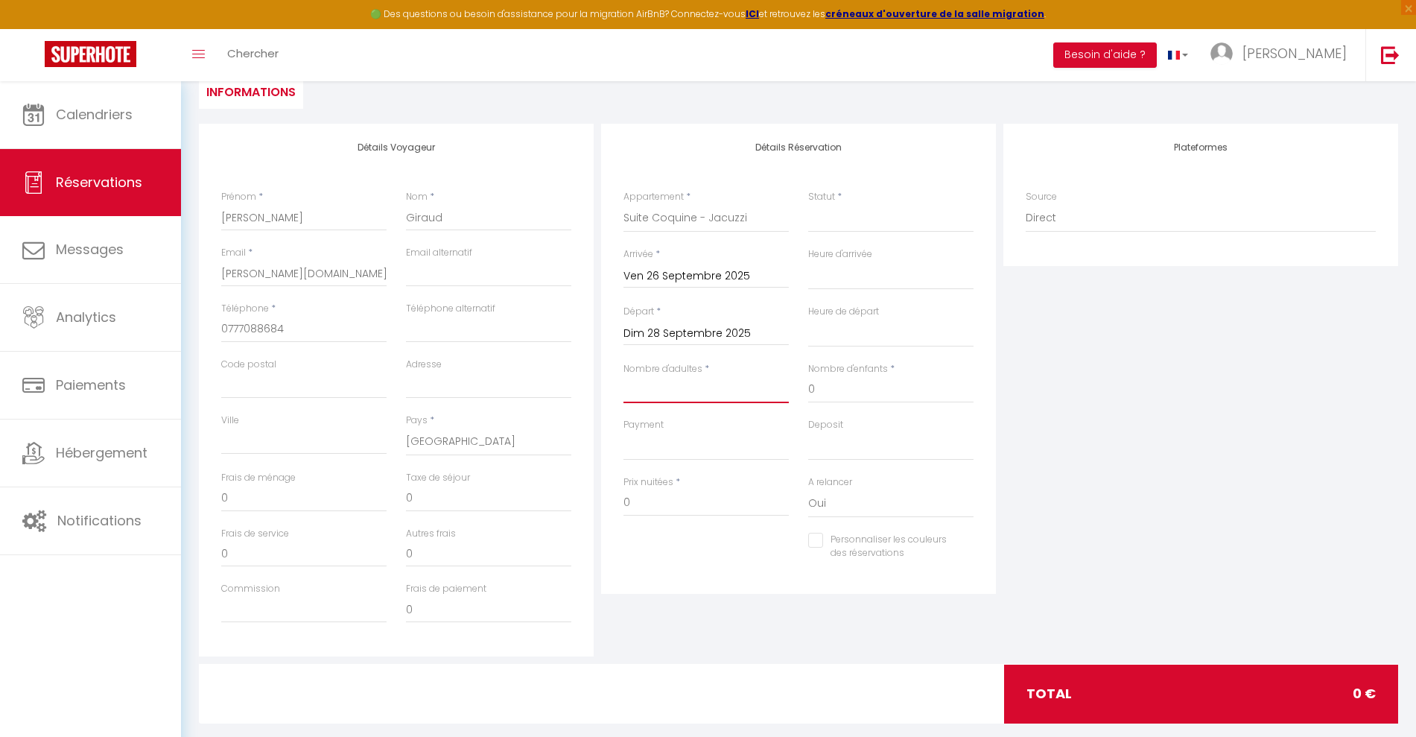
click at [641, 397] on input "Nombre d'adultes" at bounding box center [705, 389] width 165 height 27
click at [833, 398] on input "0" at bounding box center [890, 389] width 165 height 27
click at [496, 497] on input "3.6" at bounding box center [488, 498] width 165 height 27
click at [651, 548] on div "Personnaliser les couleurs des réservations #D7092E" at bounding box center [798, 553] width 369 height 43
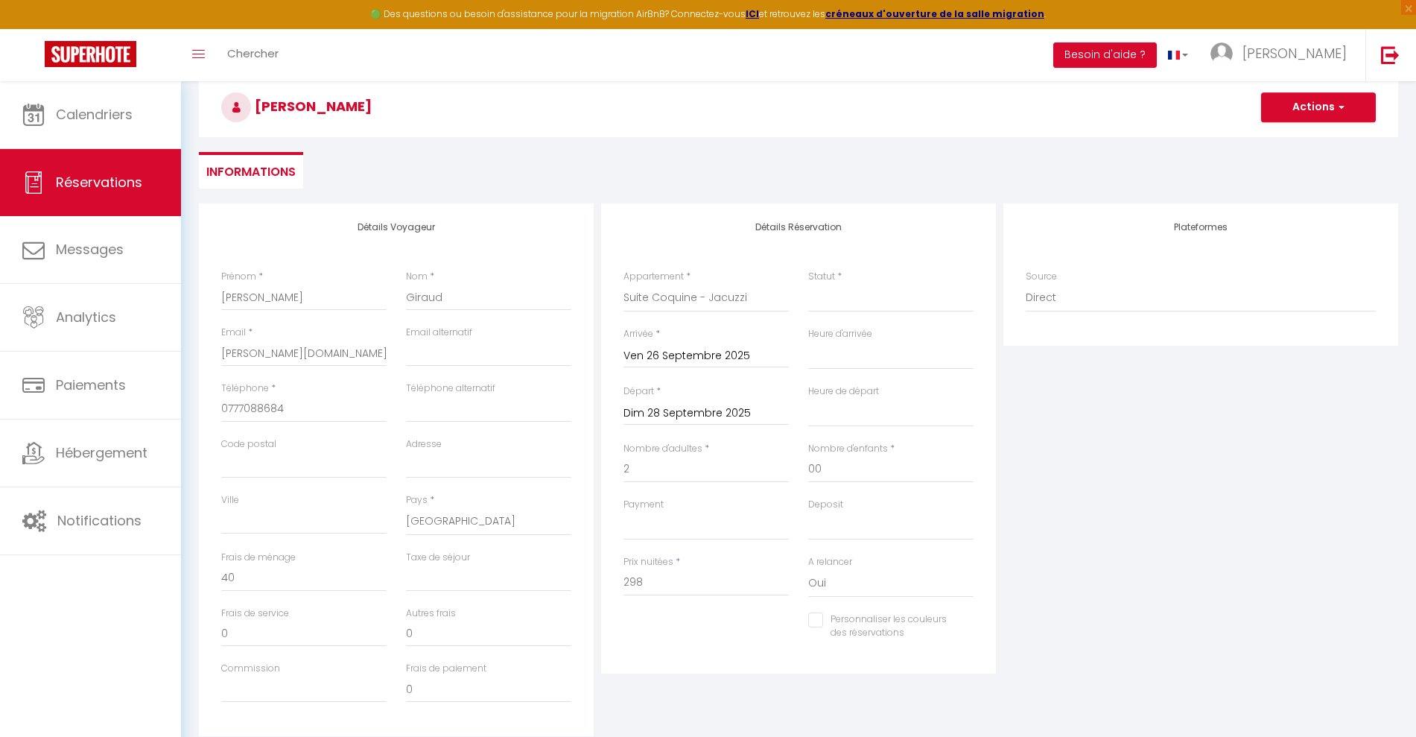
scroll to position [70, 0]
click at [1302, 117] on button "Actions" at bounding box center [1318, 110] width 115 height 30
click at [1272, 146] on link "Enregistrer" at bounding box center [1303, 142] width 118 height 19
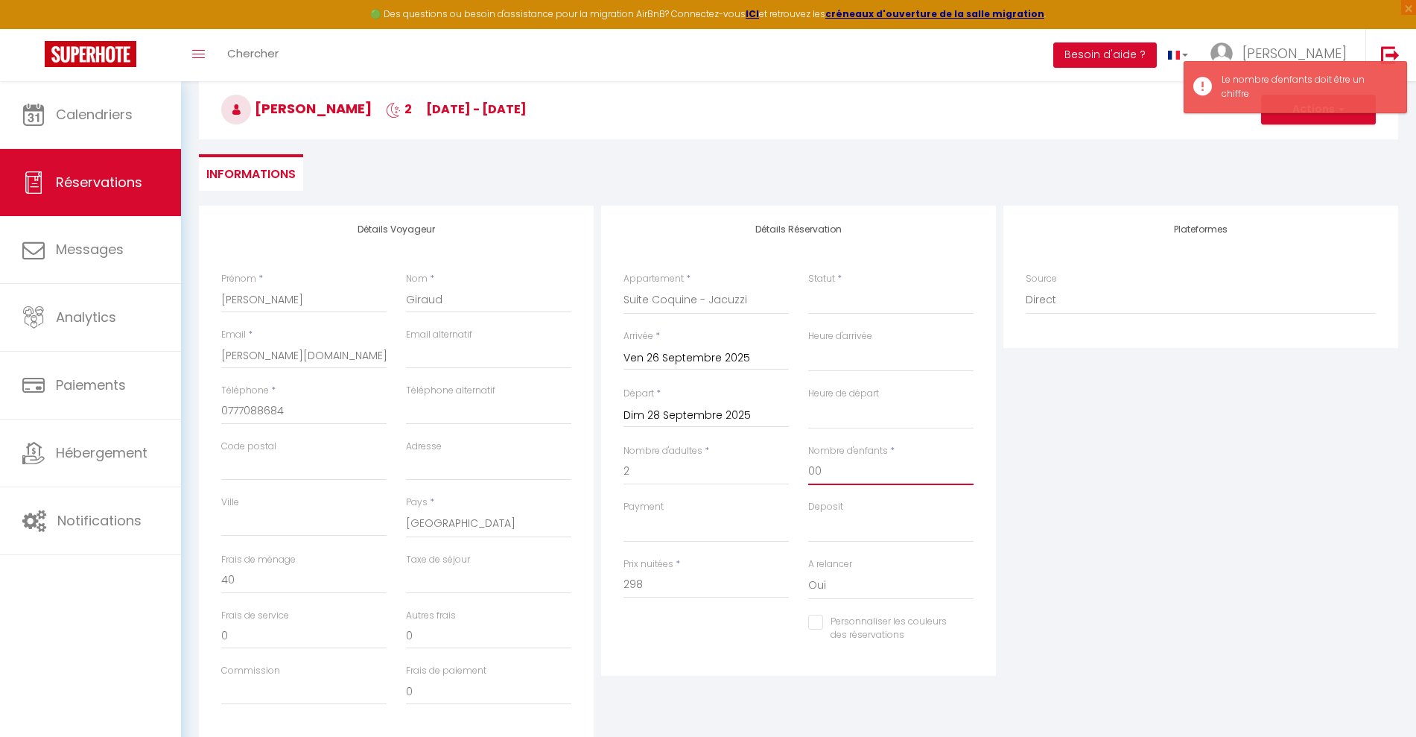
click at [841, 472] on input "00" at bounding box center [890, 471] width 165 height 27
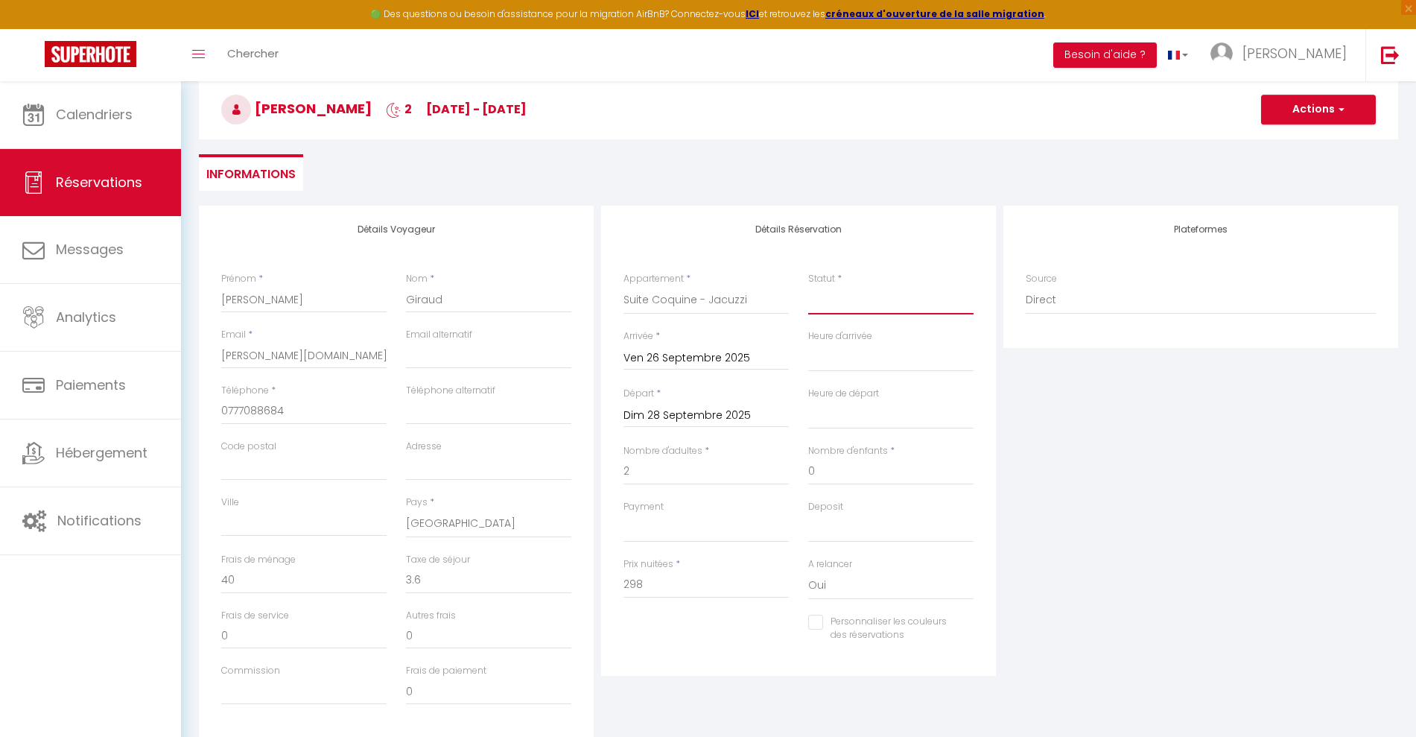
click at [868, 303] on select "Confirmé Non Confirmé [PERSON_NAME] par le voyageur No Show Request" at bounding box center [890, 300] width 165 height 28
click at [808, 286] on select "Confirmé Non Confirmé [PERSON_NAME] par le voyageur No Show Request" at bounding box center [890, 300] width 165 height 28
click at [1311, 114] on button "Actions" at bounding box center [1318, 110] width 115 height 30
click at [1278, 145] on link "Enregistrer" at bounding box center [1303, 142] width 118 height 19
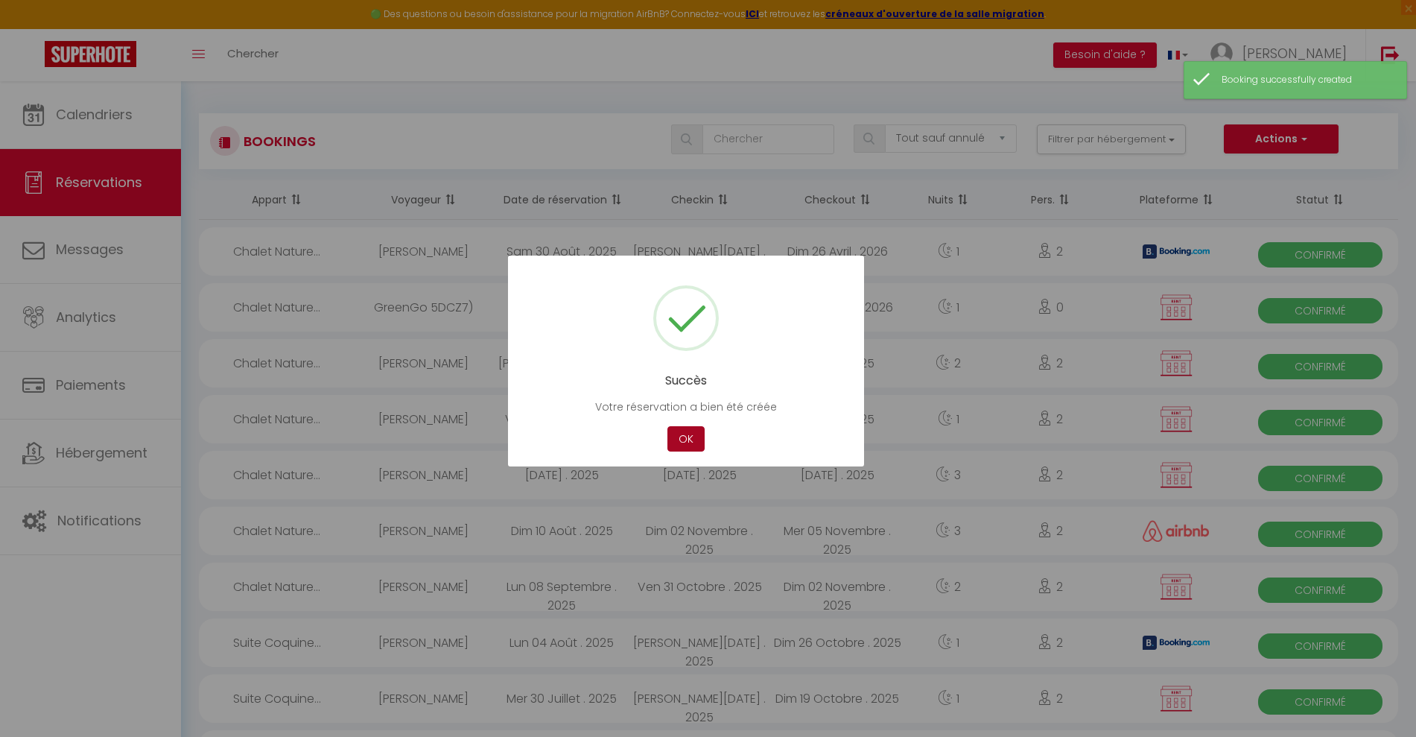
click at [693, 433] on button "OK" at bounding box center [685, 439] width 37 height 26
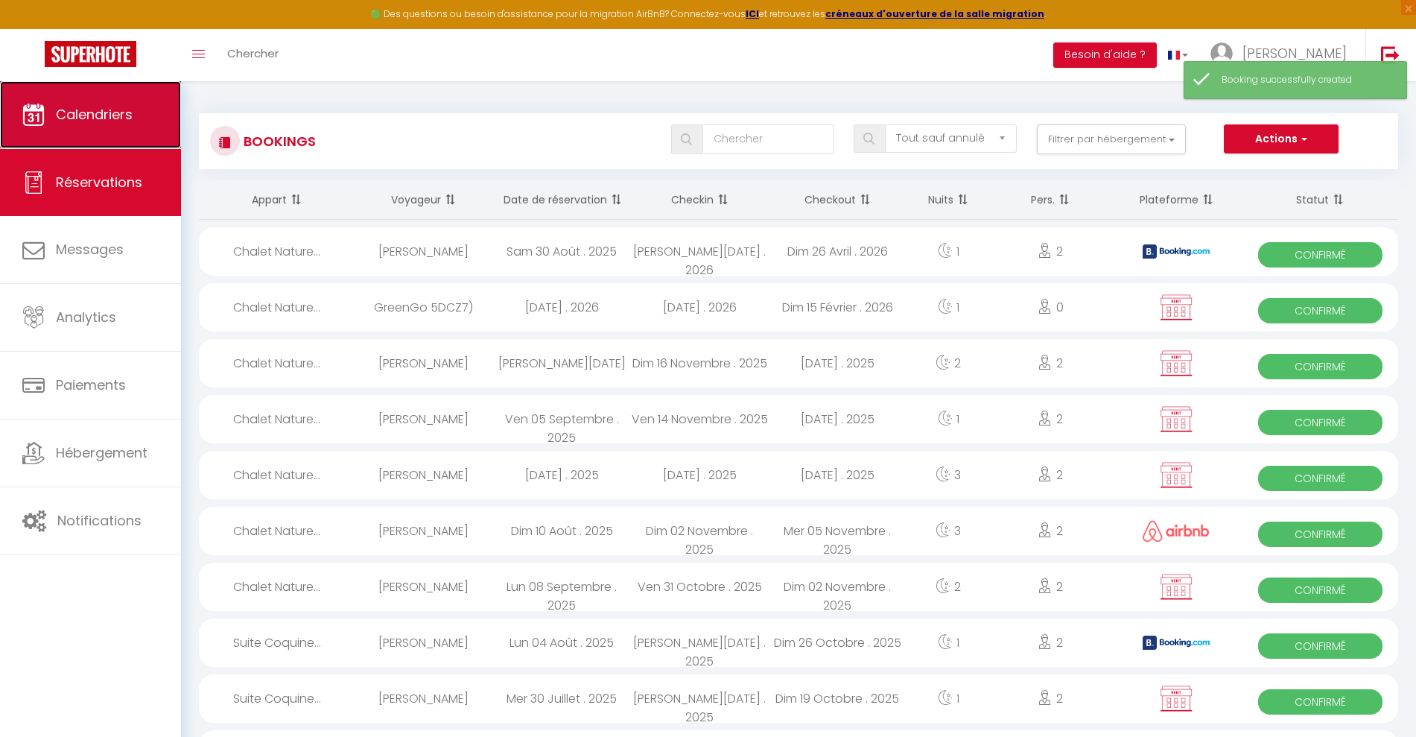
click at [95, 122] on span "Calendriers" at bounding box center [94, 114] width 77 height 19
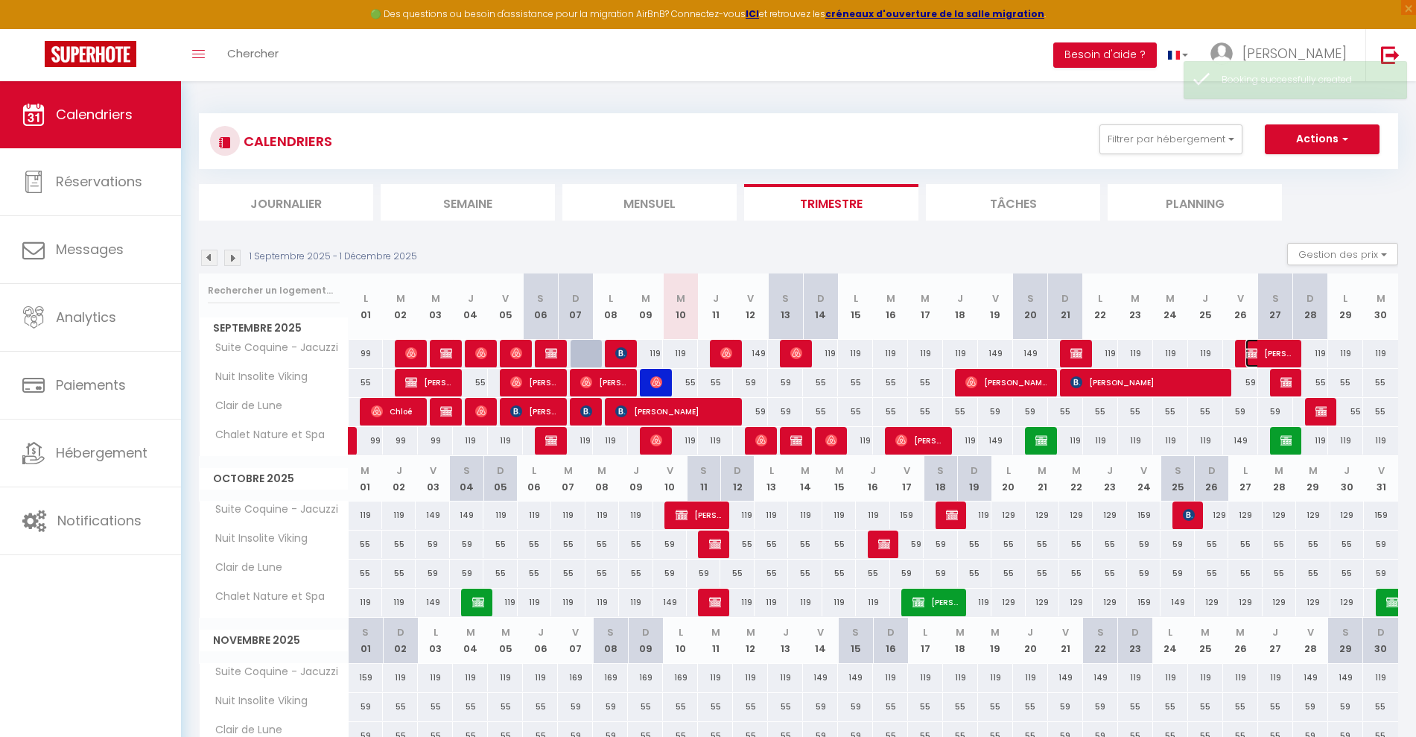
click at [1271, 351] on span "[PERSON_NAME]" at bounding box center [1268, 353] width 47 height 28
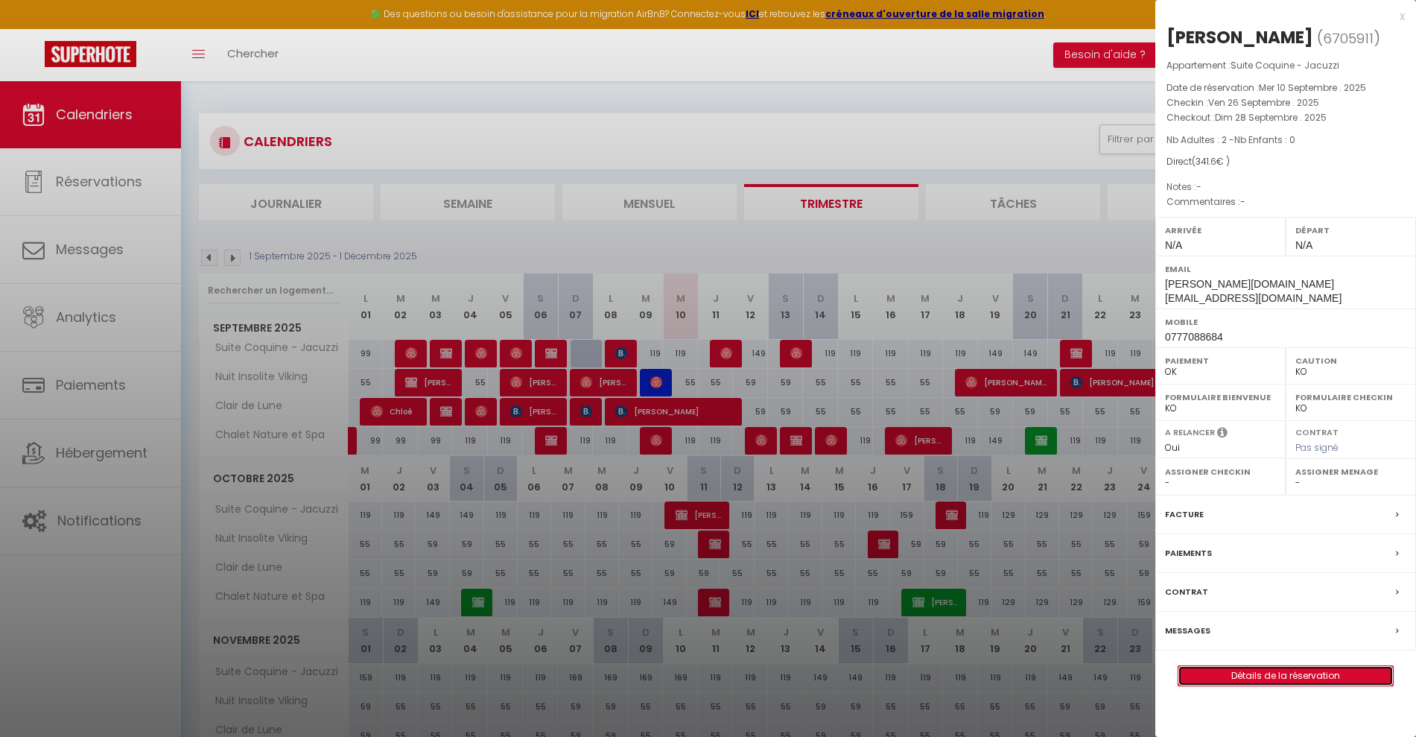
click at [1299, 666] on link "Détails de la réservation" at bounding box center [1285, 675] width 214 height 19
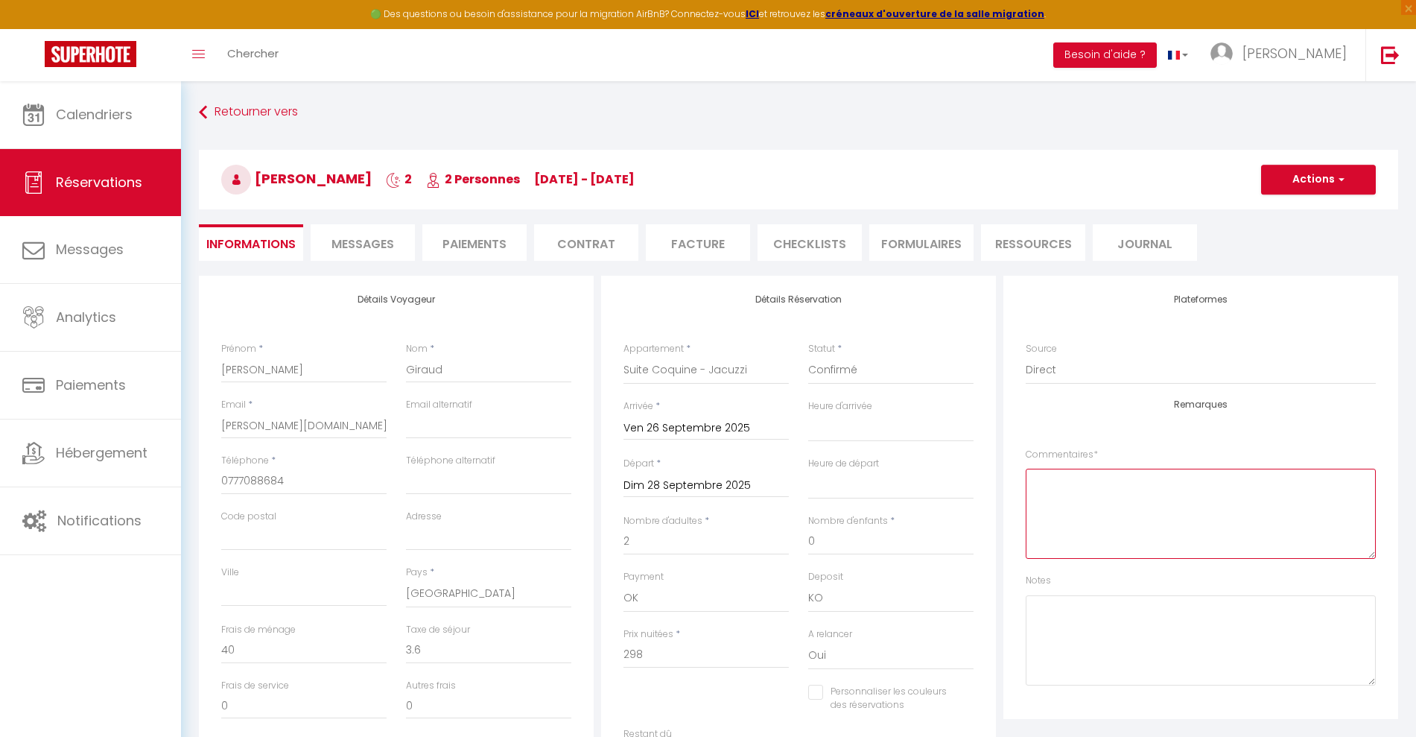
click at [1075, 507] on textarea at bounding box center [1200, 513] width 350 height 90
click at [1293, 177] on button "Actions" at bounding box center [1318, 180] width 115 height 30
click at [1151, 489] on textarea "reglement ancv prevoir enveloppe" at bounding box center [1200, 513] width 350 height 90
click at [1317, 173] on button "Actions" at bounding box center [1318, 180] width 115 height 30
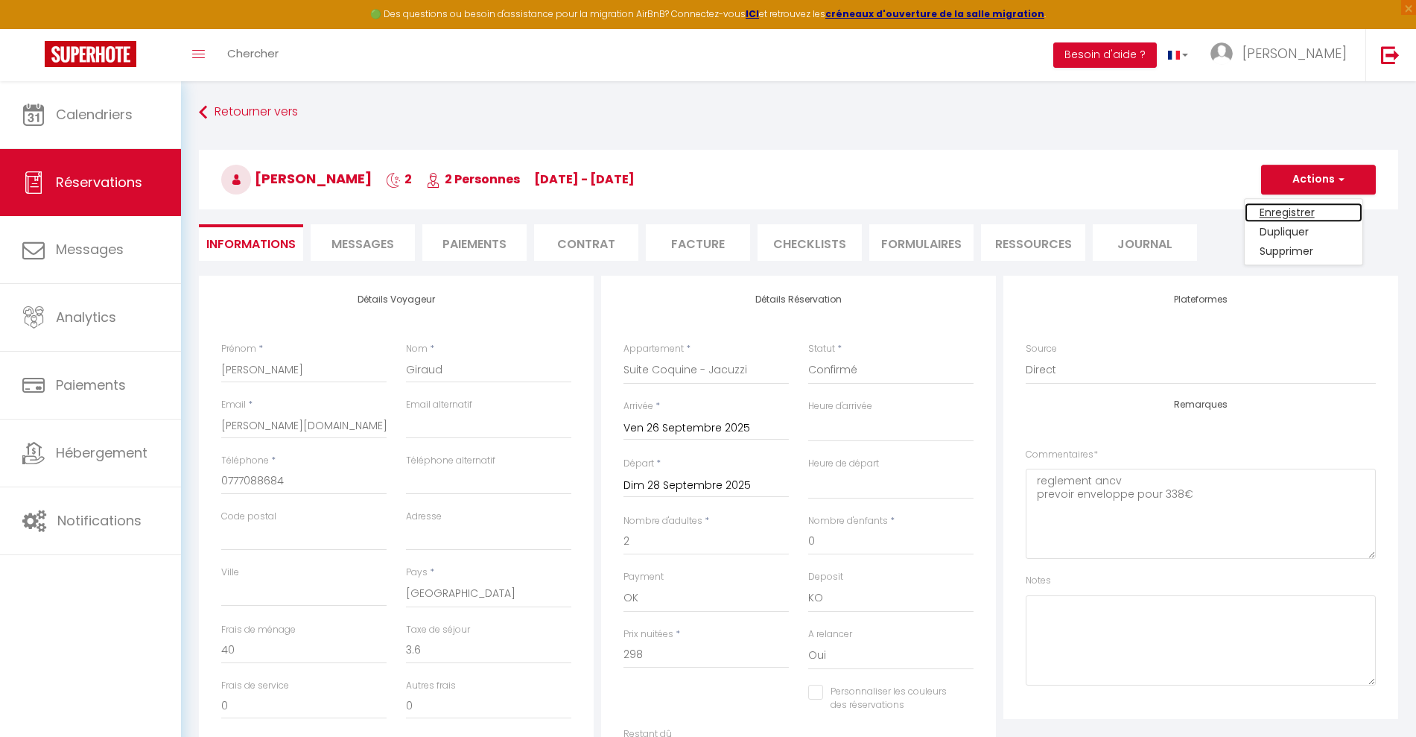
click at [1277, 210] on link "Enregistrer" at bounding box center [1303, 212] width 118 height 19
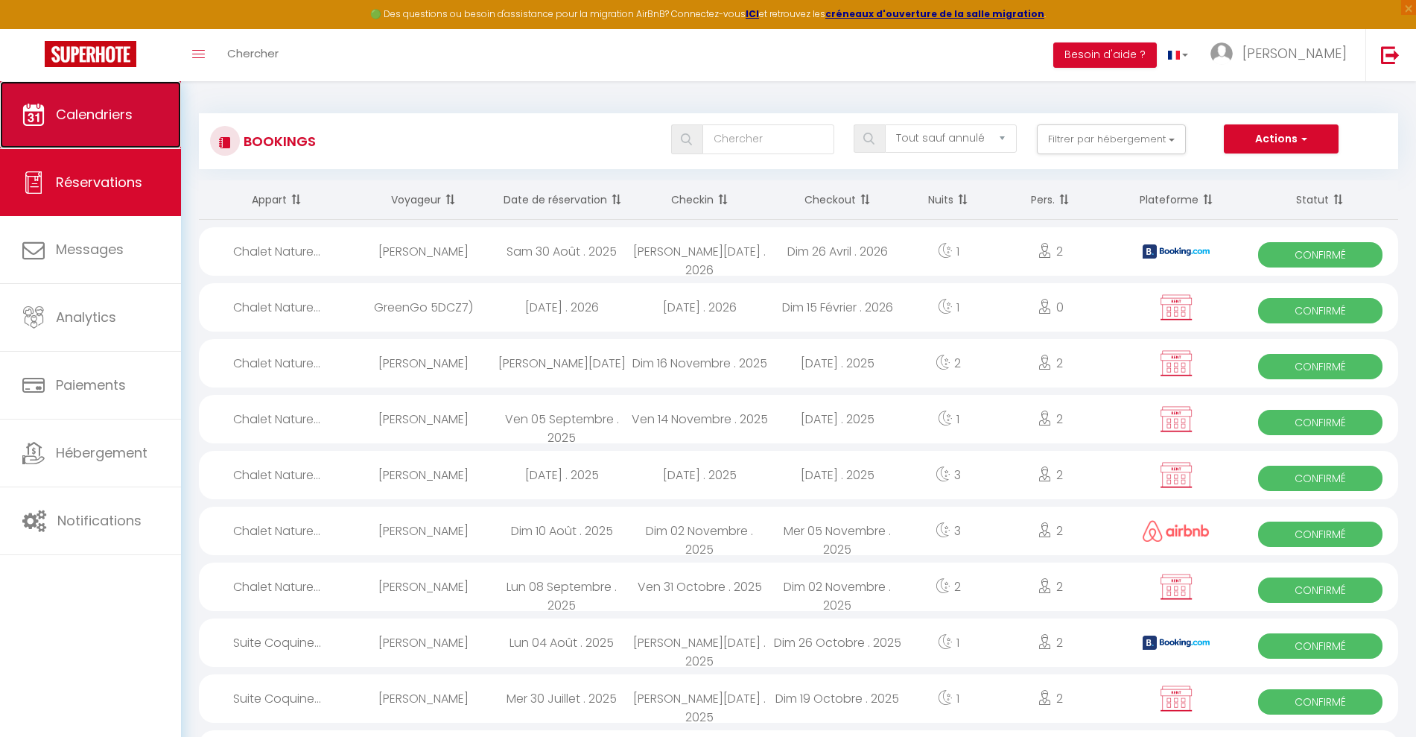
click at [115, 116] on span "Calendriers" at bounding box center [94, 114] width 77 height 19
